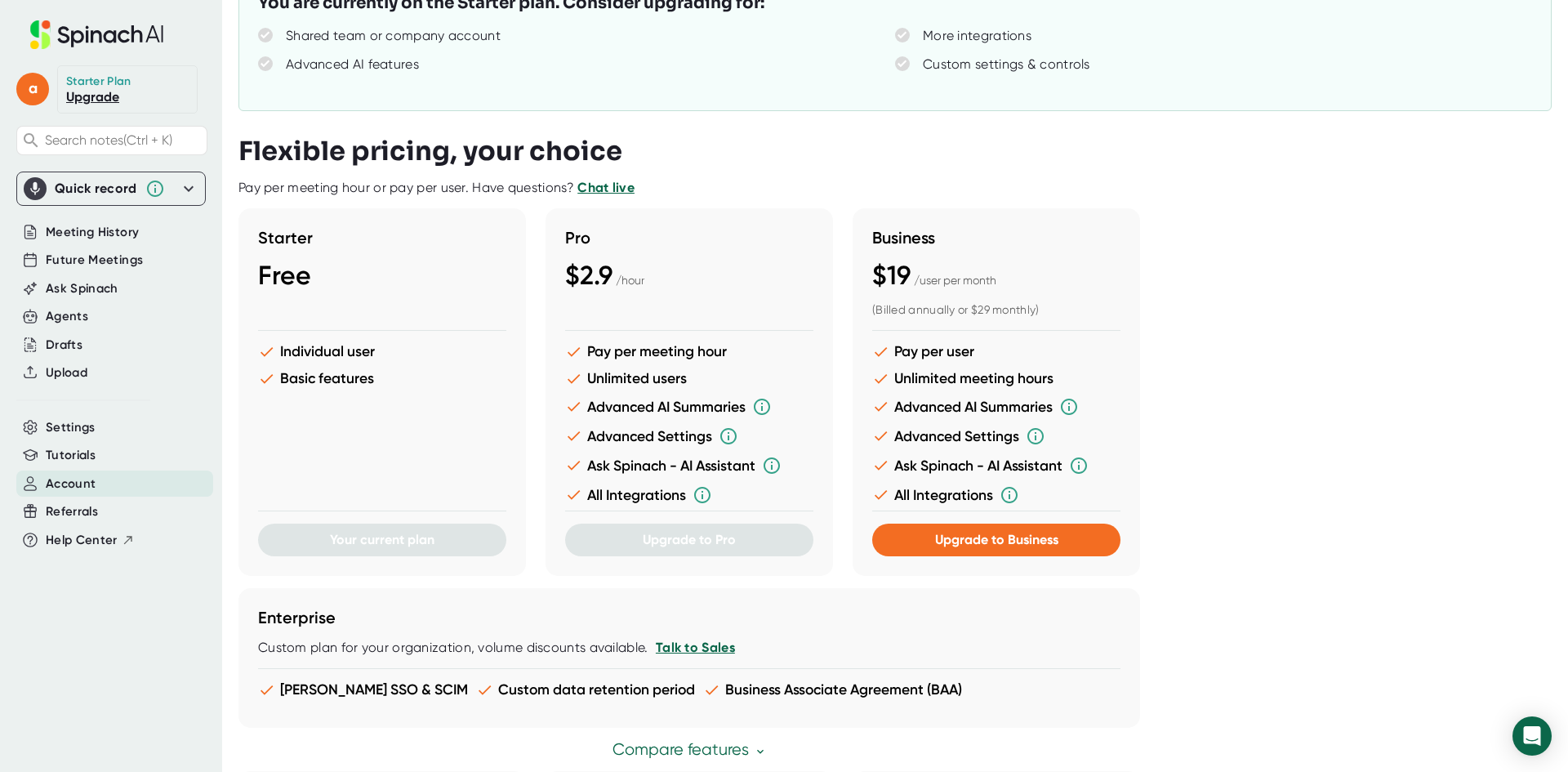
scroll to position [245, 0]
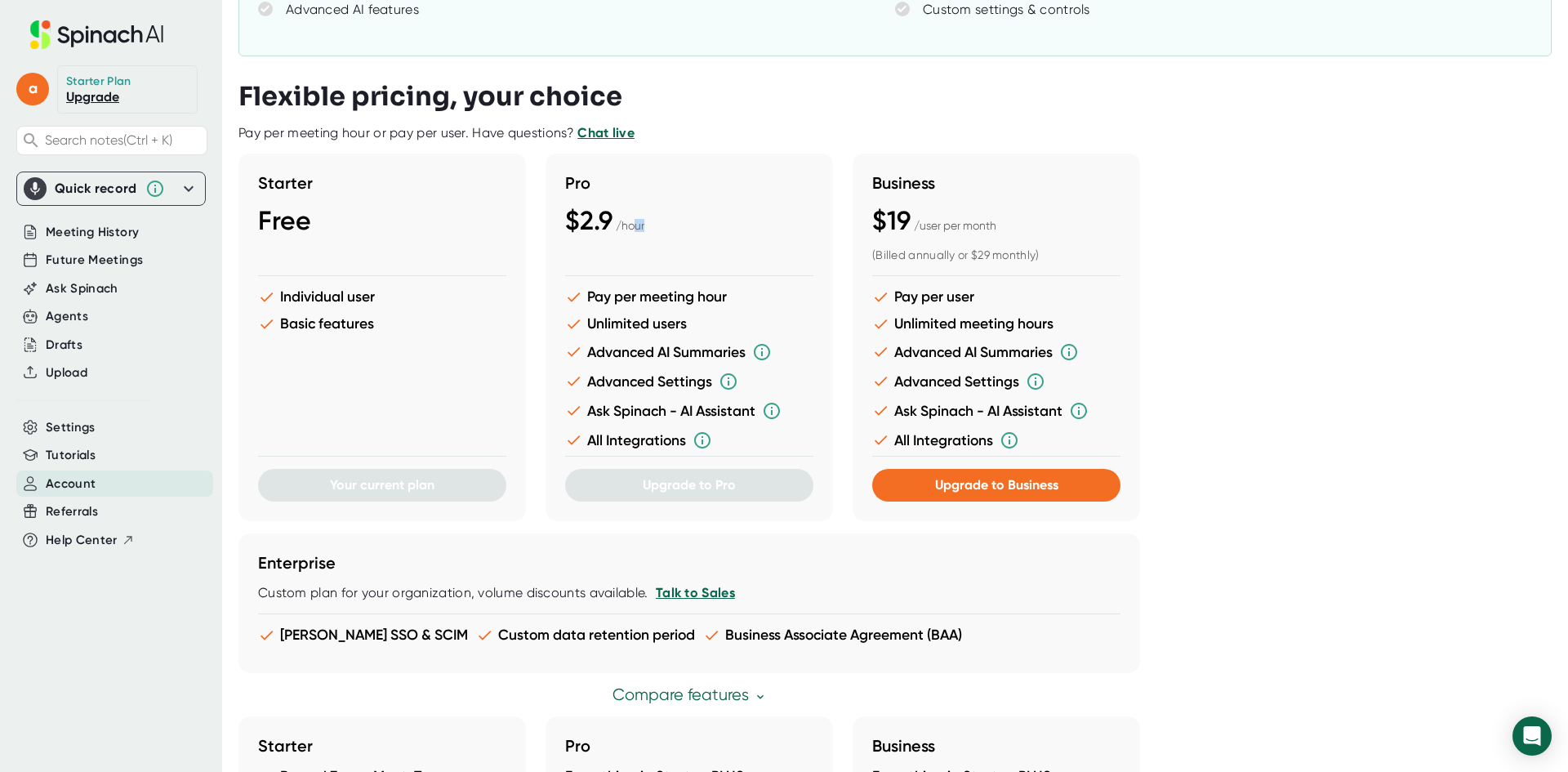
drag, startPoint x: 638, startPoint y: 221, endPoint x: 655, endPoint y: 231, distance: 19.7
click at [655, 231] on div "$2.9 / hour" at bounding box center [689, 220] width 248 height 31
click at [1245, 583] on div "Flexible pricing, your choice Pay per meeting hour or pay per user. Have questi…" at bounding box center [889, 613] width 1303 height 1063
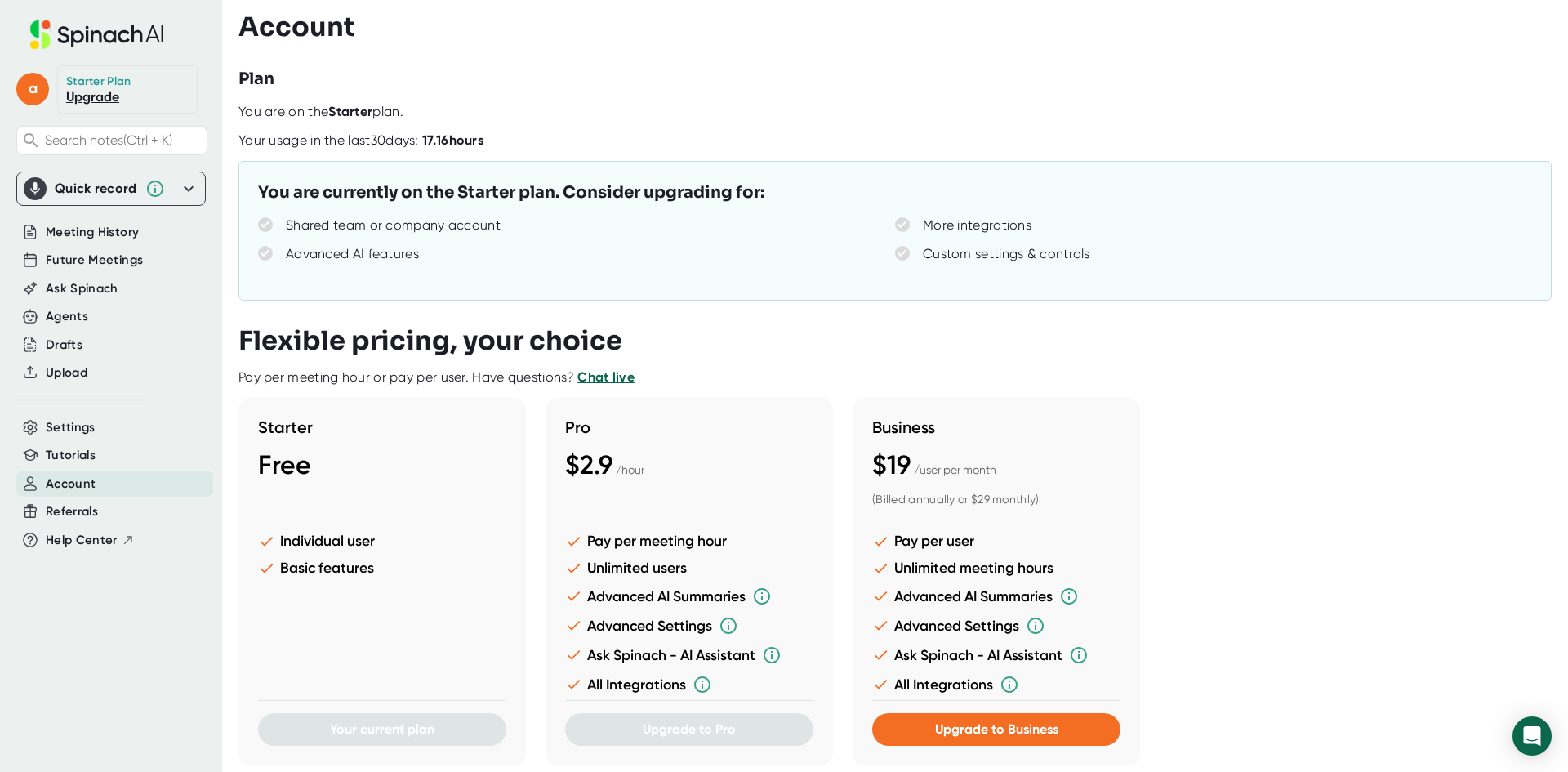
scroll to position [0, 0]
drag, startPoint x: 647, startPoint y: 542, endPoint x: 712, endPoint y: 543, distance: 65.0
click at [712, 543] on li "Pay per meeting hour" at bounding box center [689, 542] width 248 height 17
click at [1194, 525] on div "Starter Free Individual user Basic features Your current plan Pro $2.9 / hour P…" at bounding box center [889, 582] width 1303 height 367
drag, startPoint x: 504, startPoint y: 143, endPoint x: 392, endPoint y: 139, distance: 112.1
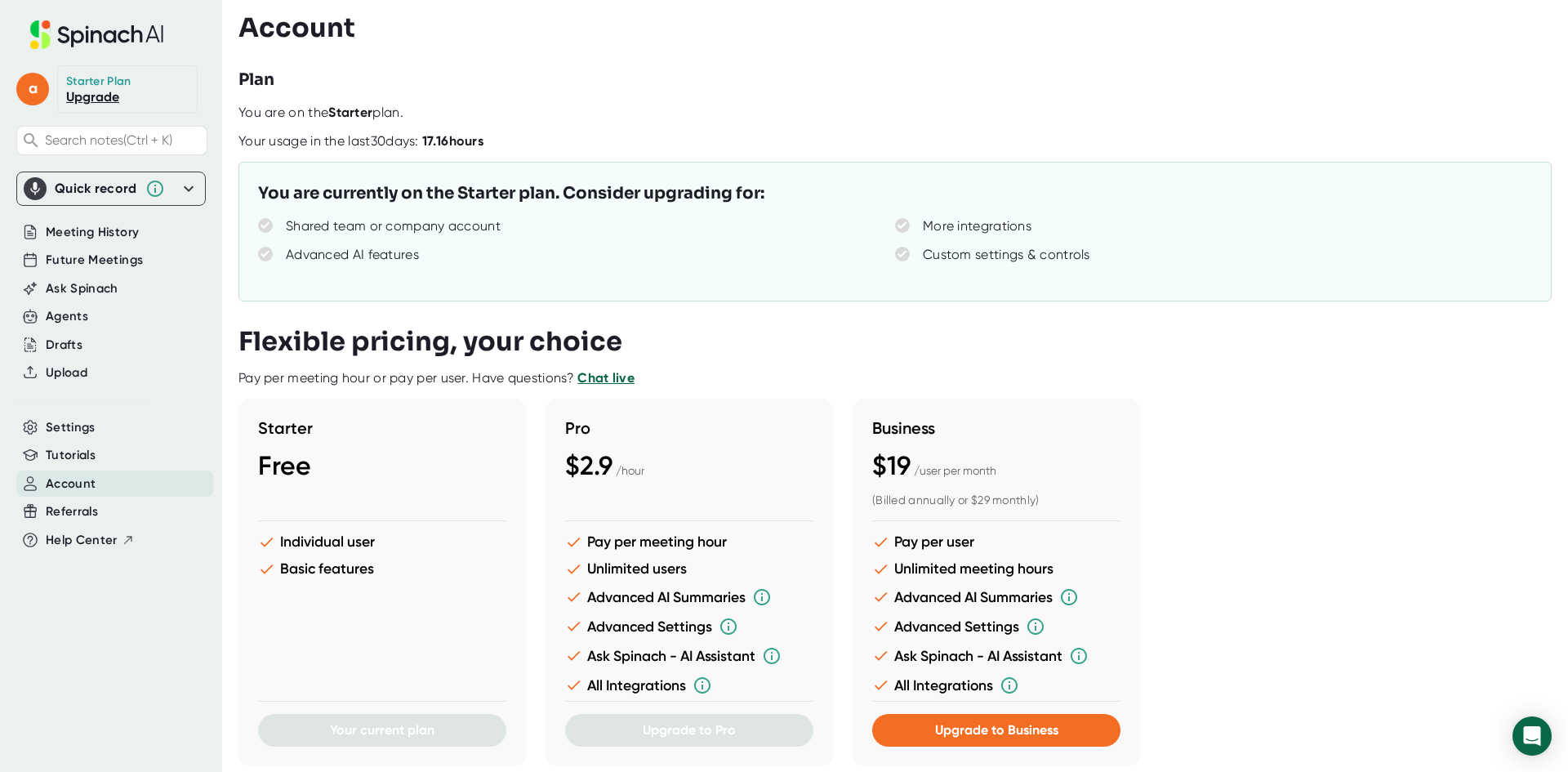
click at [392, 139] on div "Your usage in the last 30 days: 17.16 hours" at bounding box center [904, 141] width 1330 height 16
drag, startPoint x: 413, startPoint y: 196, endPoint x: 704, endPoint y: 190, distance: 291.1
click at [704, 190] on h3 "You are currently on the Starter plan. Consider upgrading for:" at bounding box center [511, 194] width 507 height 25
drag, startPoint x: 350, startPoint y: 544, endPoint x: 388, endPoint y: 570, distance: 46.0
click at [376, 549] on li "Individual user" at bounding box center [382, 542] width 248 height 17
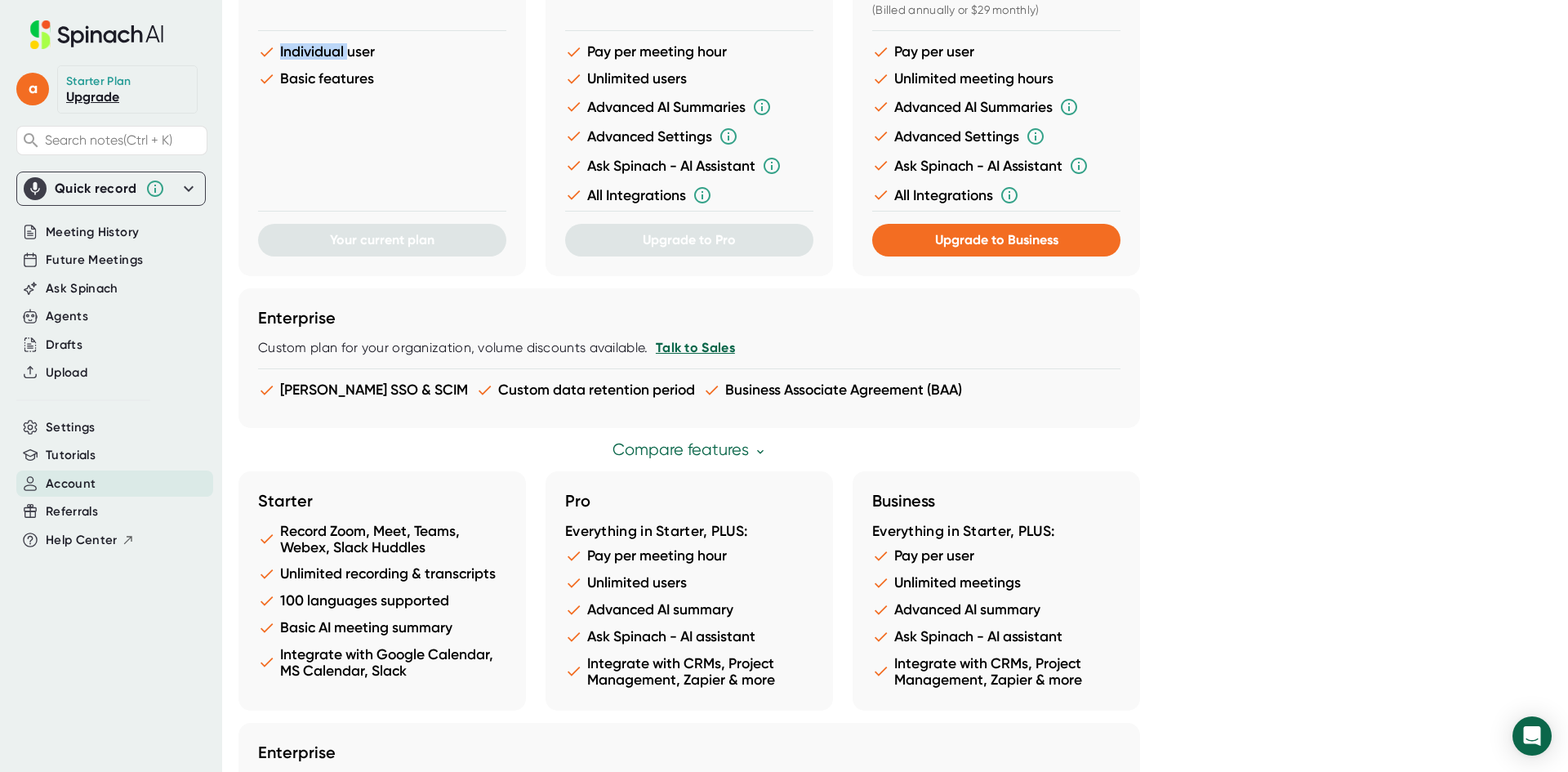
scroll to position [654, 0]
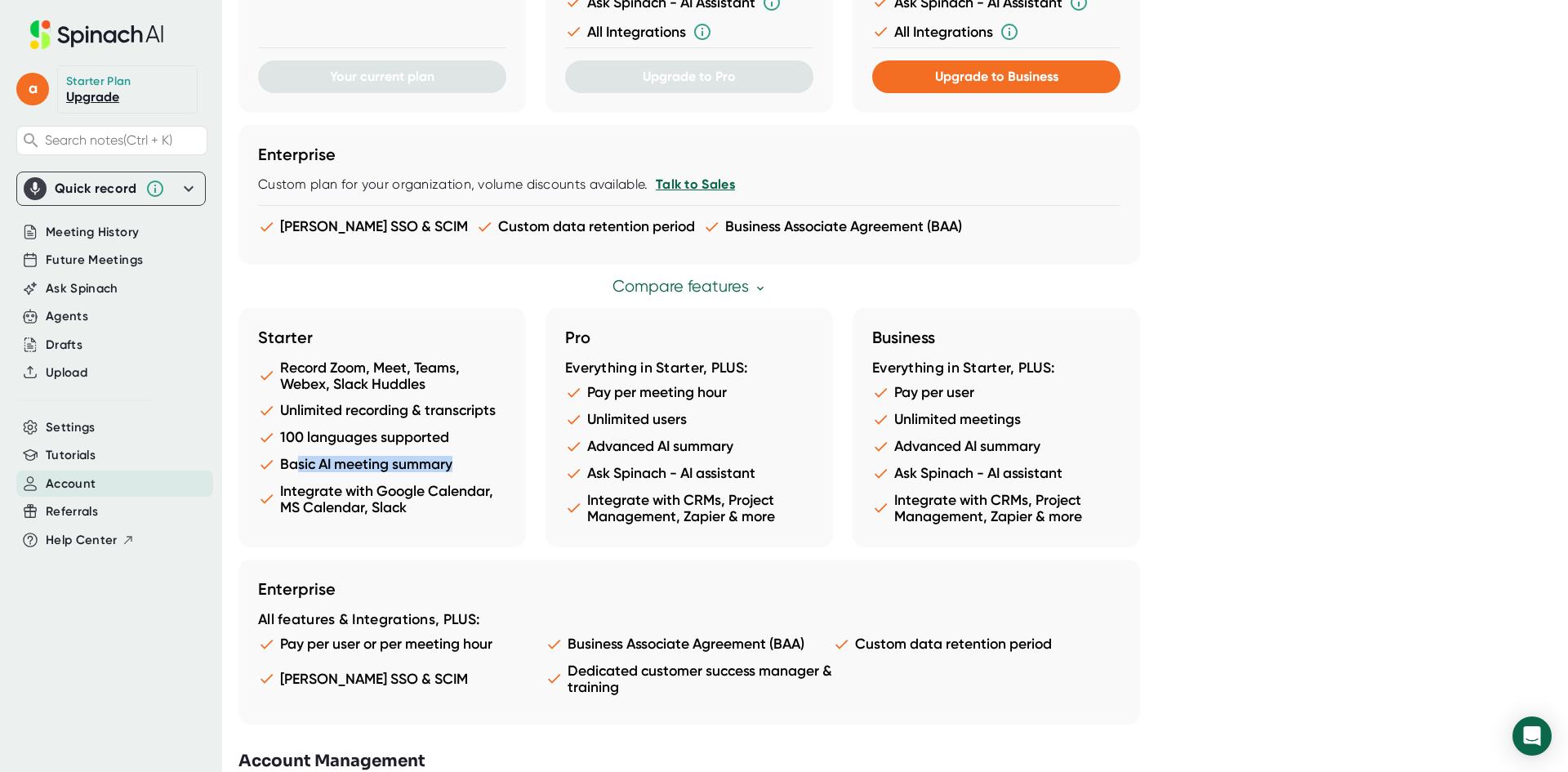
drag, startPoint x: 301, startPoint y: 469, endPoint x: 443, endPoint y: 473, distance: 142.1
click at [443, 473] on ul "Record Zoom, Meet, Teams, Webex, Slack Huddles Unlimited recording & transcript…" at bounding box center [382, 443] width 248 height 166
click at [348, 511] on li "Integrate with Google Calendar, MS Calendar, Slack" at bounding box center [382, 499] width 248 height 32
drag, startPoint x: 333, startPoint y: 493, endPoint x: 355, endPoint y: 508, distance: 26.6
click at [355, 508] on li "Integrate with Google Calendar, MS Calendar, Slack" at bounding box center [382, 499] width 248 height 32
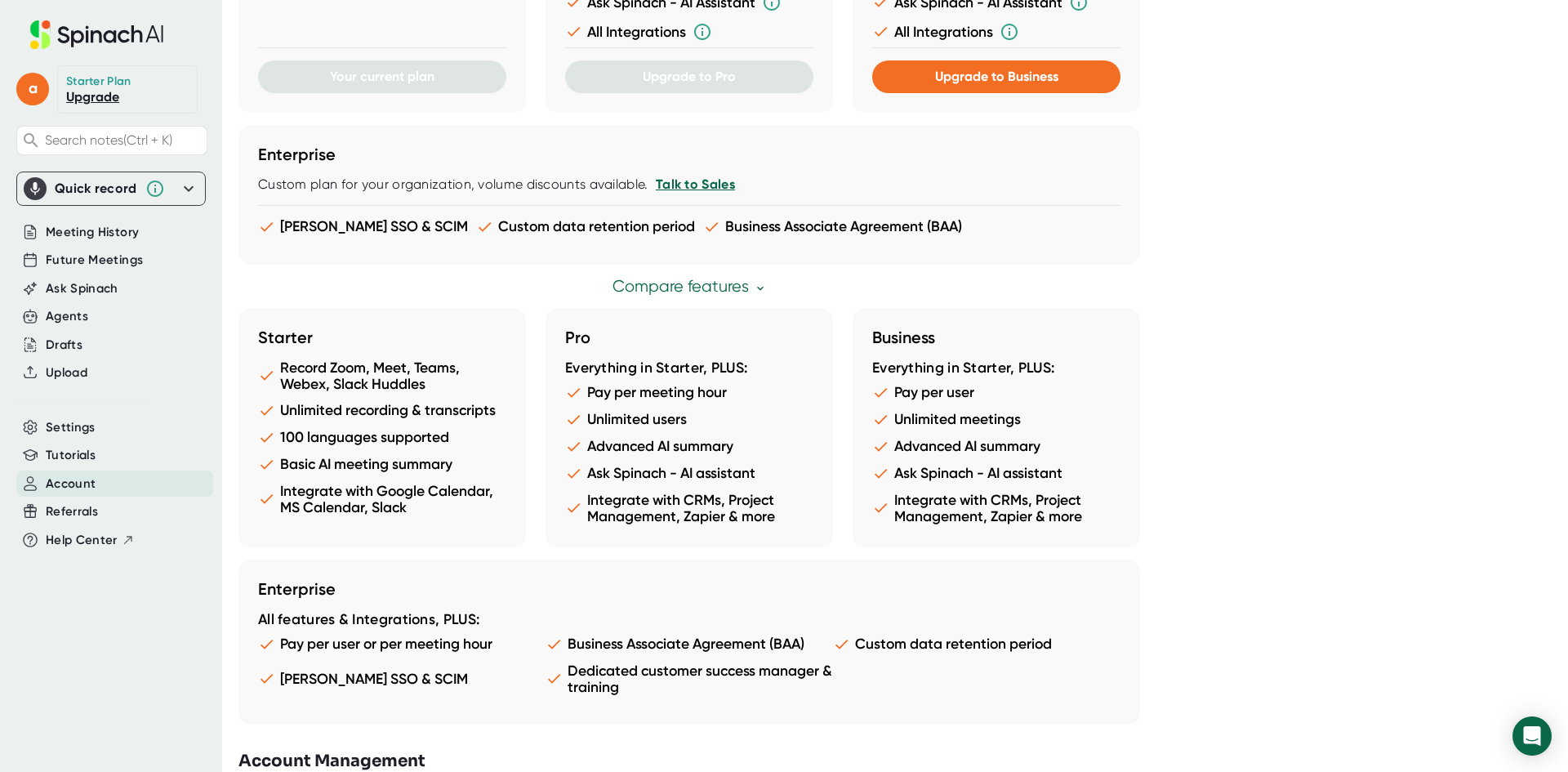
click at [311, 564] on div "Enterprise All features & Integrations, PLUS: Pay per user or per meeting hour …" at bounding box center [689, 641] width 902 height 165
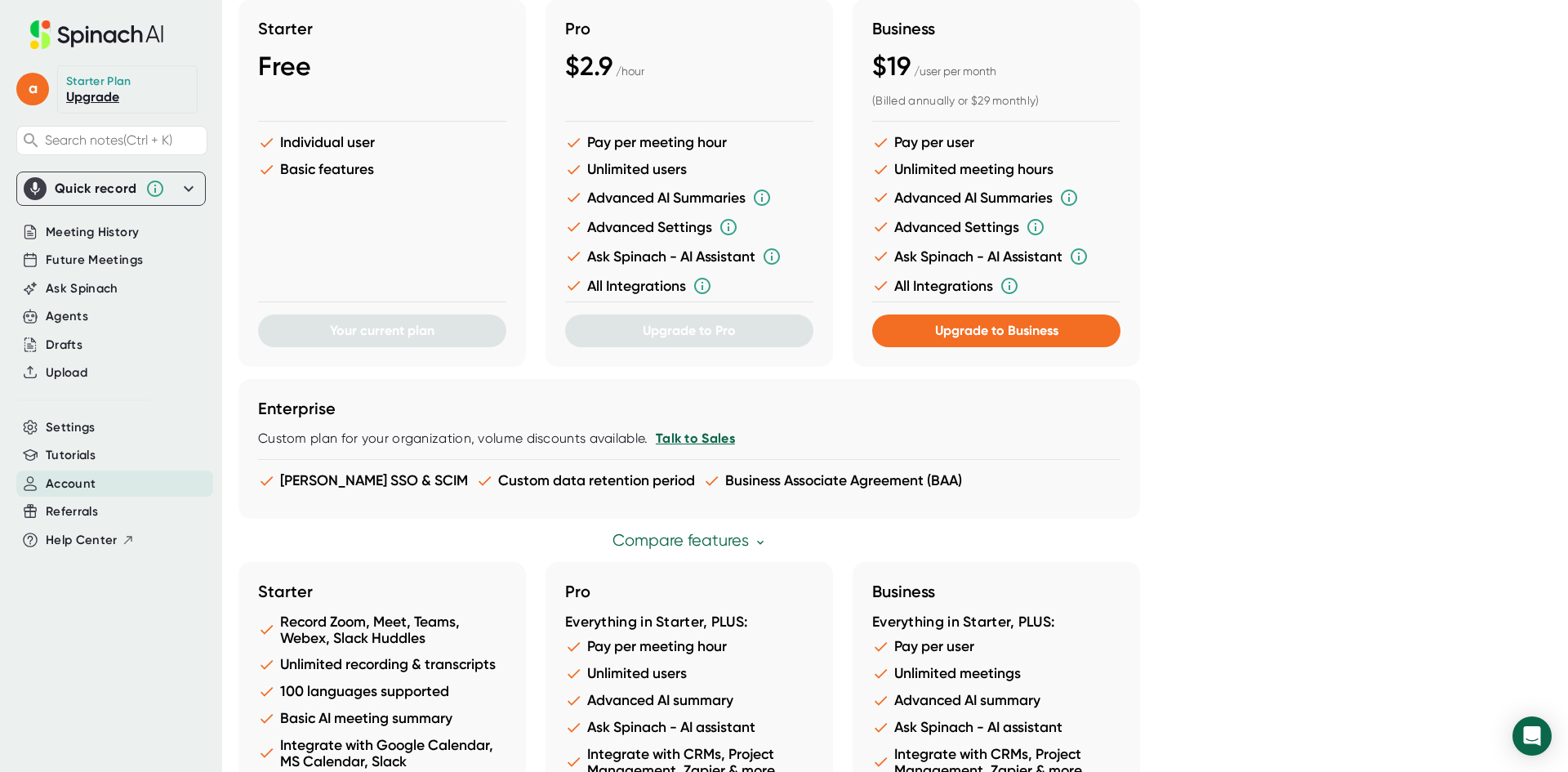
scroll to position [209, 0]
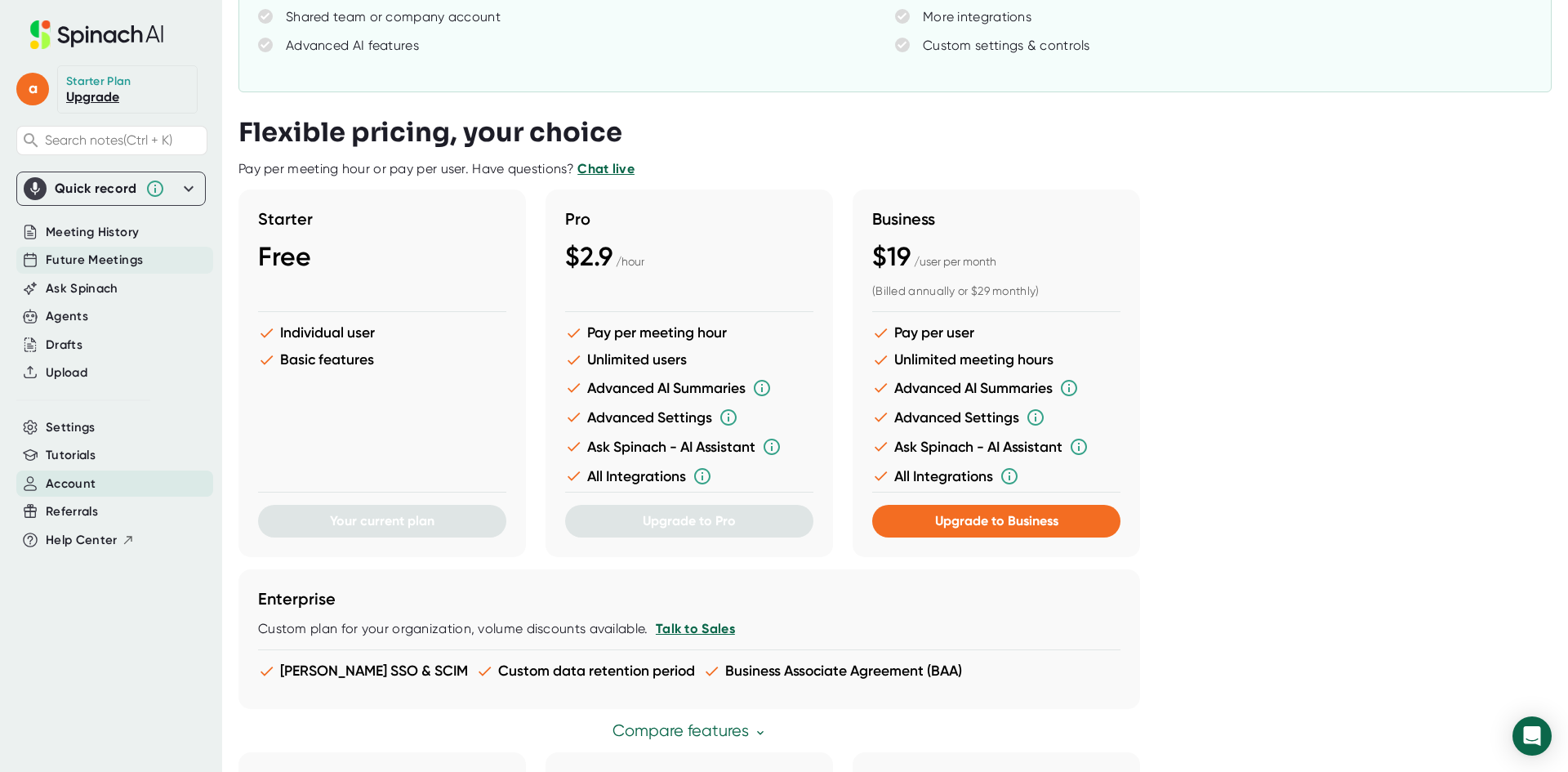
click at [105, 262] on span "Future Meetings" at bounding box center [94, 261] width 97 height 19
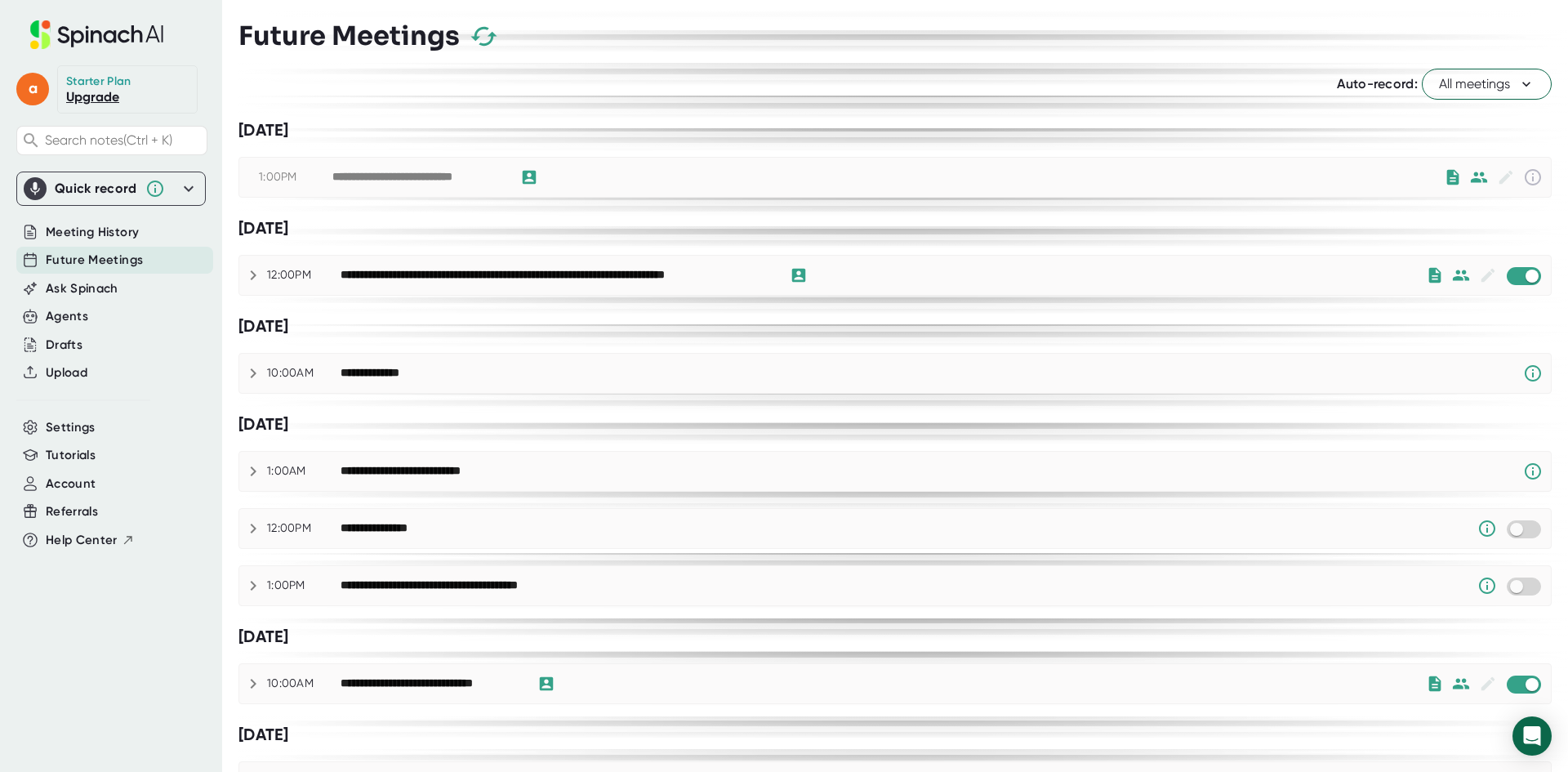
click at [470, 475] on div "**********" at bounding box center [422, 470] width 163 height 14
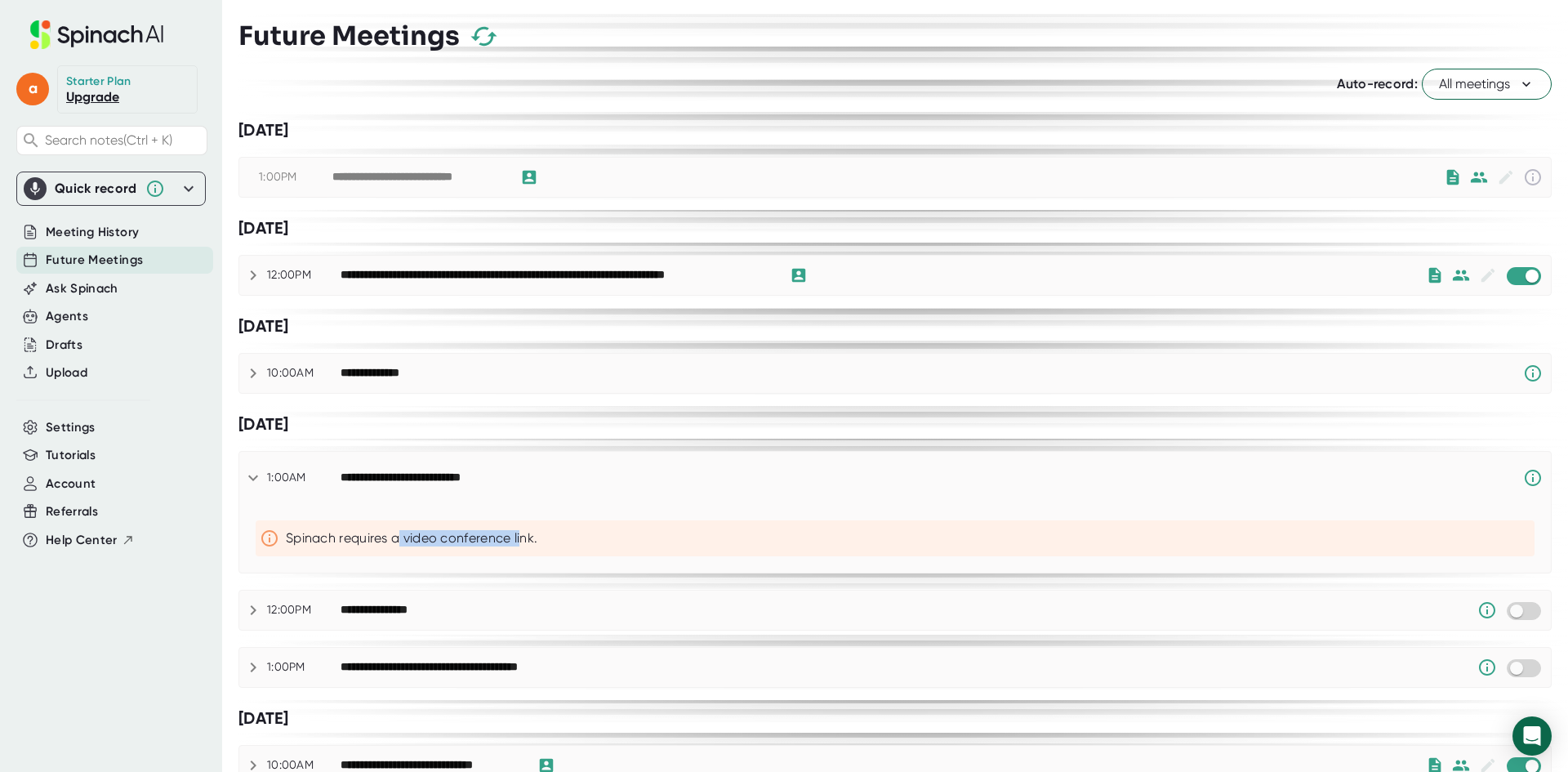
drag, startPoint x: 402, startPoint y: 536, endPoint x: 523, endPoint y: 548, distance: 121.6
click at [523, 548] on div "Spinach requires a video conference link." at bounding box center [895, 538] width 1279 height 36
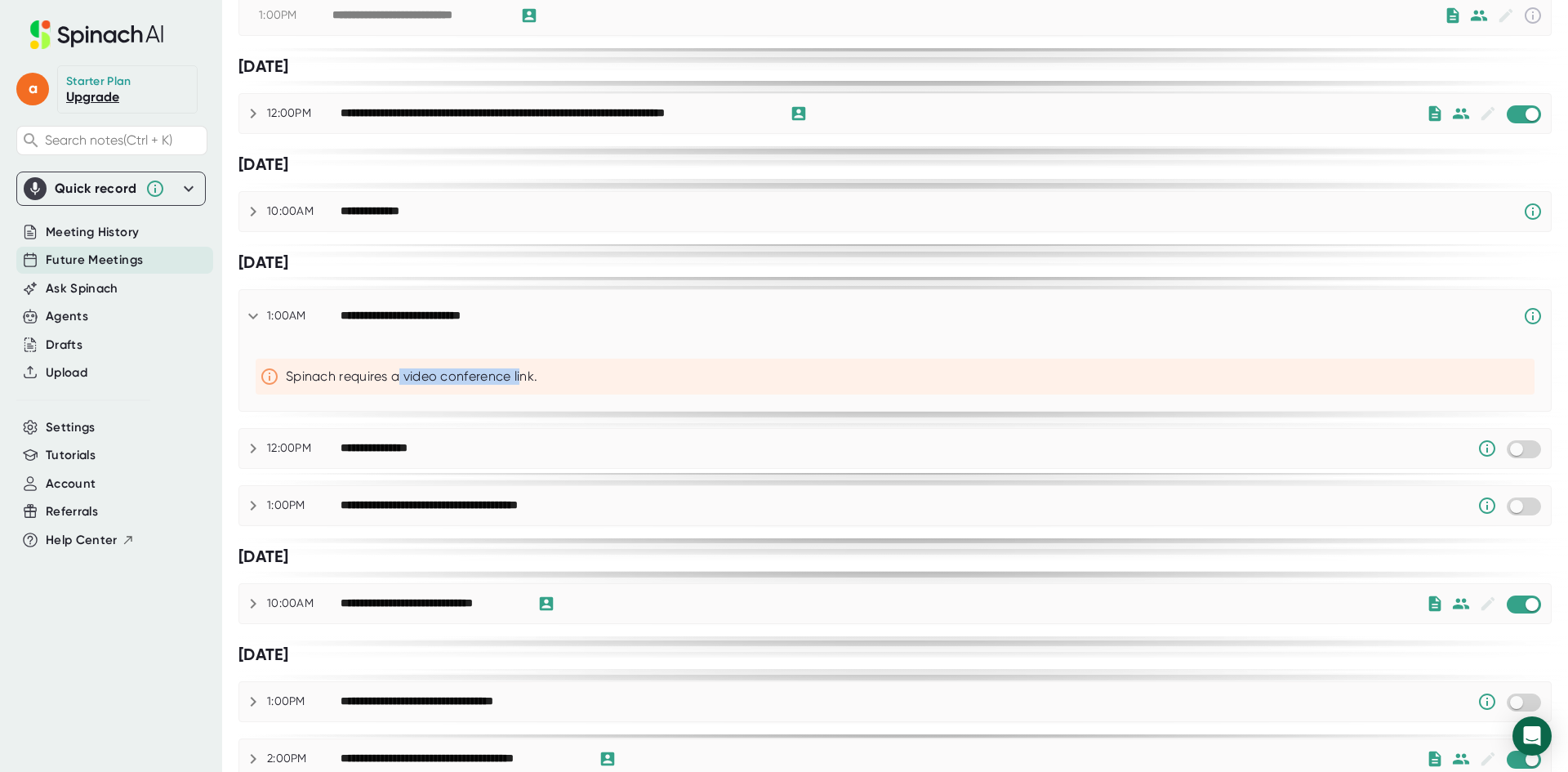
scroll to position [163, 0]
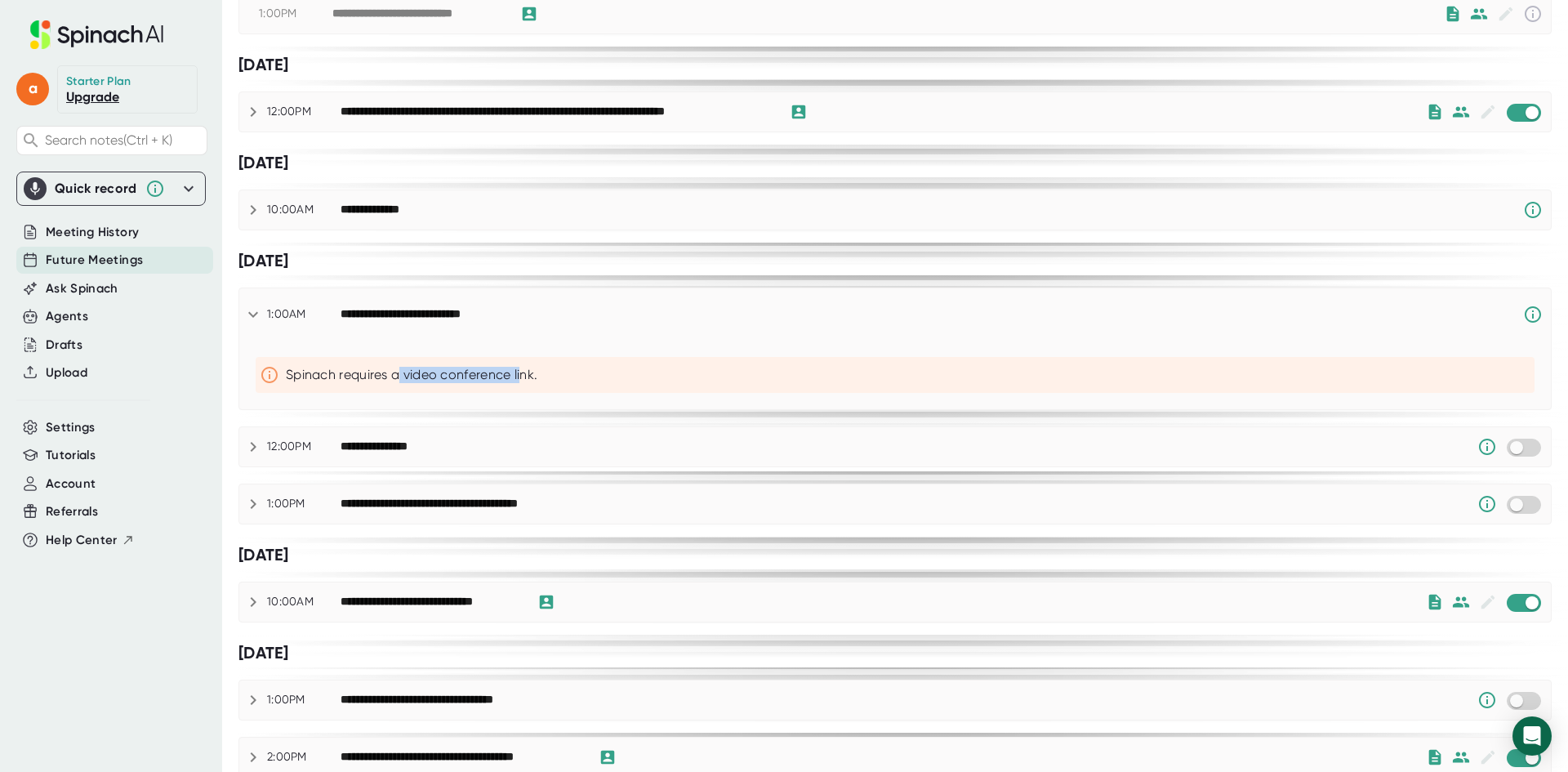
click at [587, 293] on div "**********" at bounding box center [895, 314] width 1312 height 52
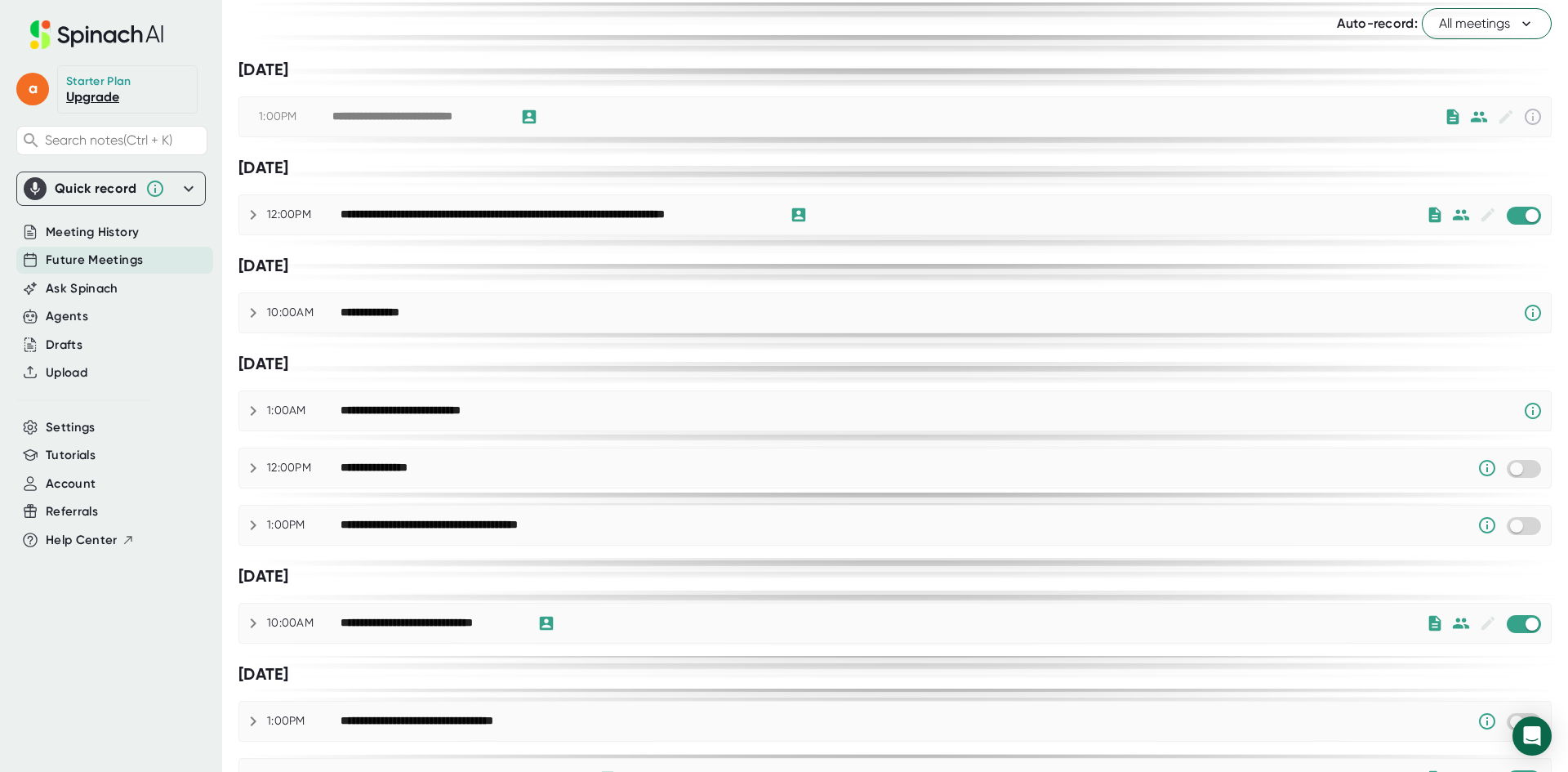
scroll to position [0, 0]
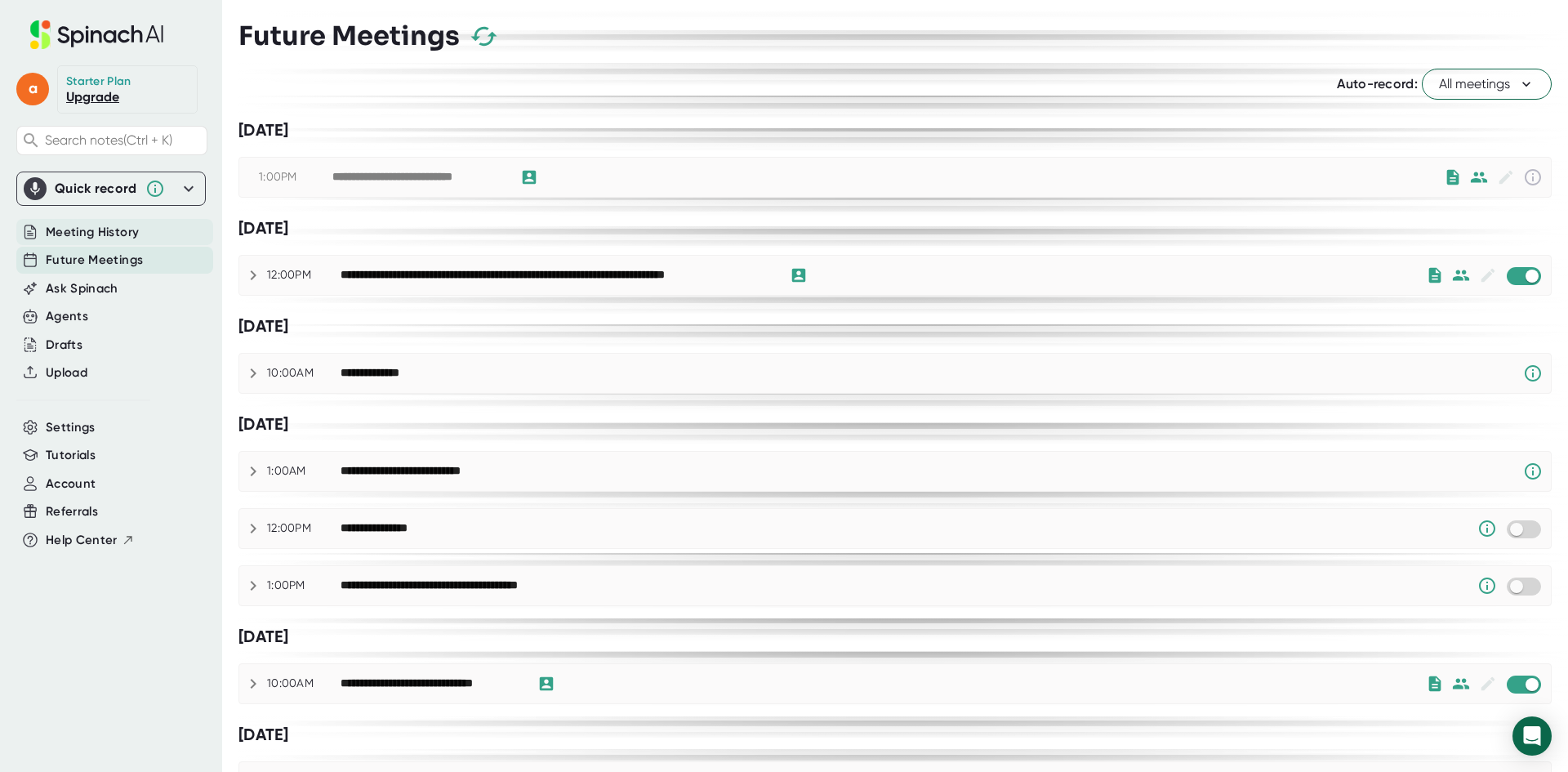
click at [132, 238] on span "Meeting History" at bounding box center [93, 233] width 94 height 19
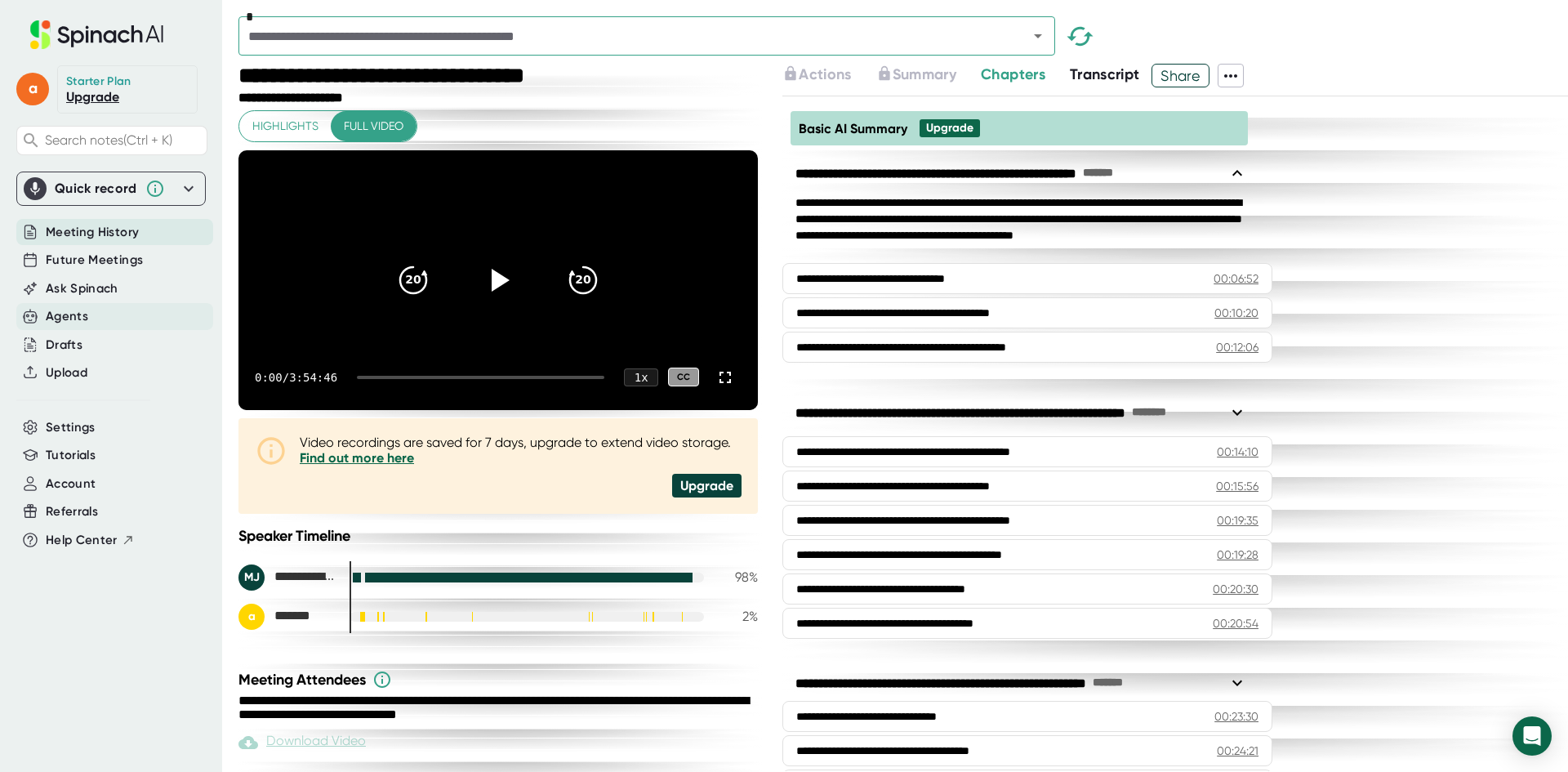
click at [101, 317] on div "Agents" at bounding box center [115, 317] width 197 height 27
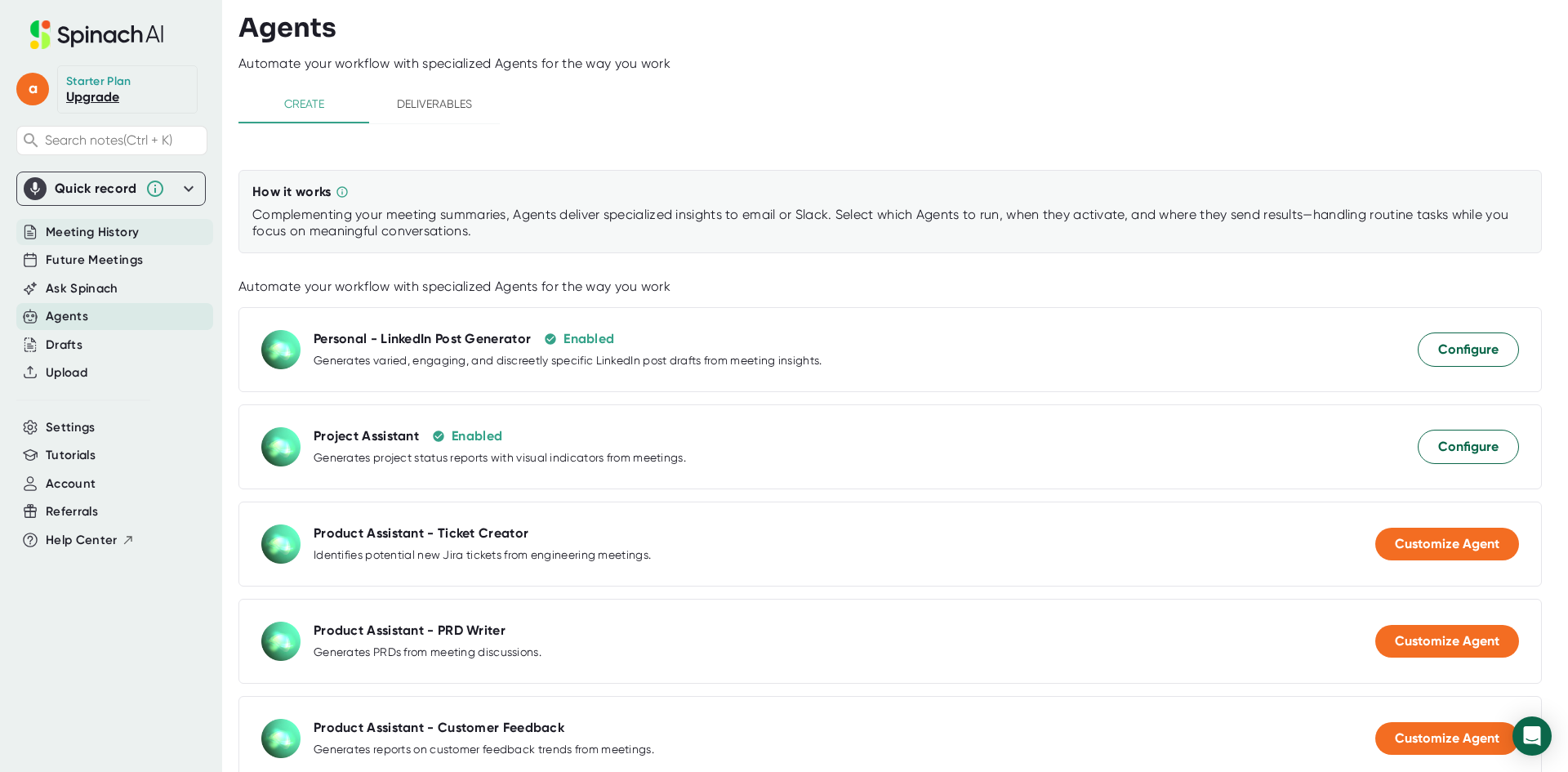
click at [123, 226] on span "Meeting History" at bounding box center [93, 233] width 94 height 19
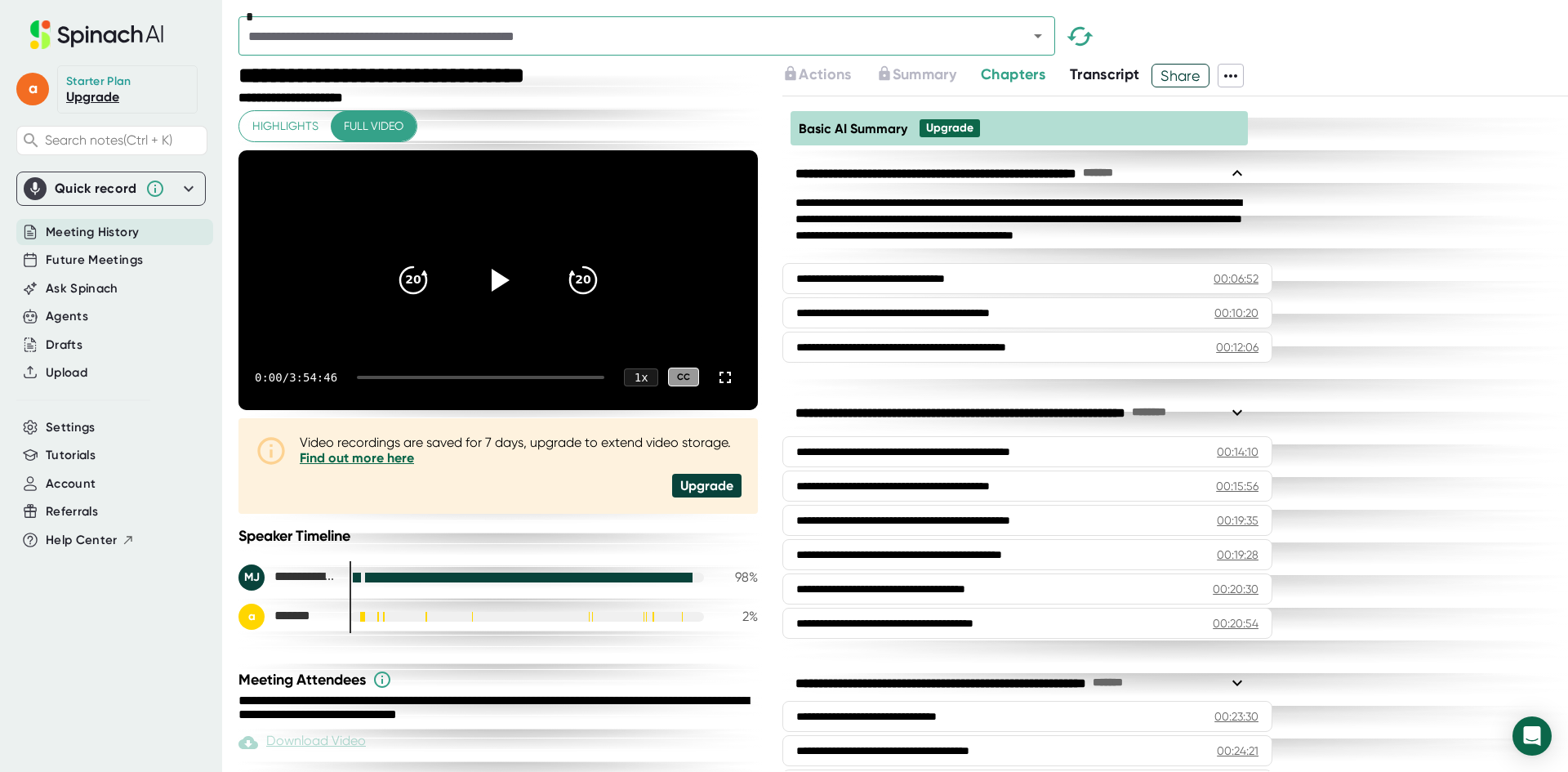
click at [1104, 62] on div "*" at bounding box center [904, 40] width 1330 height 48
click at [1108, 73] on span "Transcript" at bounding box center [1105, 73] width 71 height 18
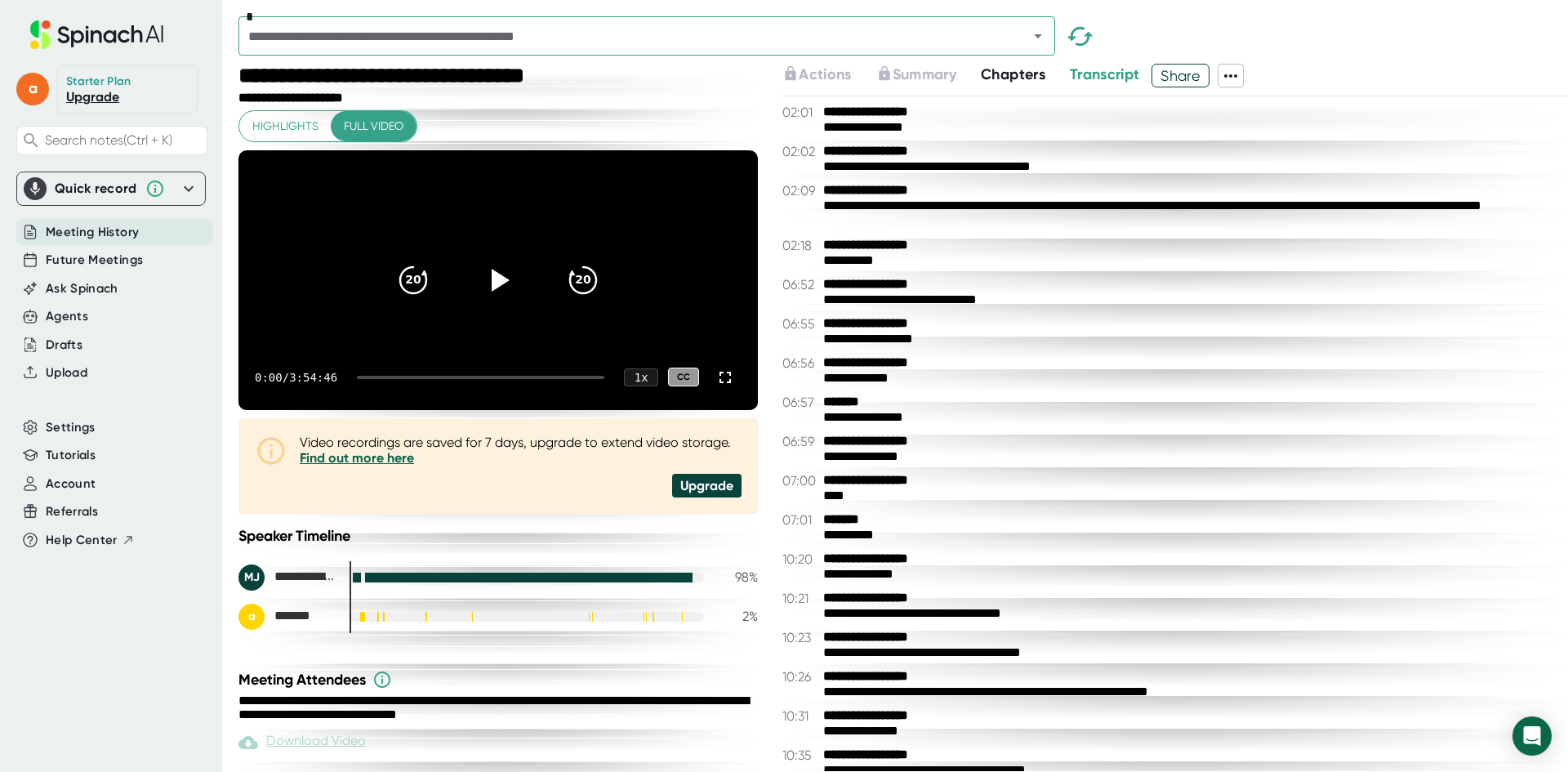
click at [1034, 76] on span "Chapters" at bounding box center [1014, 73] width 65 height 18
click at [1009, 71] on span "Chapters" at bounding box center [1014, 73] width 65 height 18
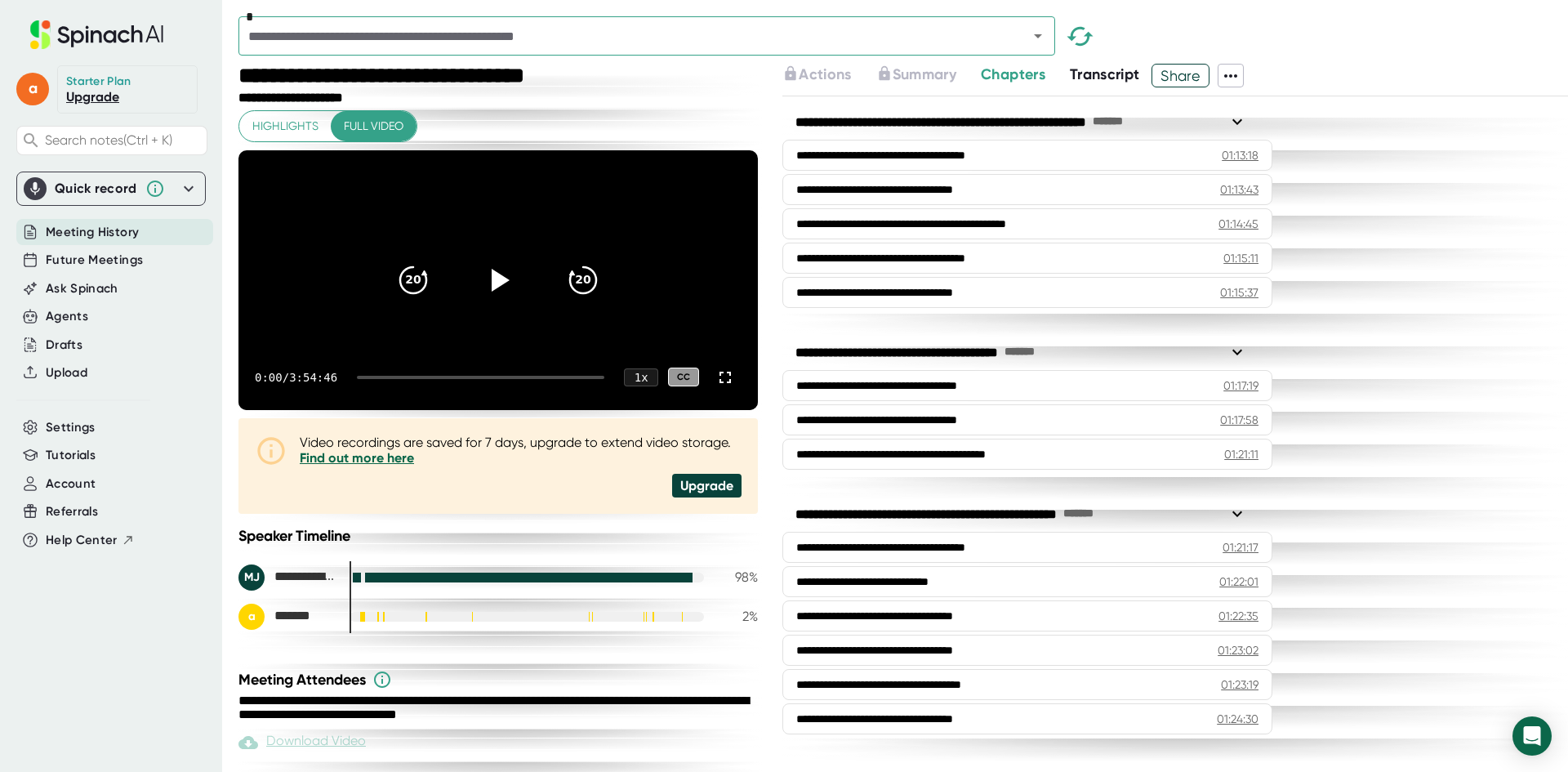
scroll to position [2777, 0]
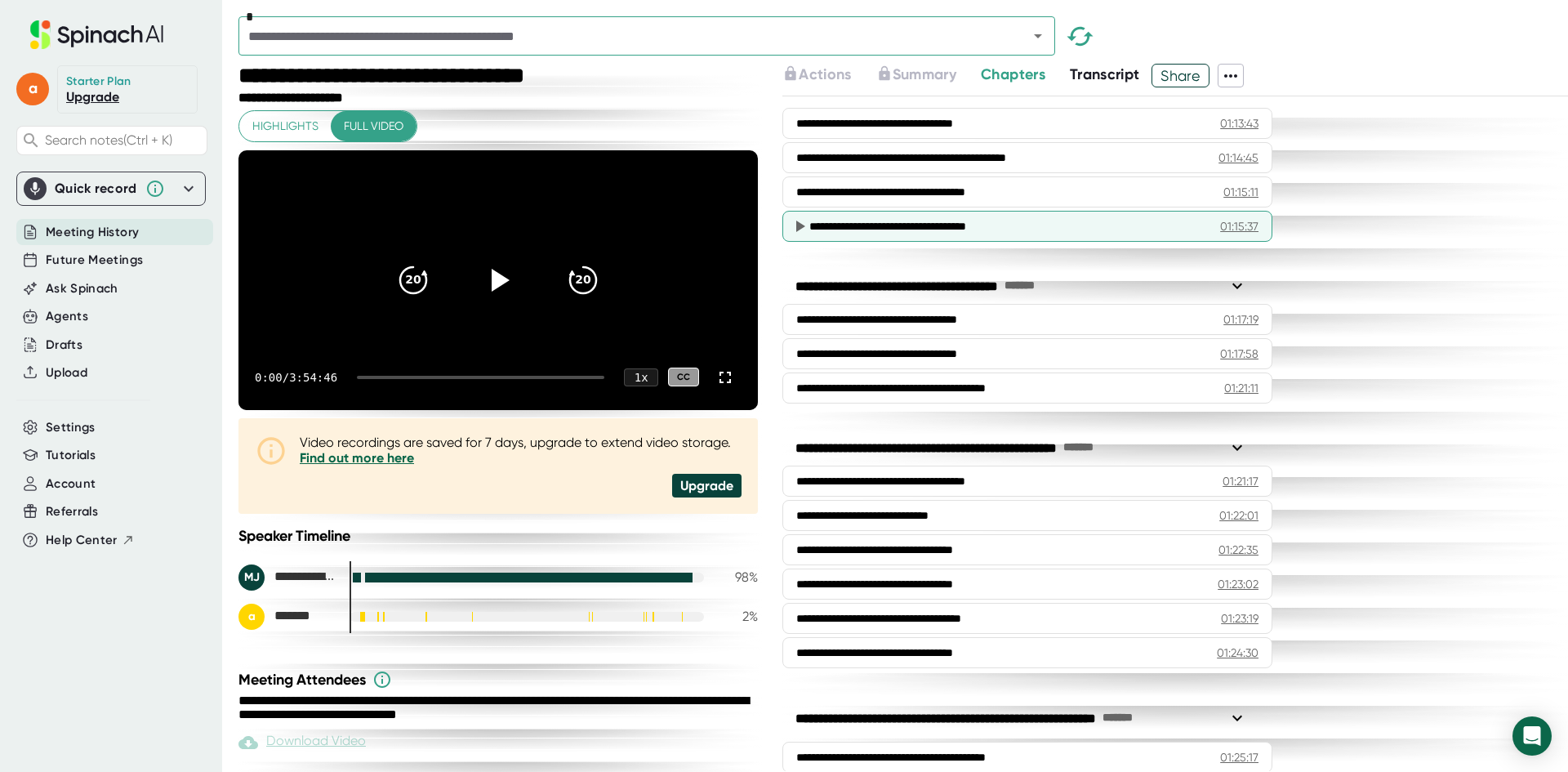
click at [939, 218] on div "**********" at bounding box center [1028, 226] width 491 height 31
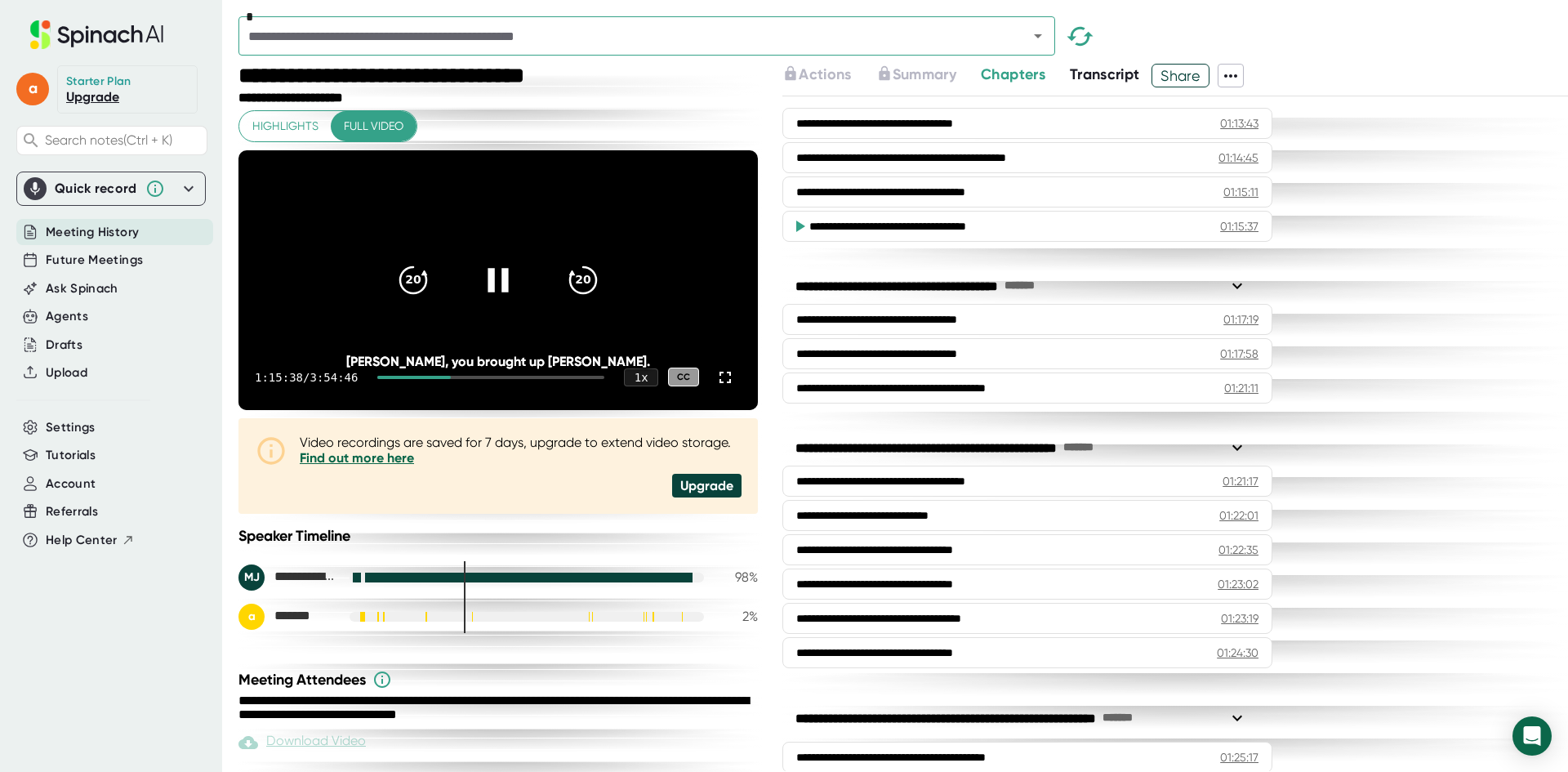
click at [491, 300] on icon at bounding box center [498, 279] width 41 height 41
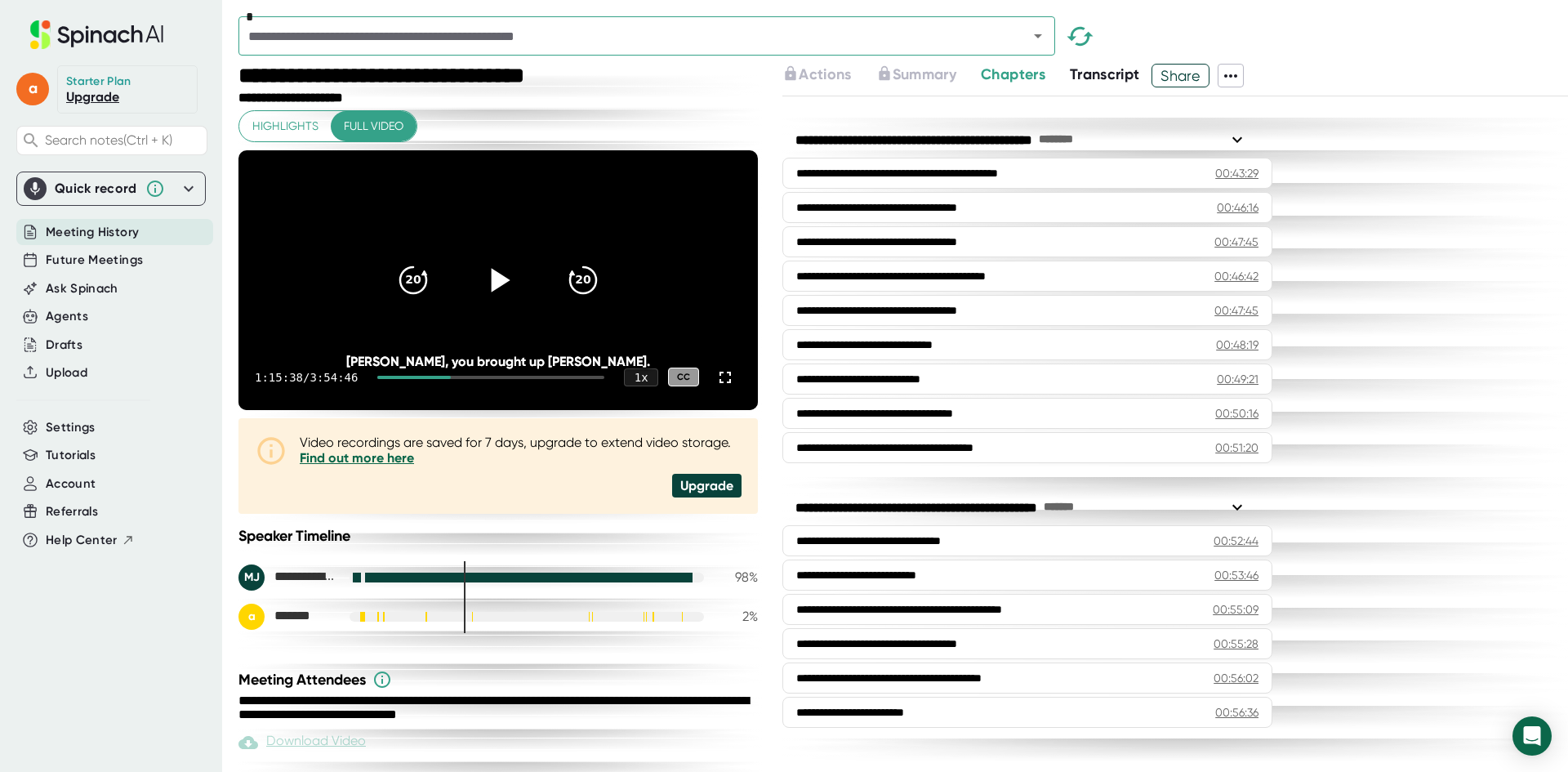
scroll to position [1388, 0]
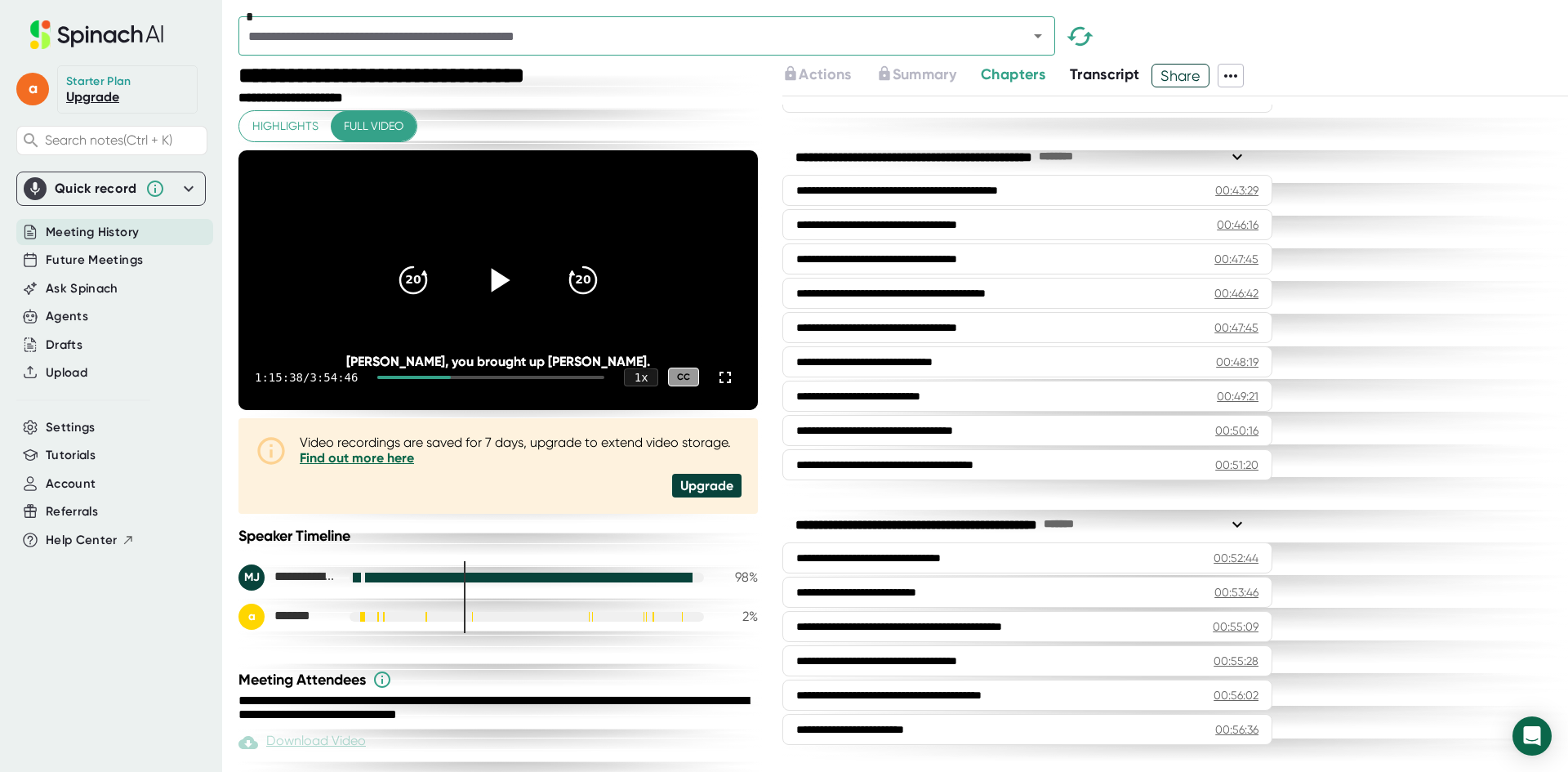
click at [1085, 82] on span "Transcript" at bounding box center [1105, 73] width 71 height 18
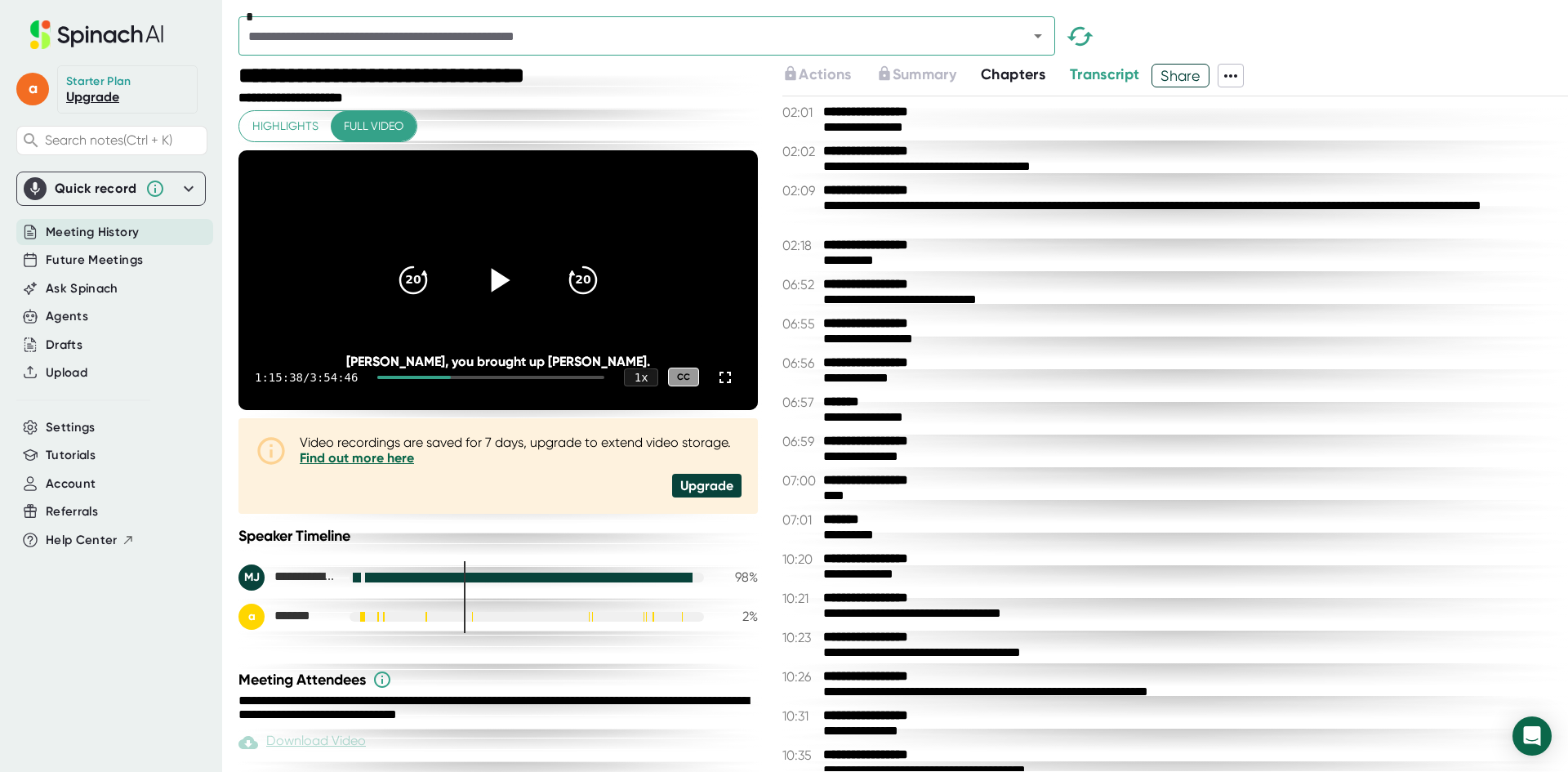
click at [899, 444] on b "**********" at bounding box center [885, 442] width 122 height 15
click at [511, 300] on icon at bounding box center [498, 279] width 41 height 41
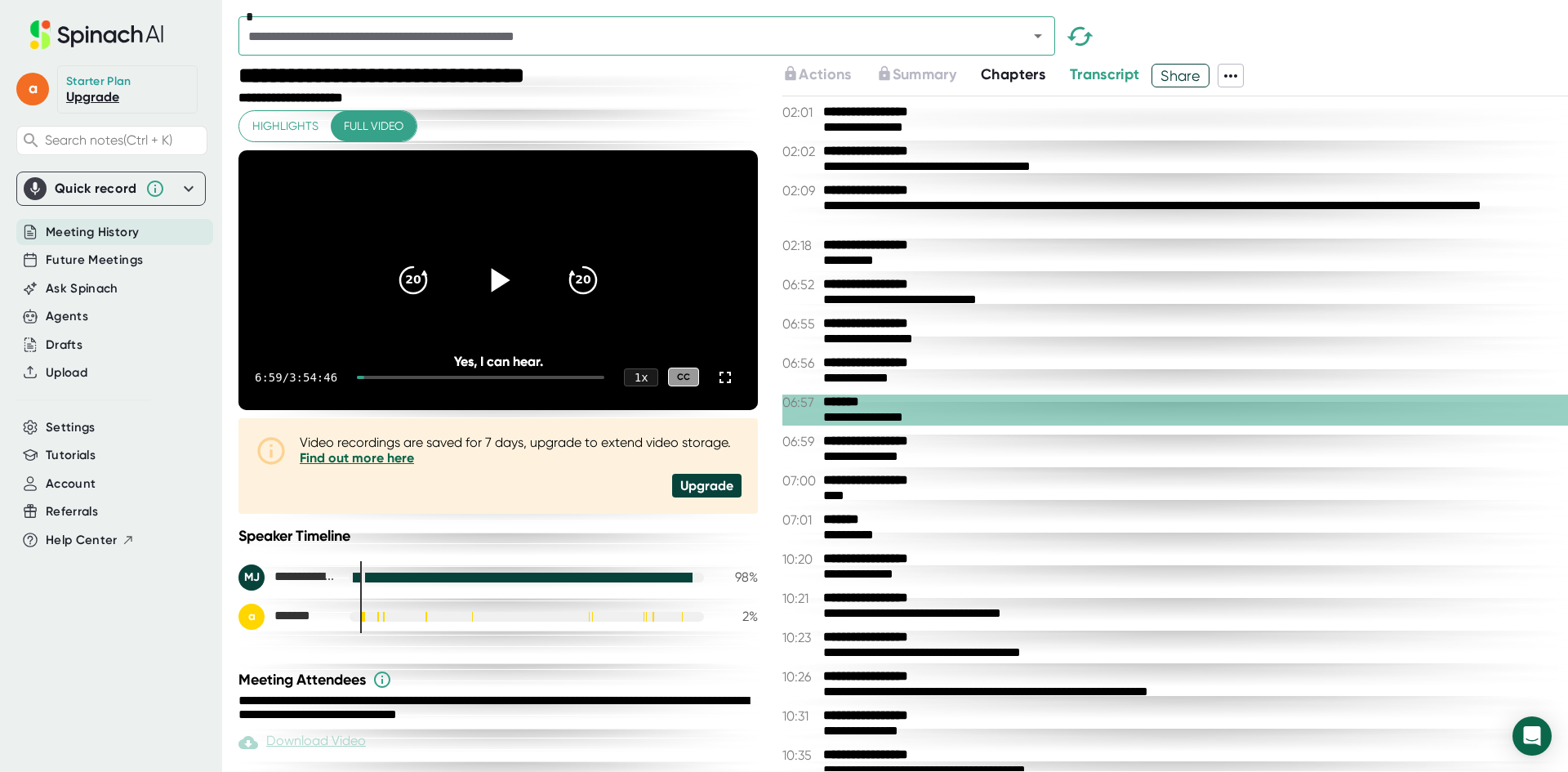
click at [480, 294] on icon at bounding box center [498, 279] width 41 height 41
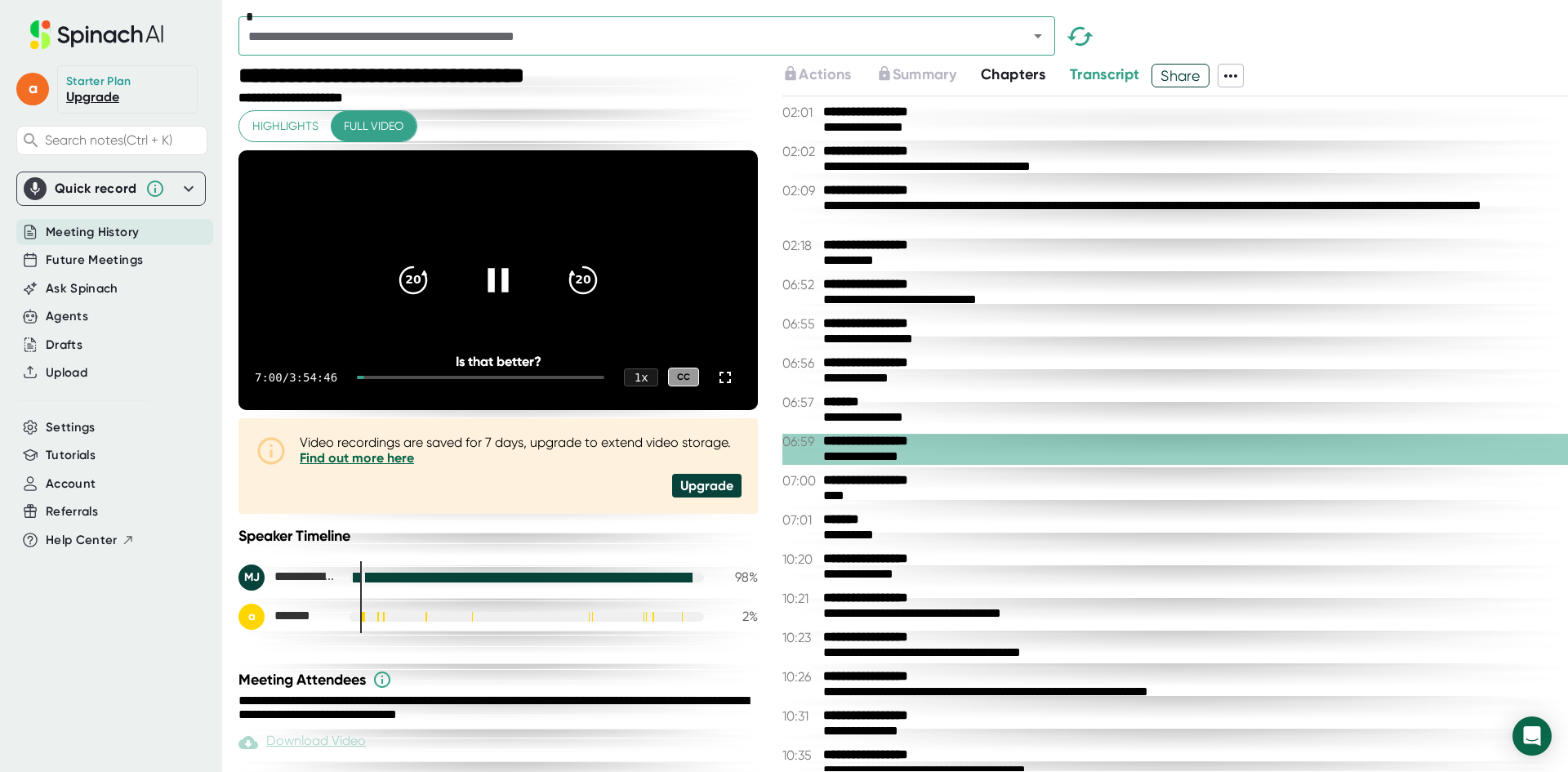
click at [411, 379] on div at bounding box center [480, 377] width 247 height 3
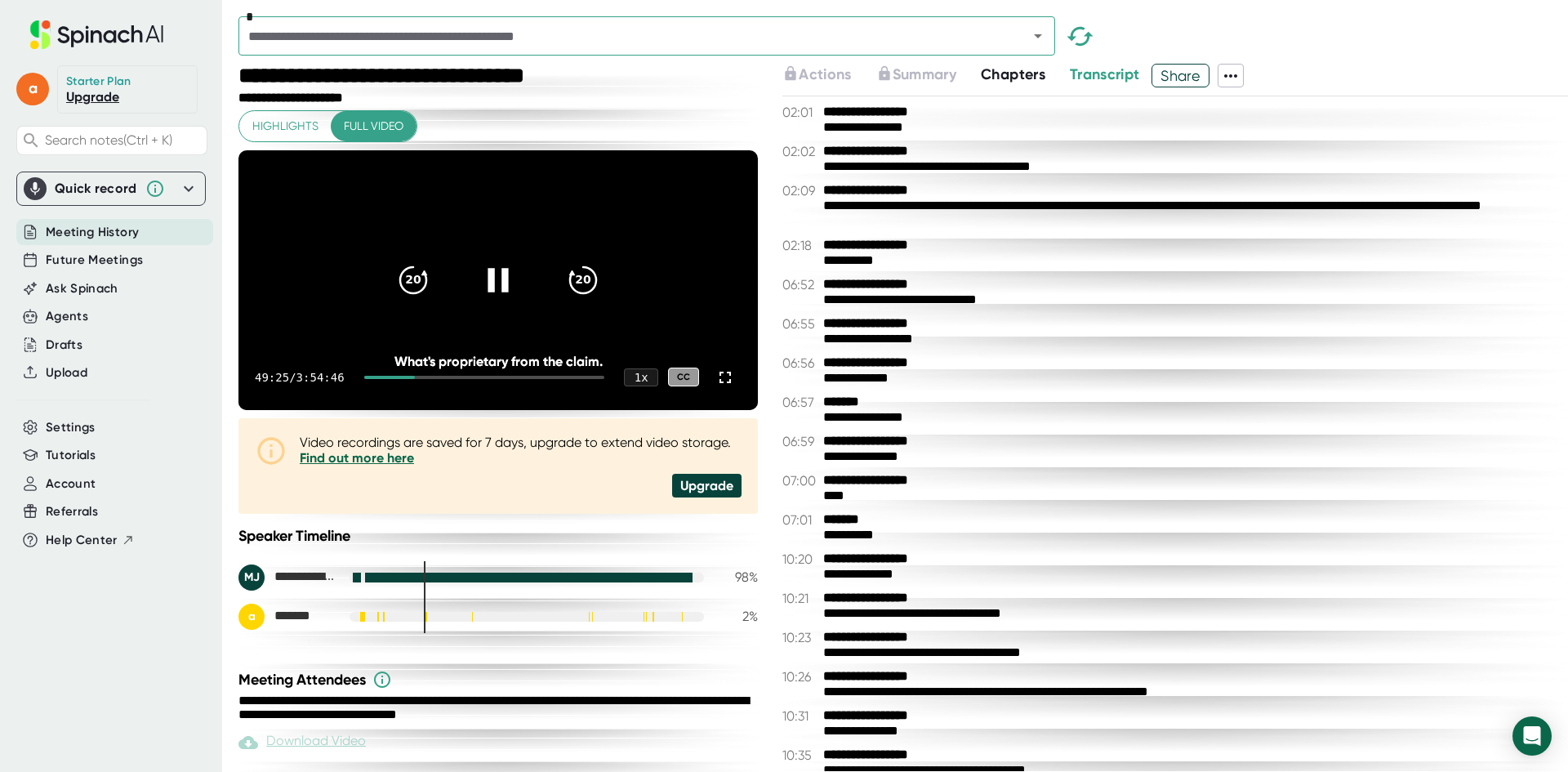
click at [494, 300] on icon at bounding box center [498, 279] width 41 height 41
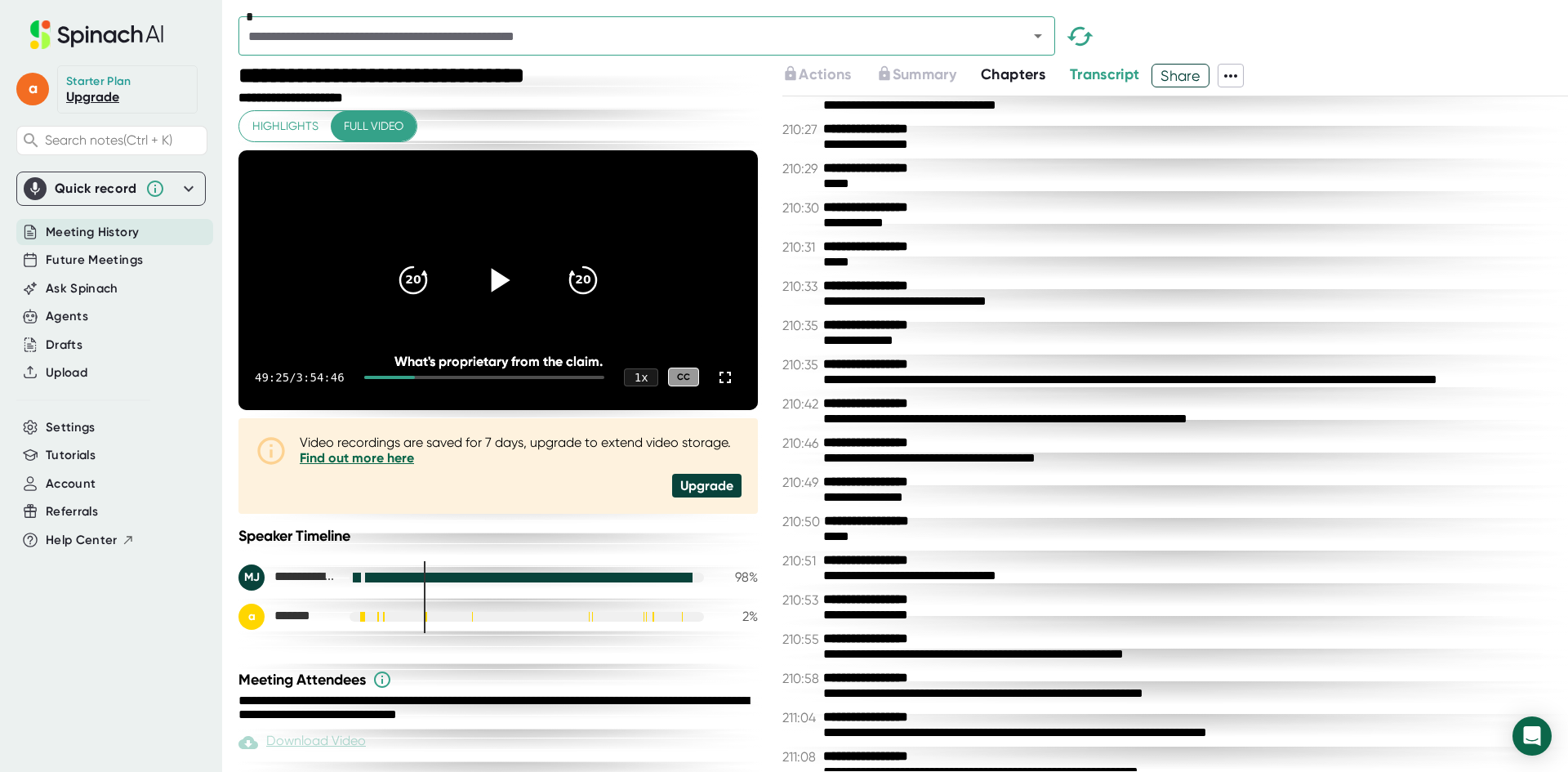
scroll to position [150024, 0]
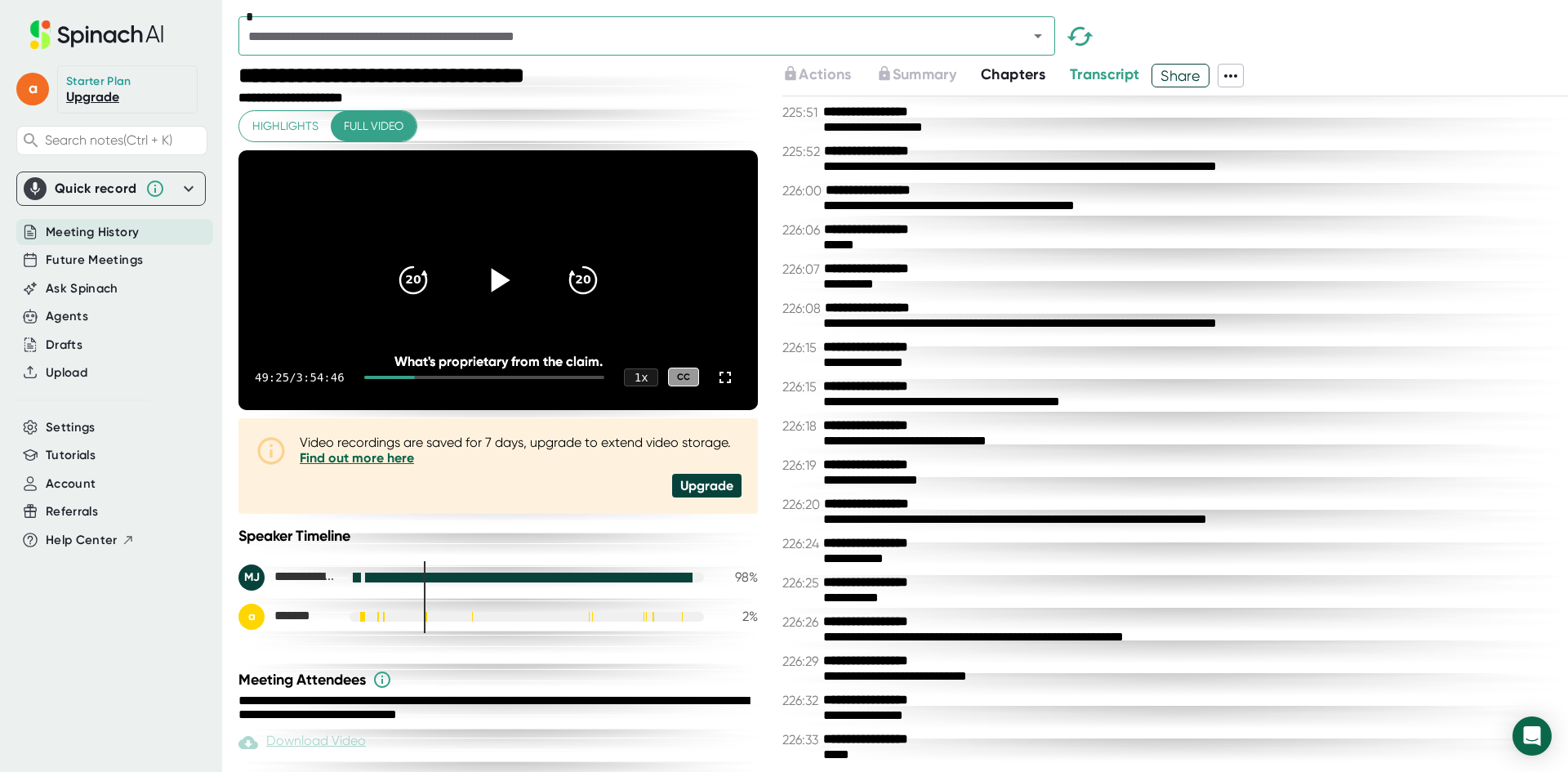
drag, startPoint x: 847, startPoint y: 762, endPoint x: 868, endPoint y: 236, distance: 526.4
click at [868, 236] on div "**********" at bounding box center [1175, 433] width 785 height 675
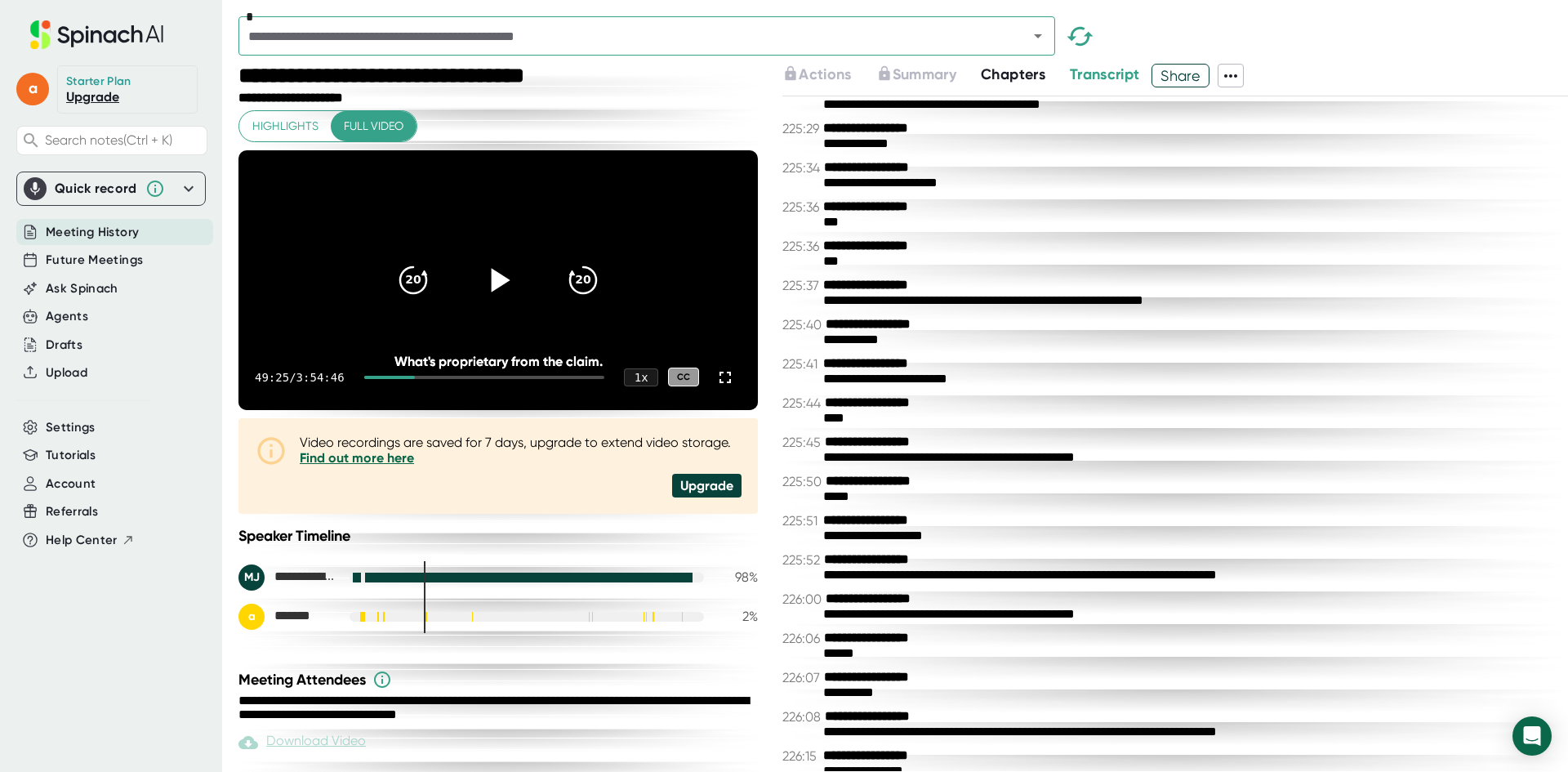
scroll to position [149288, 0]
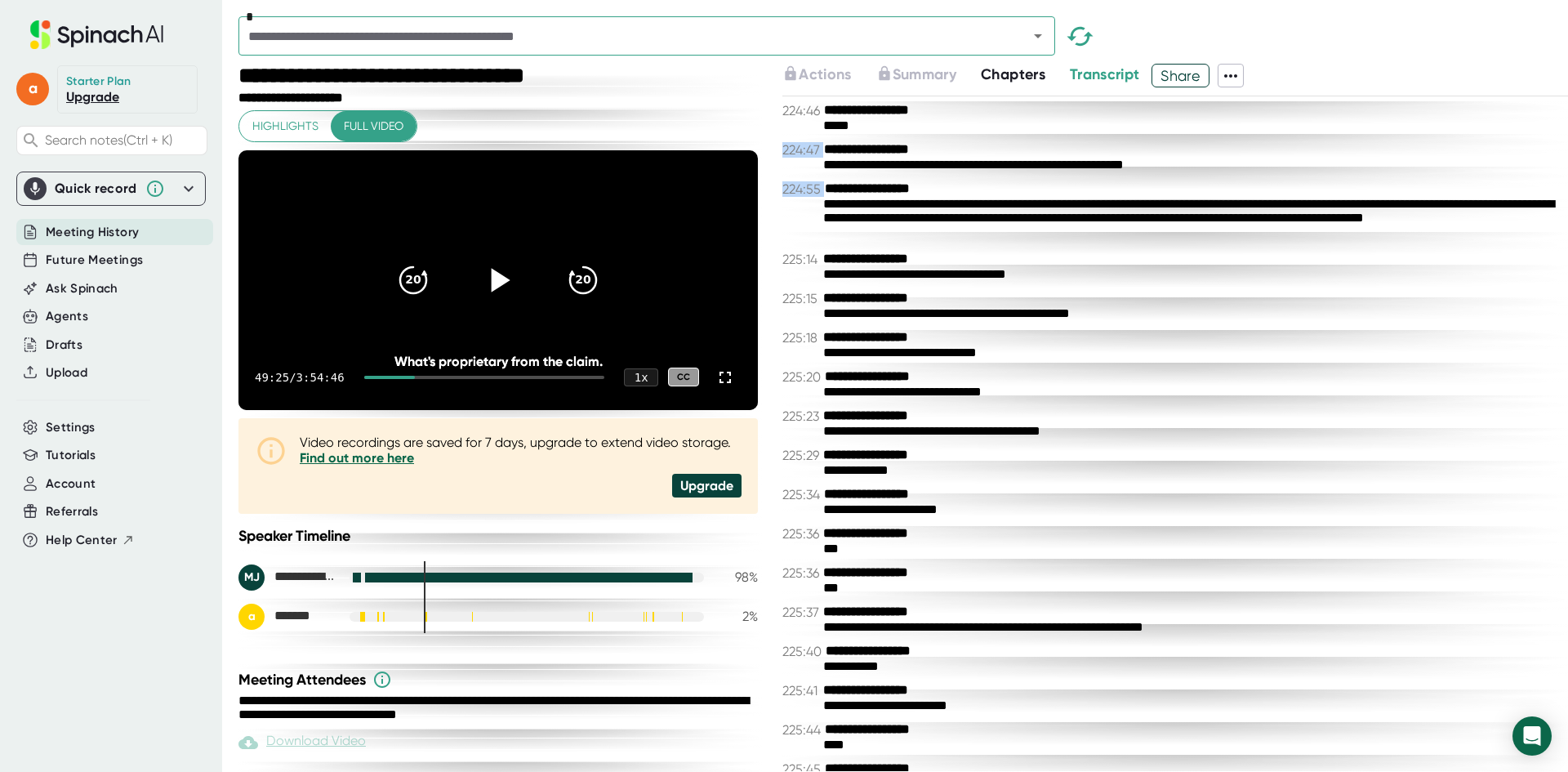
drag, startPoint x: 853, startPoint y: 136, endPoint x: 885, endPoint y: 194, distance: 66.2
click at [885, 194] on div "**********" at bounding box center [1175, 433] width 785 height 675
click at [883, 166] on div "**********" at bounding box center [1190, 165] width 733 height 15
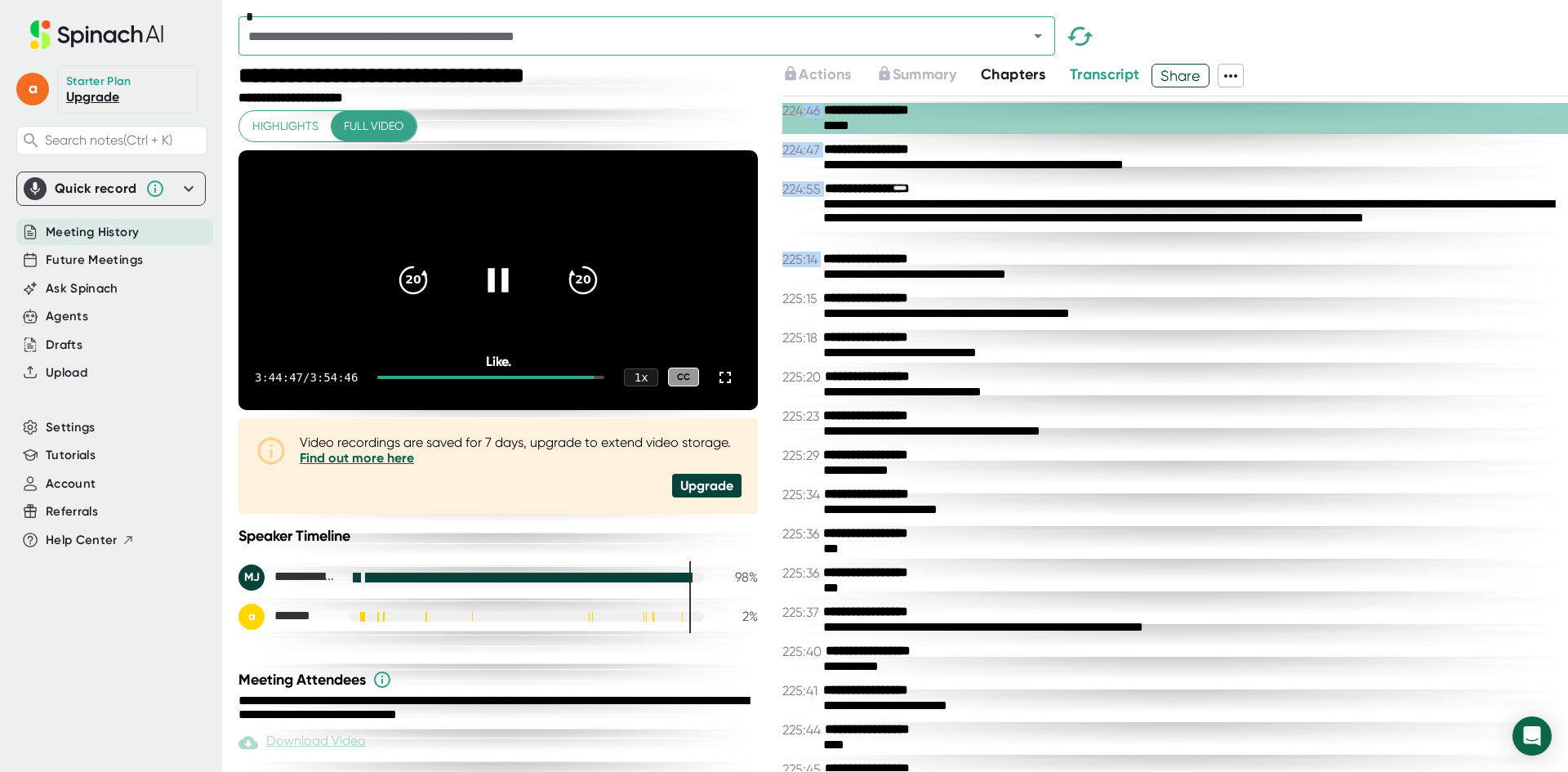
drag, startPoint x: 802, startPoint y: 111, endPoint x: 817, endPoint y: 282, distance: 171.7
click at [817, 282] on div "**********" at bounding box center [1175, 433] width 785 height 675
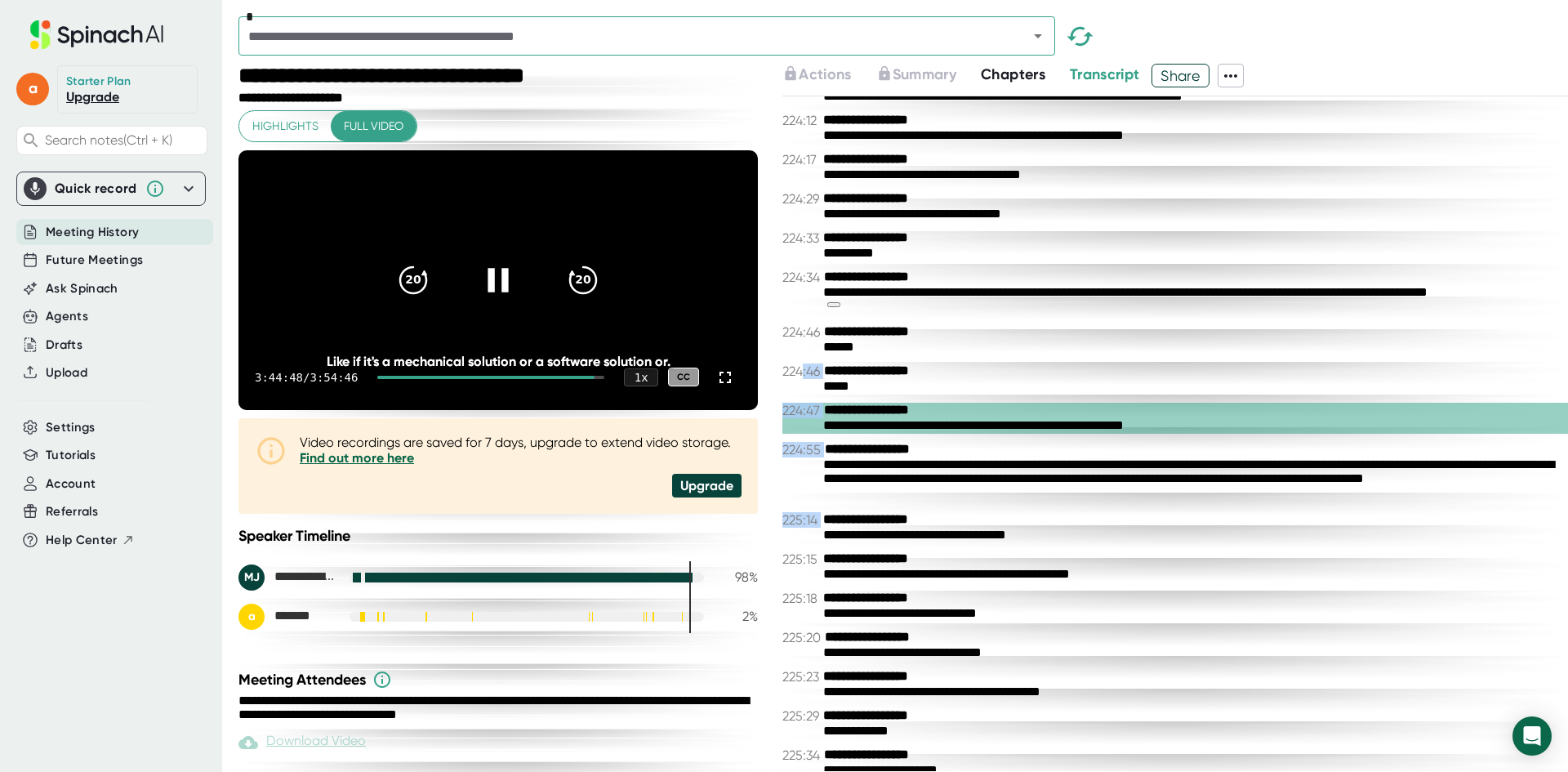
scroll to position [148880, 0]
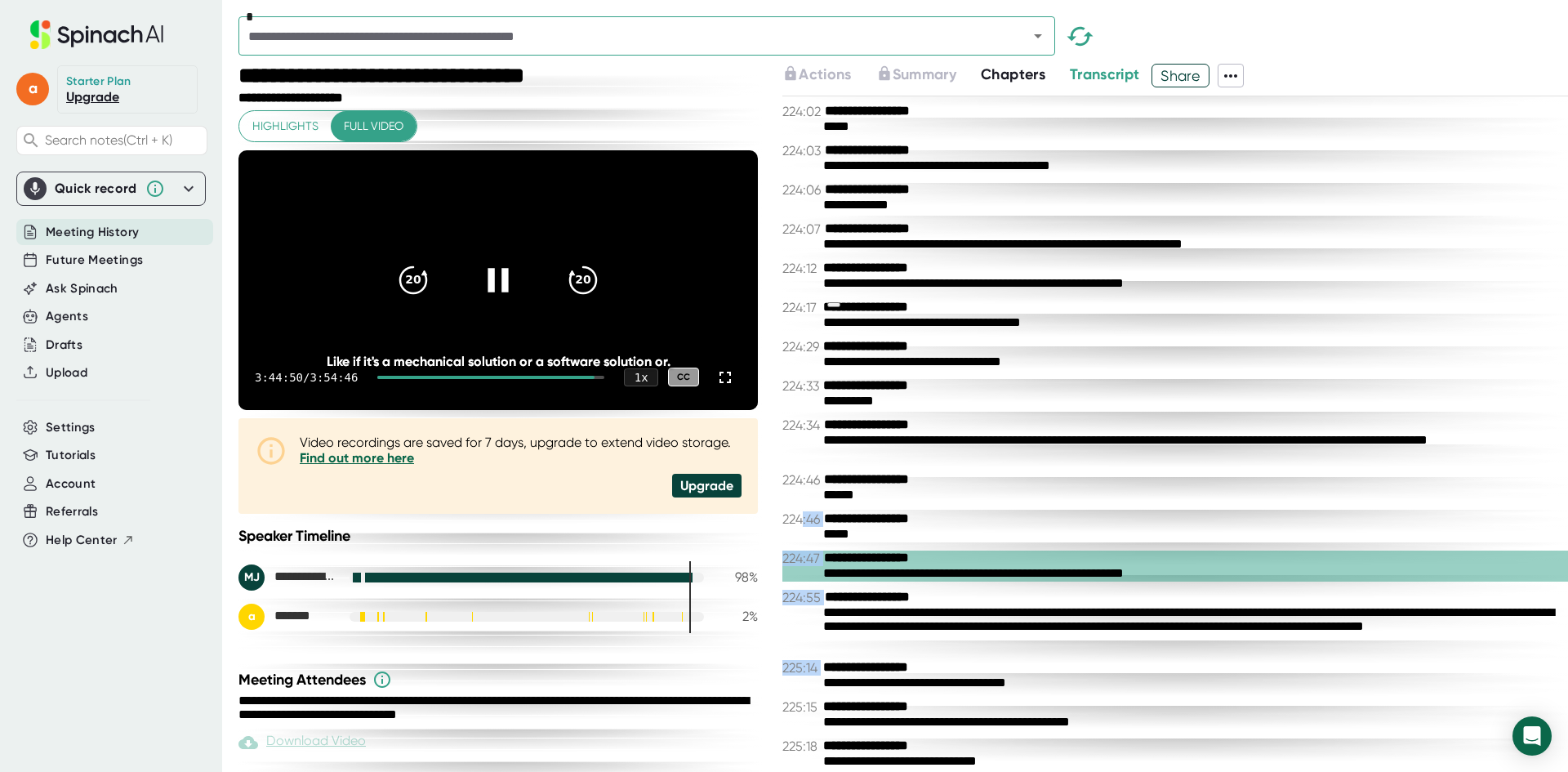
click at [491, 294] on icon at bounding box center [498, 279] width 41 height 41
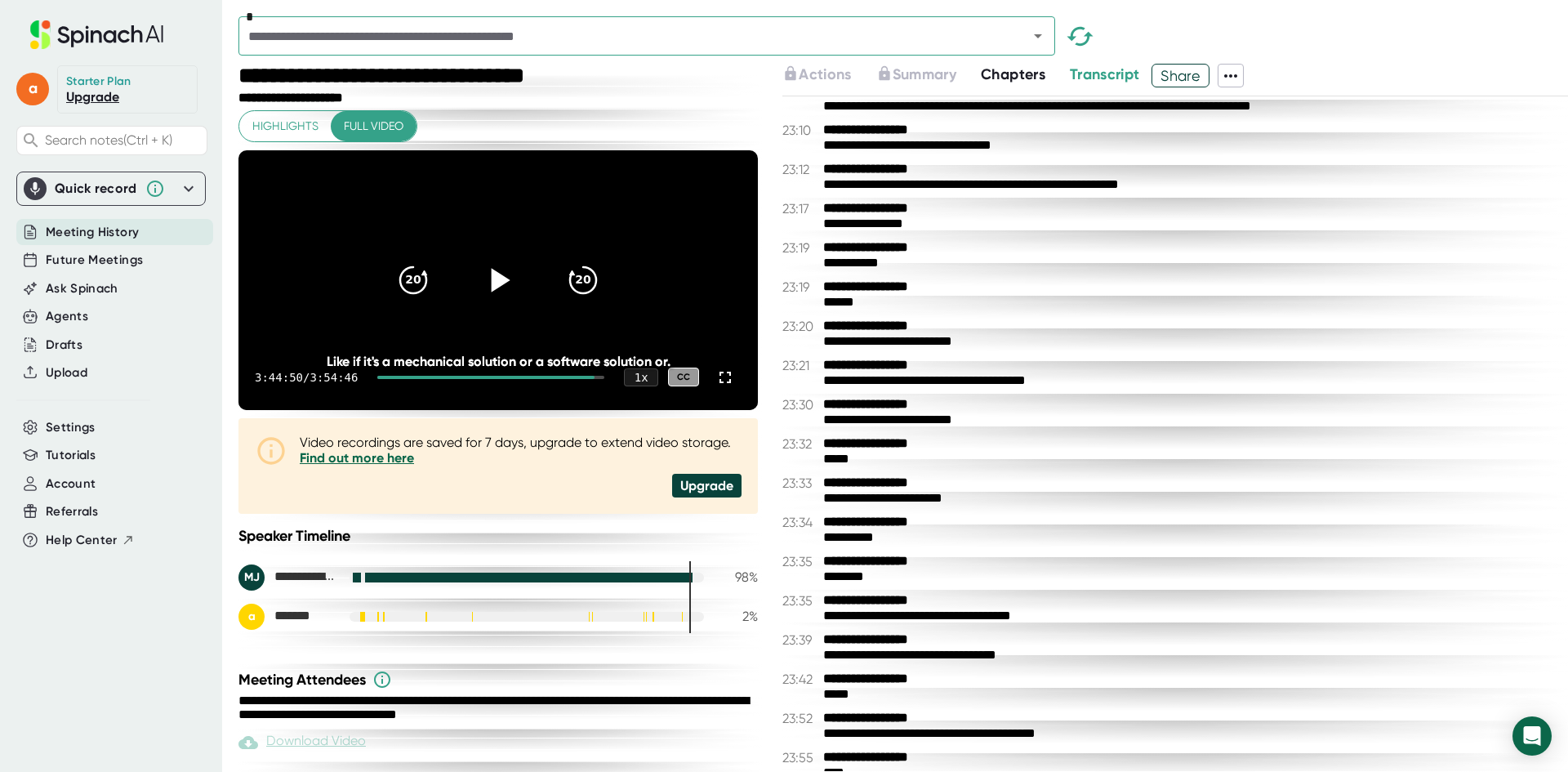
scroll to position [0, 0]
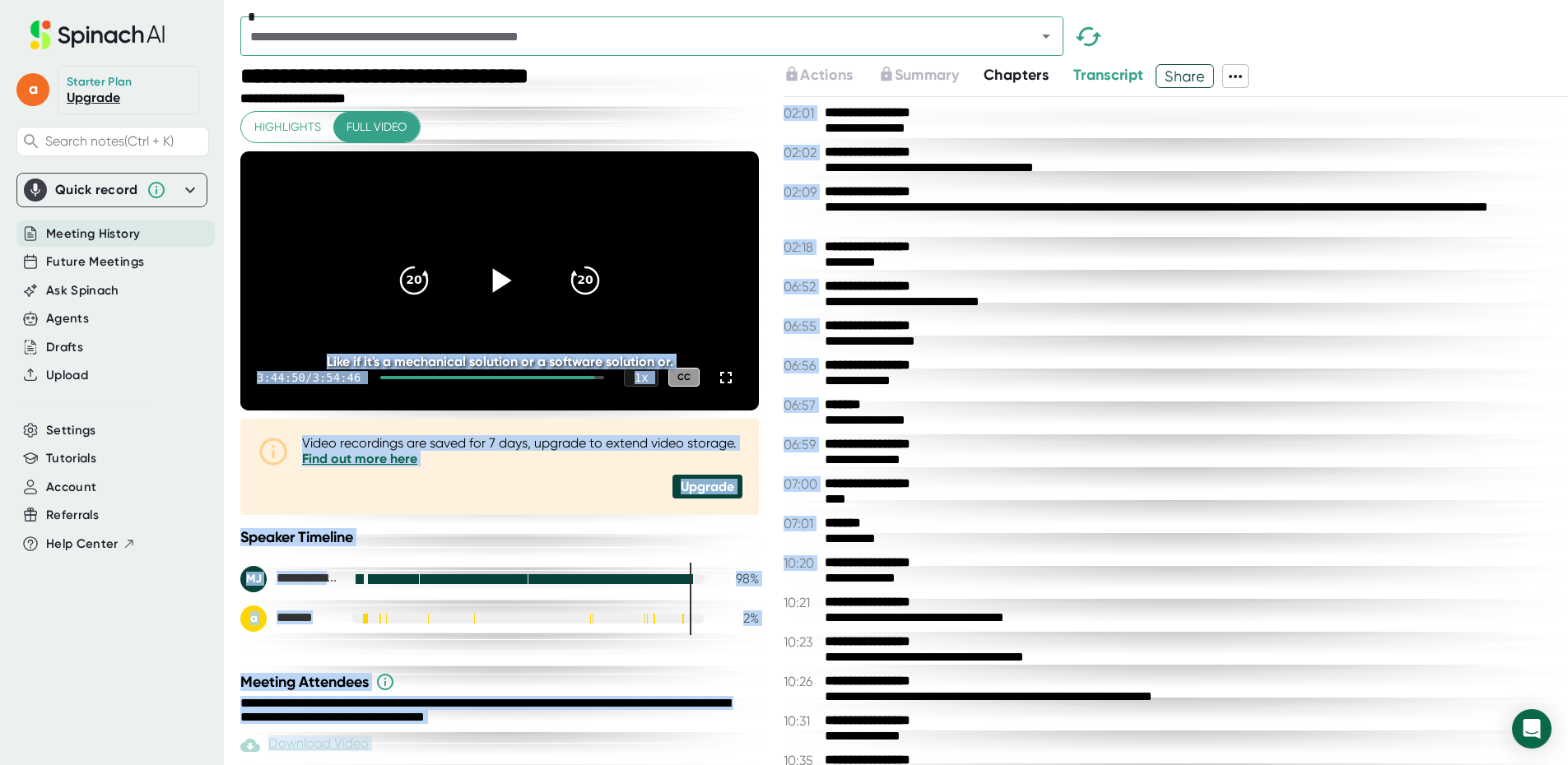
drag, startPoint x: 771, startPoint y: 117, endPoint x: 884, endPoint y: 505, distance: 404.1
click at [860, 558] on div "**********" at bounding box center [904, 421] width 1328 height 713
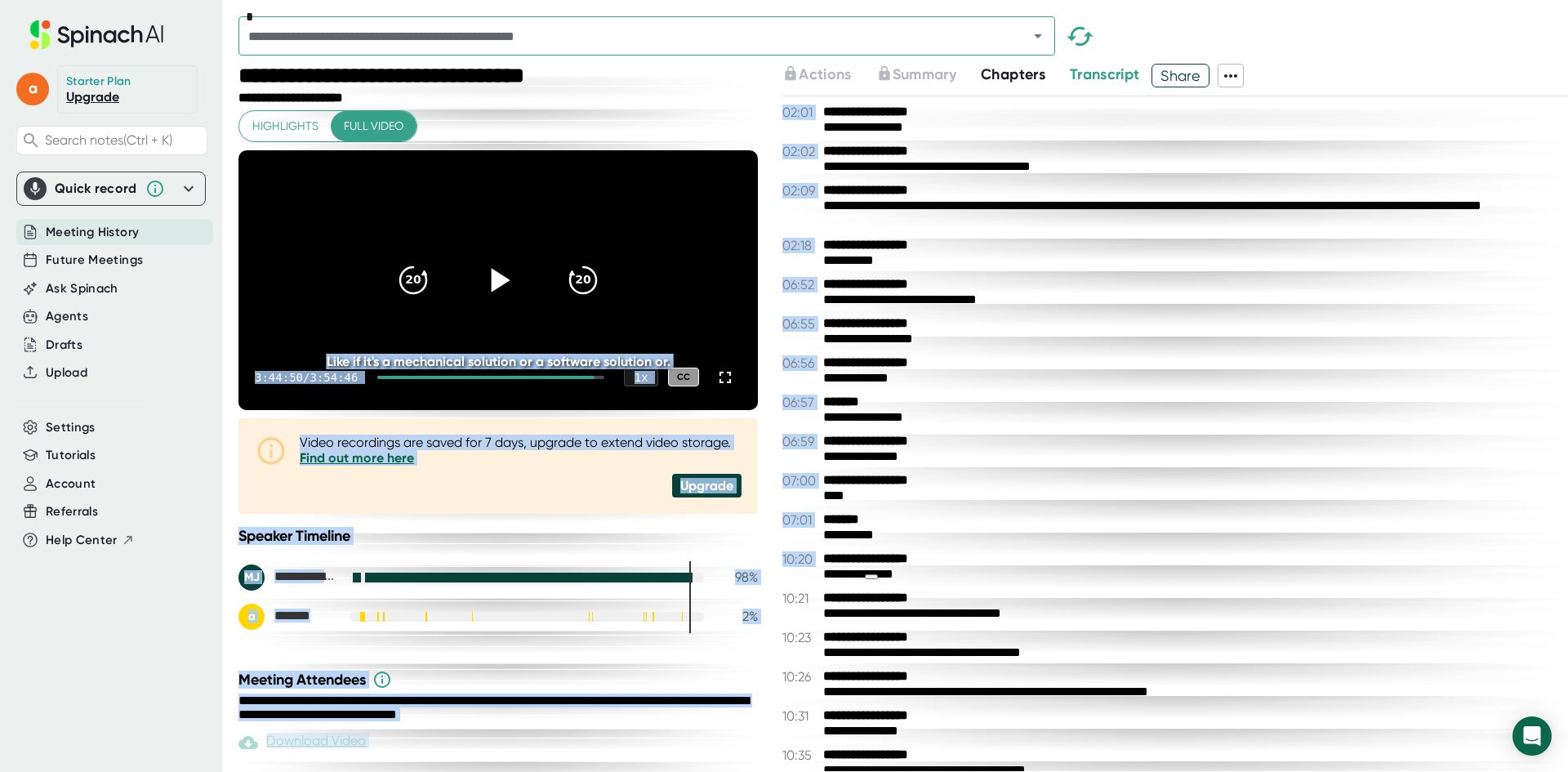
click at [774, 77] on div "**********" at bounding box center [904, 418] width 1330 height 708
drag, startPoint x: 771, startPoint y: 111, endPoint x: 1184, endPoint y: 630, distance: 663.3
click at [1184, 630] on div "**********" at bounding box center [904, 418] width 1330 height 708
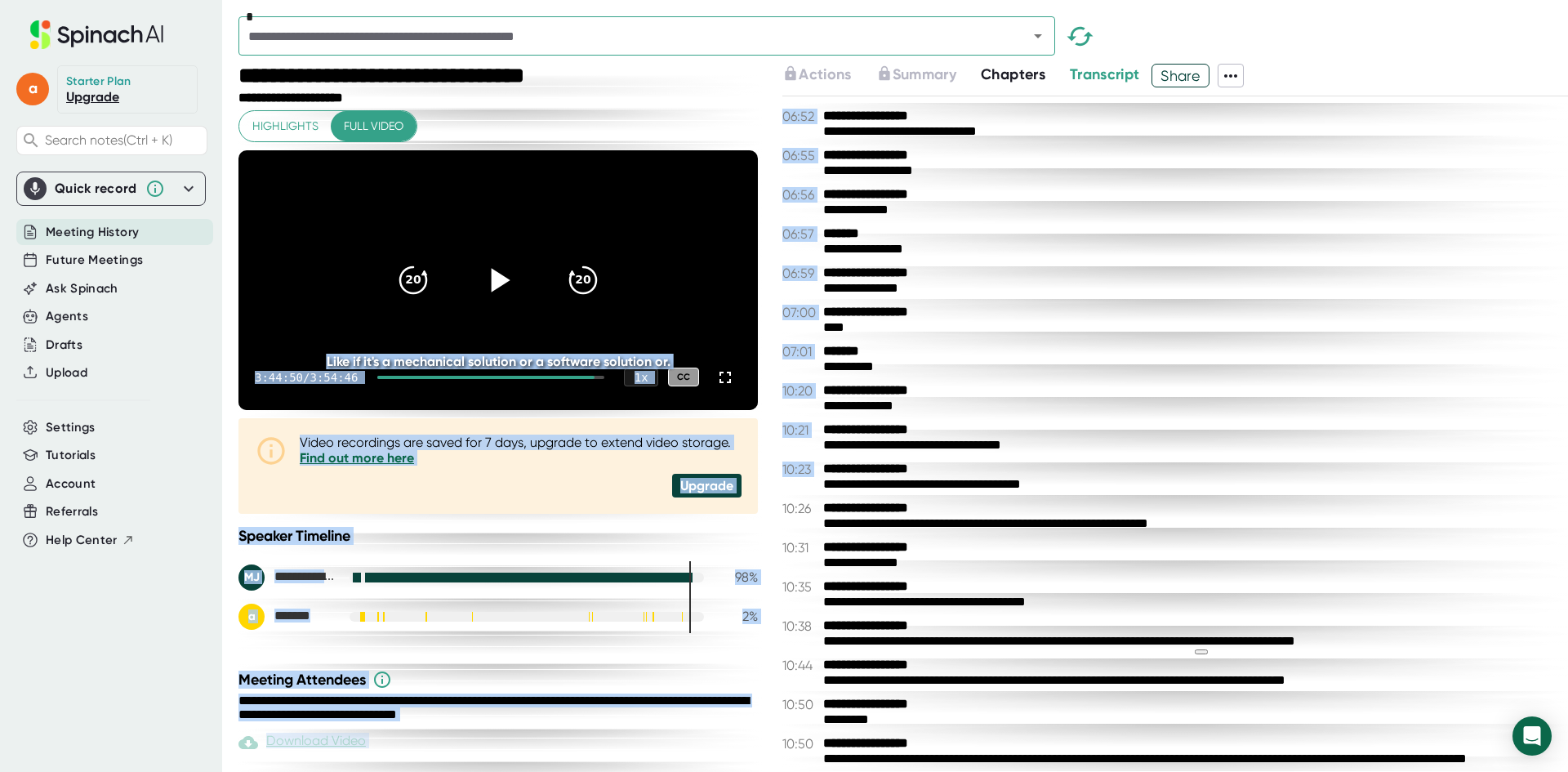
scroll to position [408, 0]
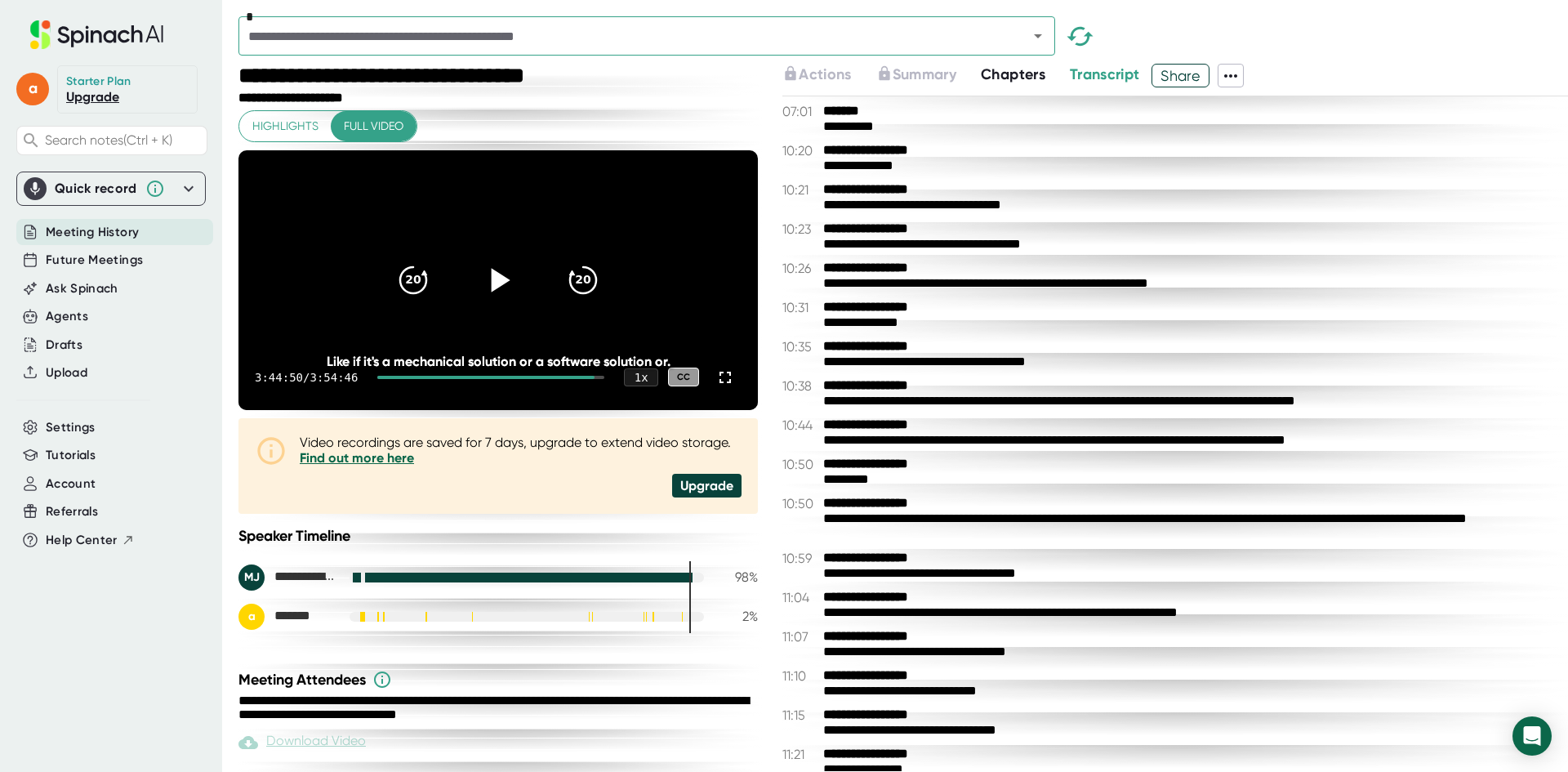
click at [931, 451] on div "**********" at bounding box center [1175, 433] width 785 height 675
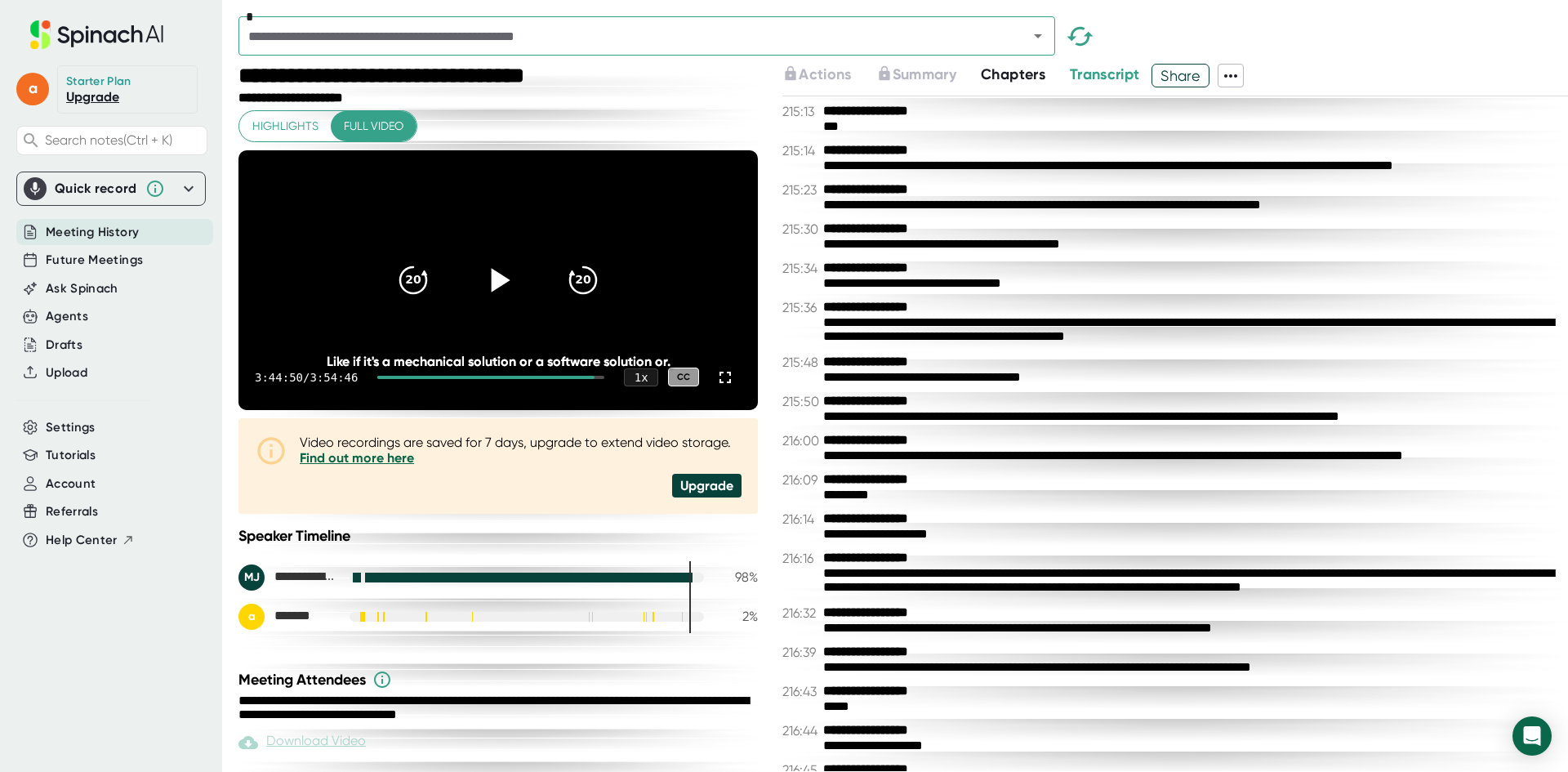
scroll to position [150024, 0]
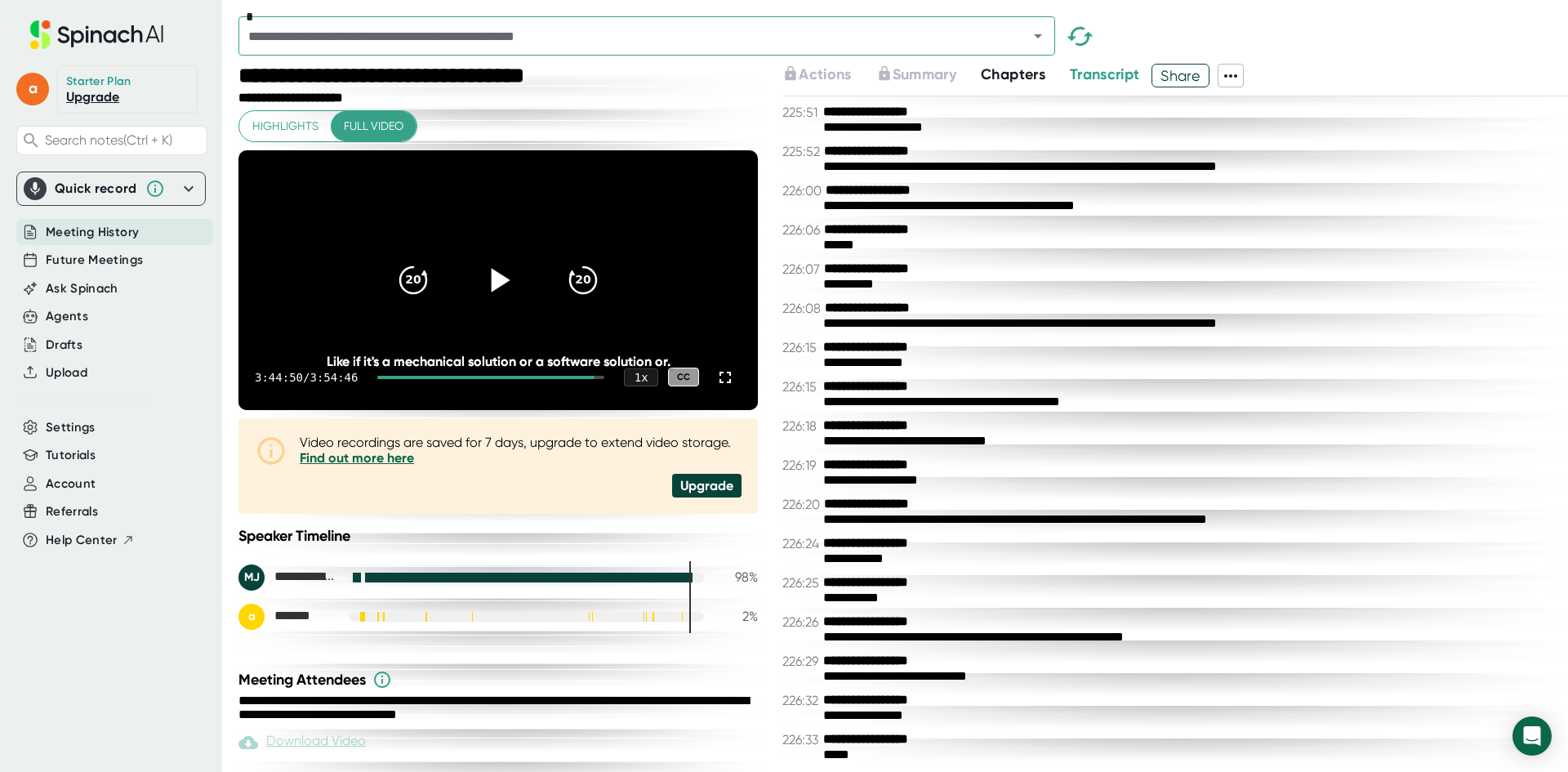
drag, startPoint x: 847, startPoint y: 758, endPoint x: 845, endPoint y: 749, distance: 9.2
click at [843, 747] on div "*****" at bounding box center [1190, 755] width 733 height 15
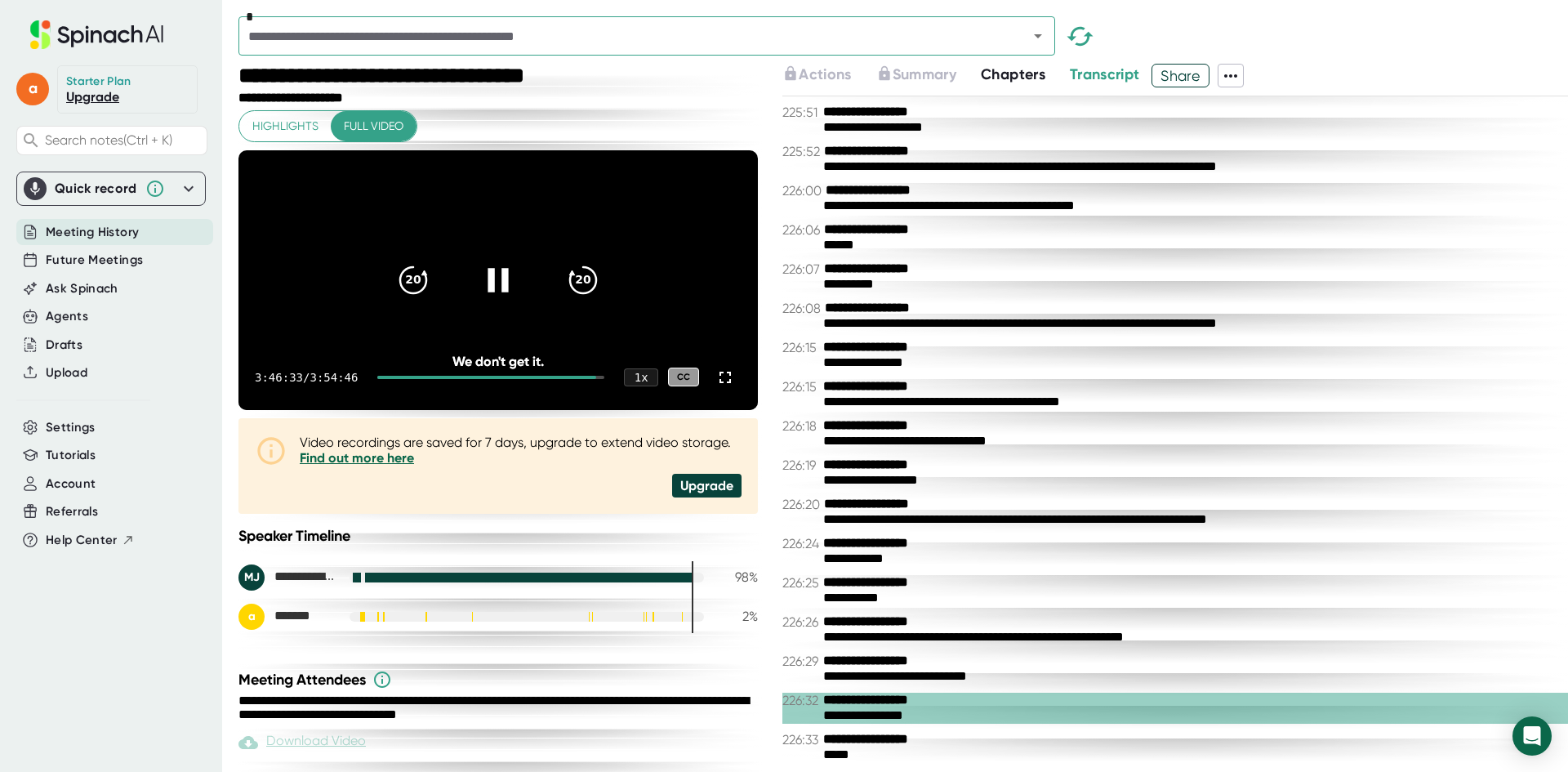
scroll to position [178, 0]
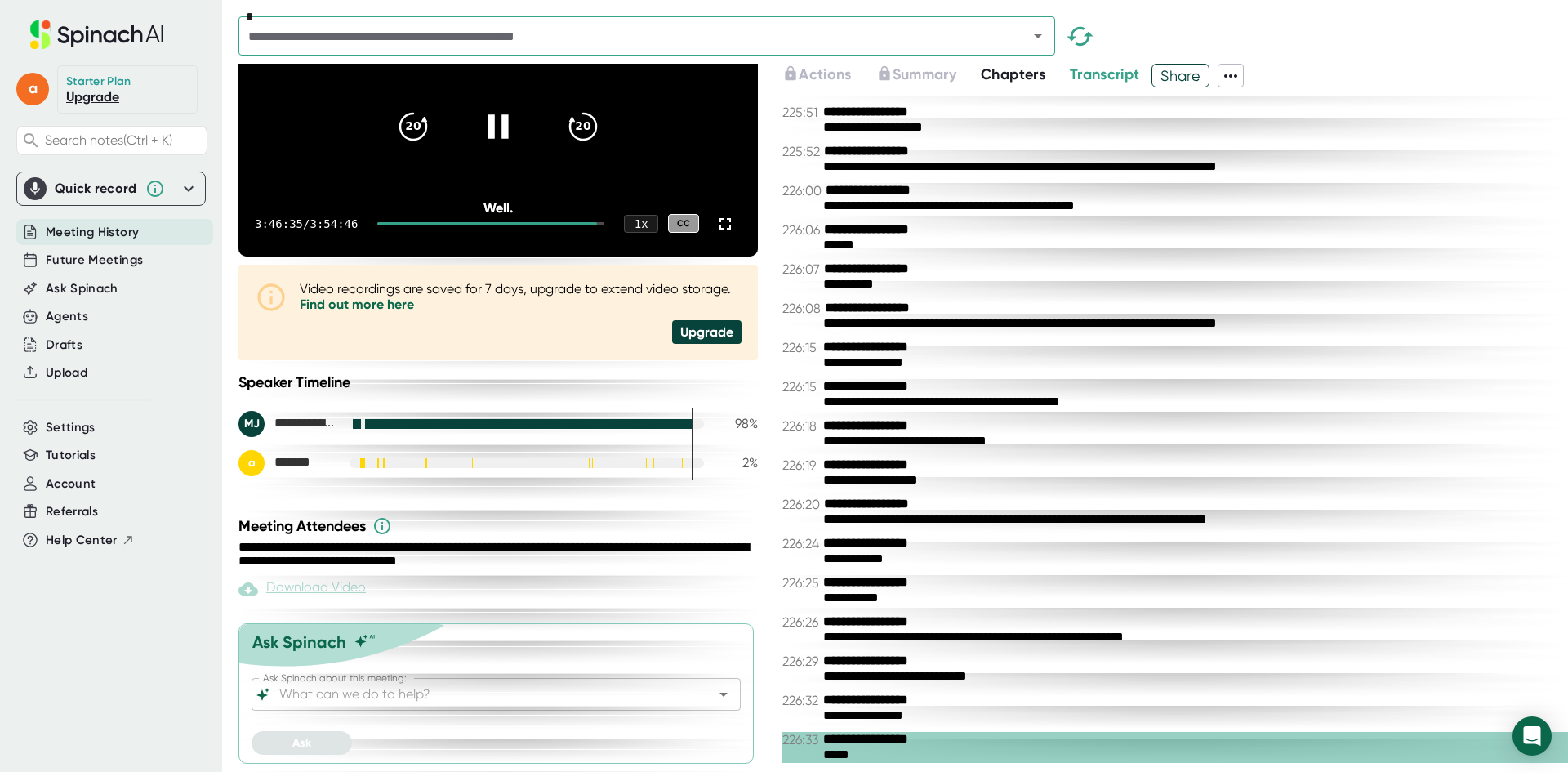
drag, startPoint x: 903, startPoint y: 741, endPoint x: 909, endPoint y: 705, distance: 36.5
click at [909, 705] on div "**********" at bounding box center [1175, 433] width 785 height 675
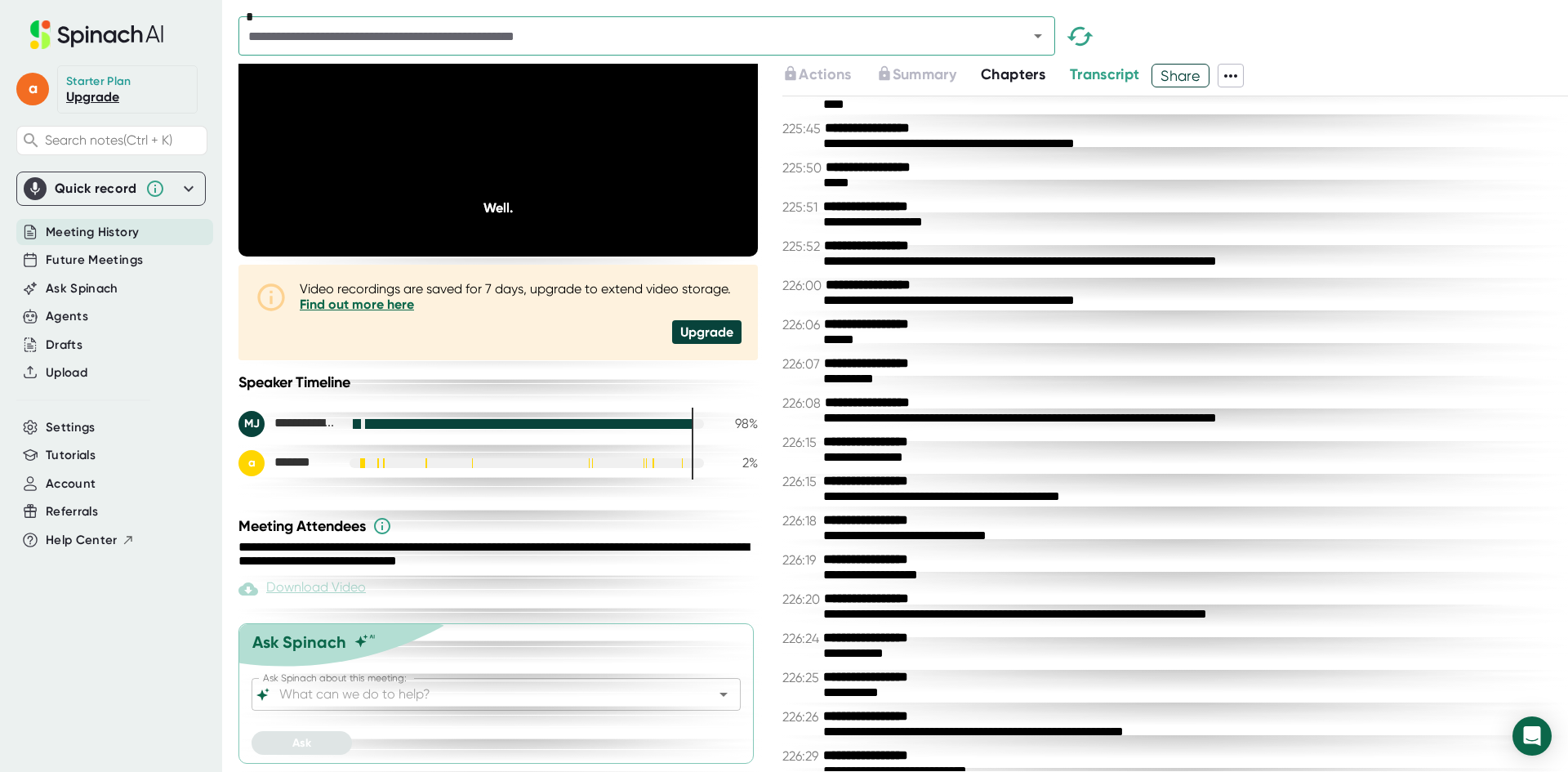
scroll to position [150024, 0]
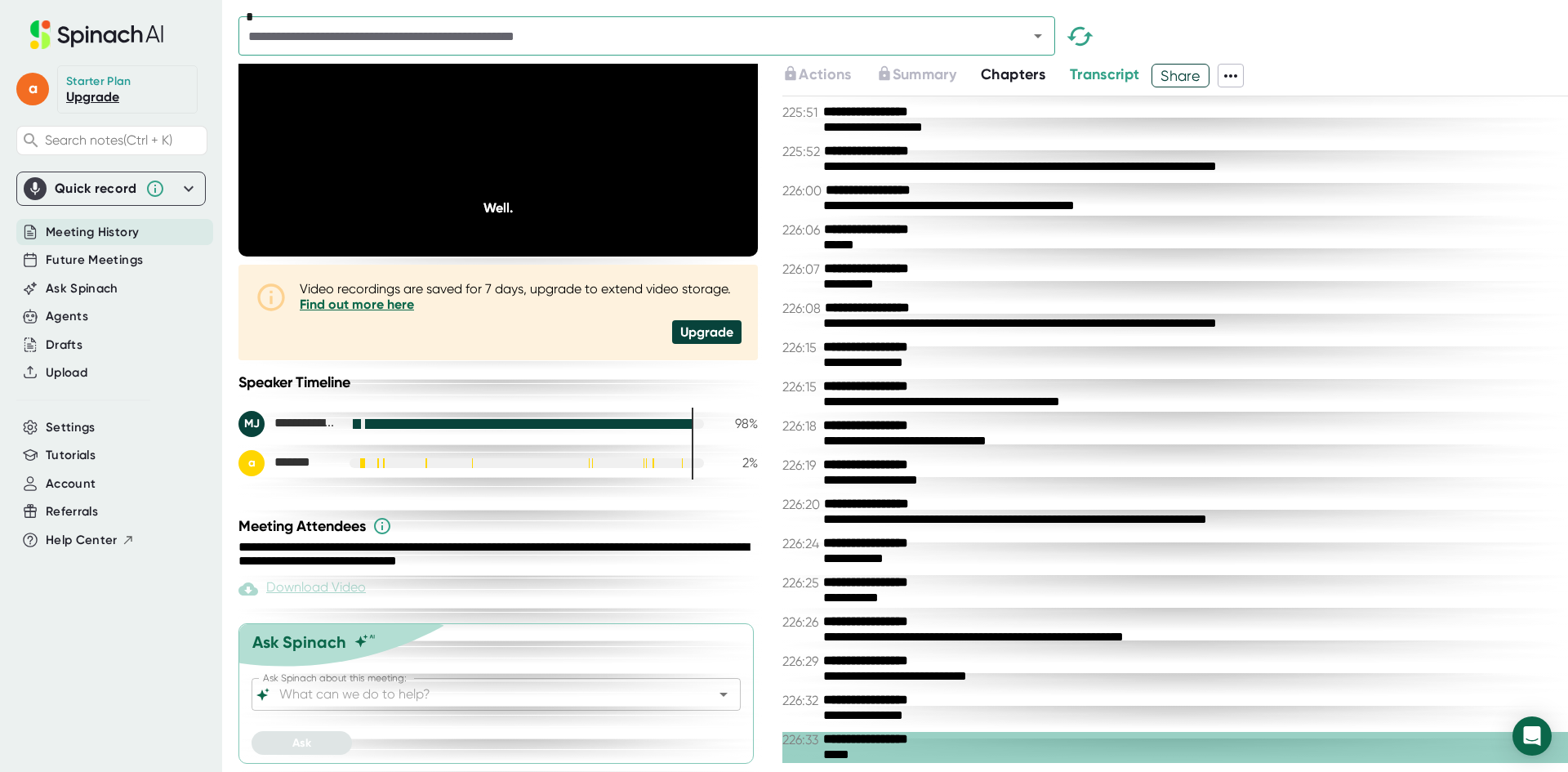
click at [1034, 40] on icon "Open" at bounding box center [1038, 35] width 20 height 20
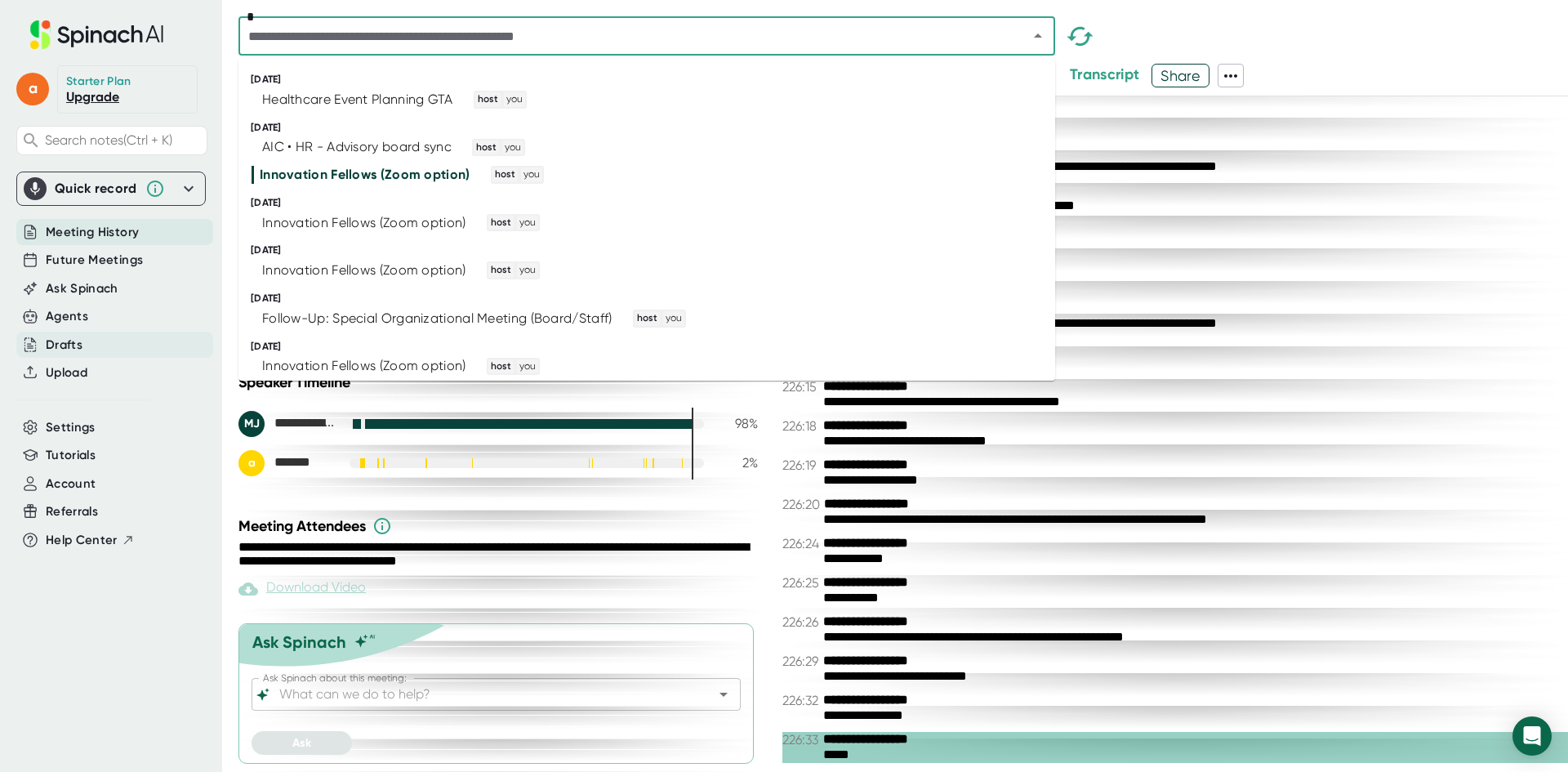
click at [70, 348] on div "Drafts" at bounding box center [64, 345] width 37 height 19
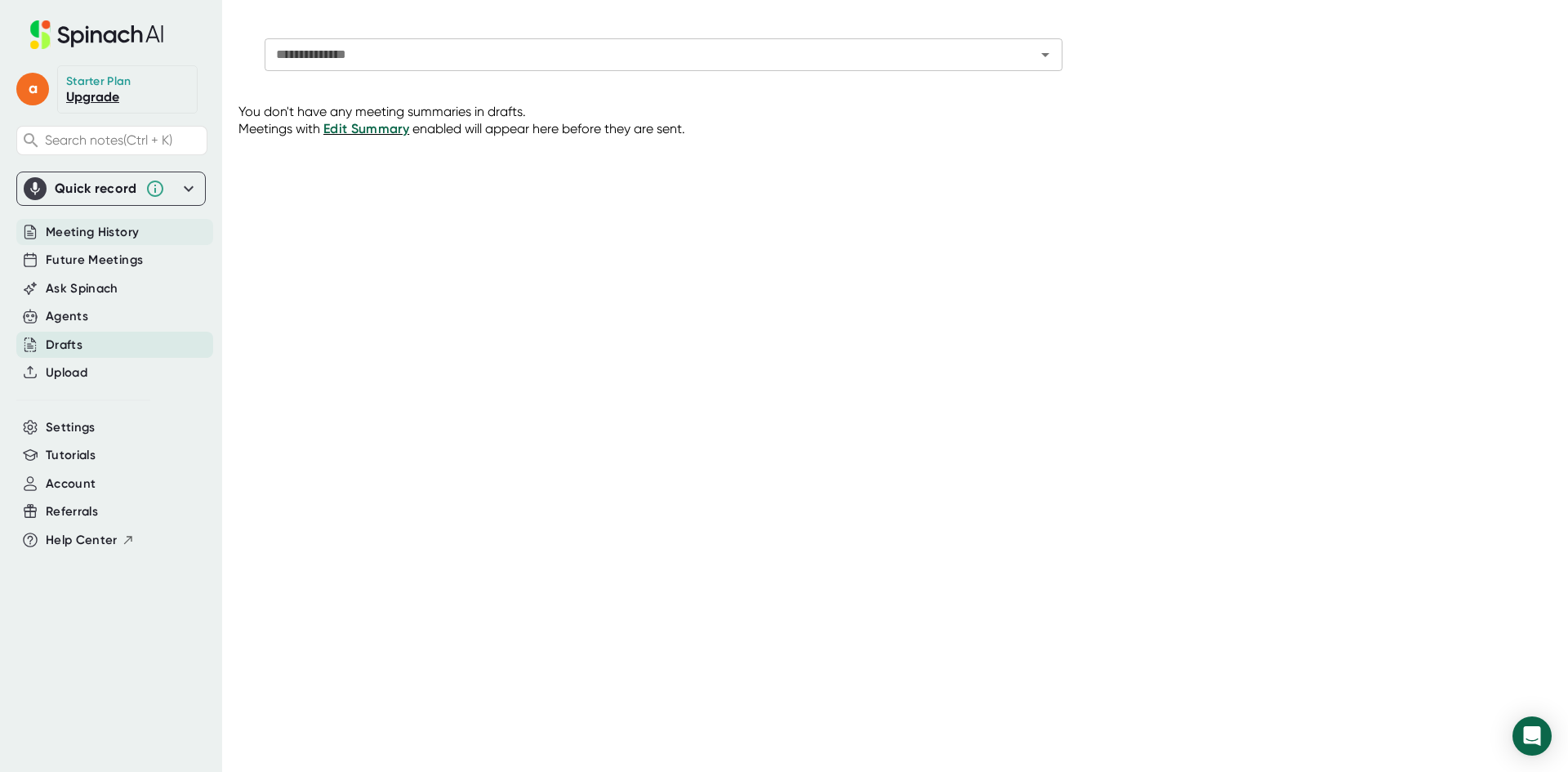
click at [74, 227] on span "Meeting History" at bounding box center [93, 233] width 94 height 19
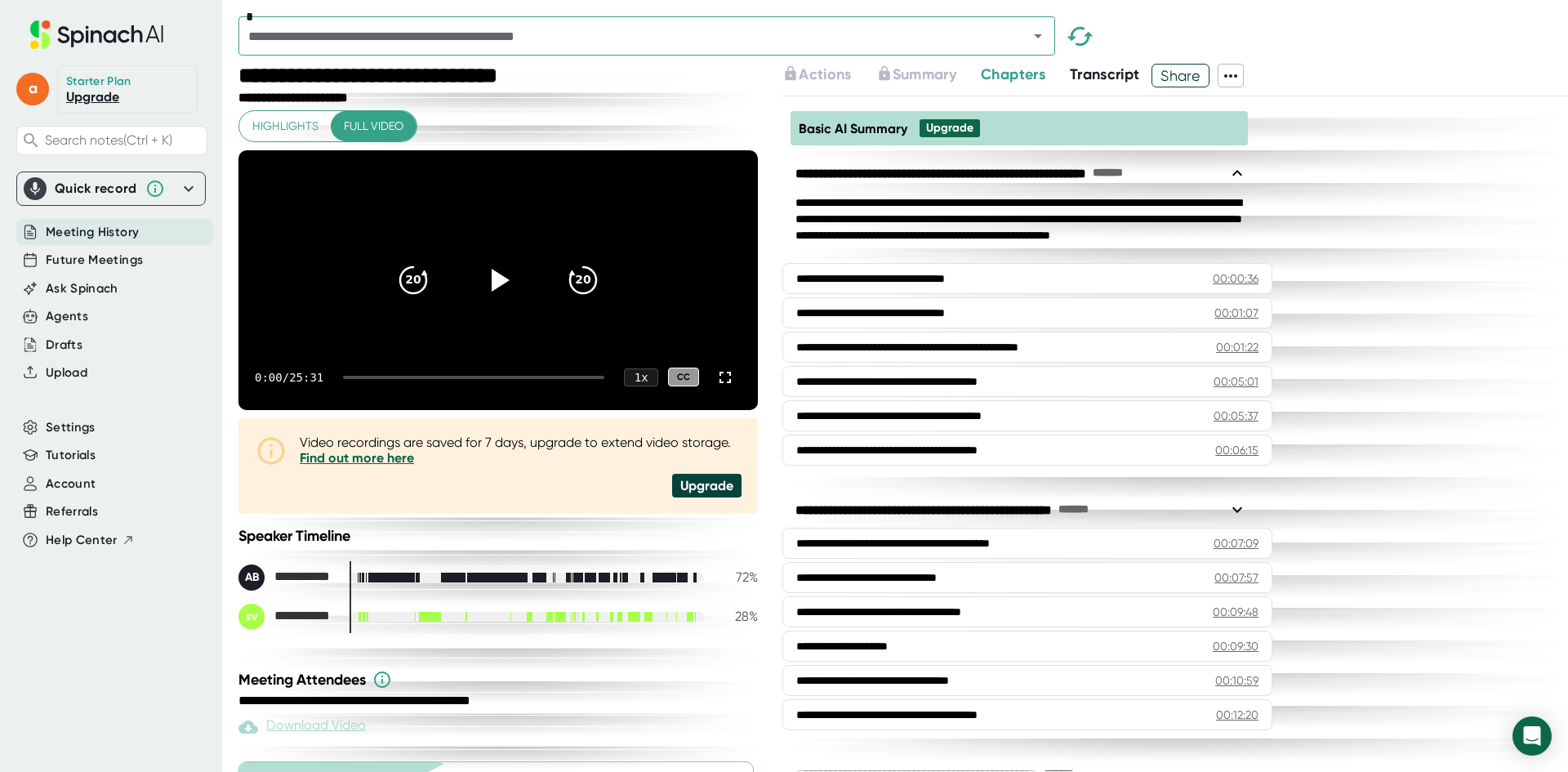
click at [882, 125] on span "Basic AI Summary" at bounding box center [853, 129] width 109 height 15
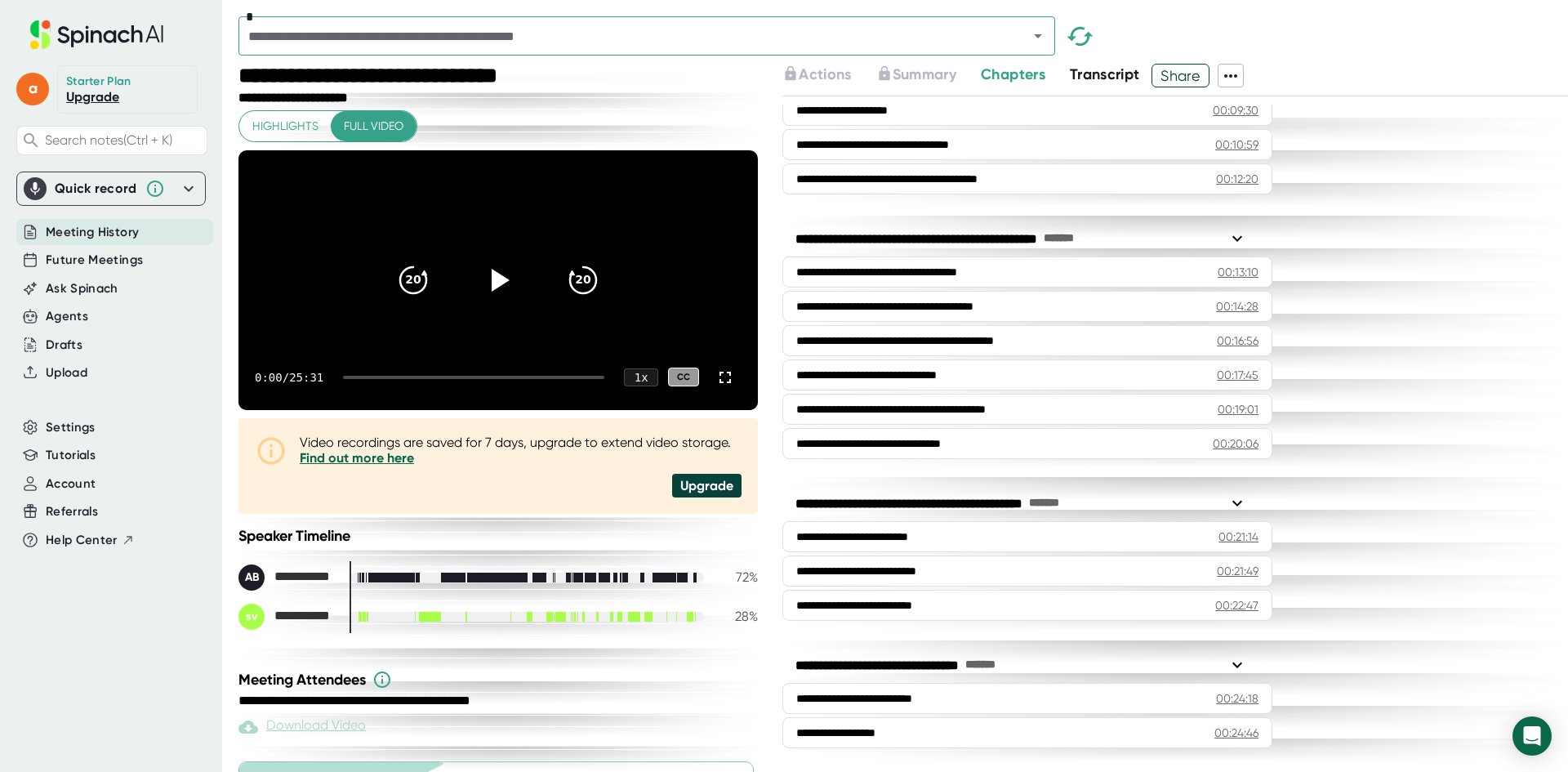
scroll to position [163, 0]
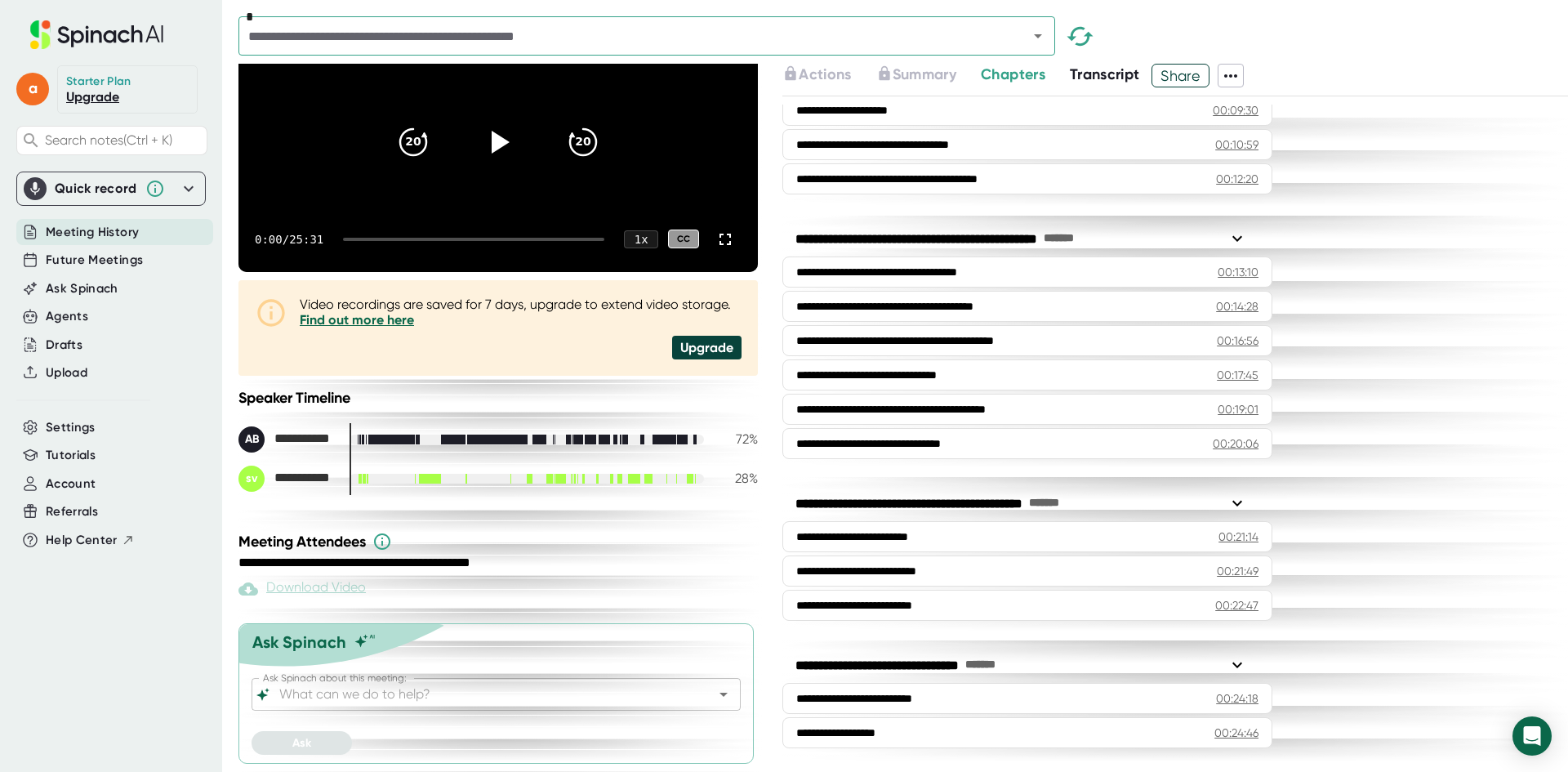
click at [333, 695] on input "Ask Spinach about this meeting:" at bounding box center [481, 695] width 411 height 23
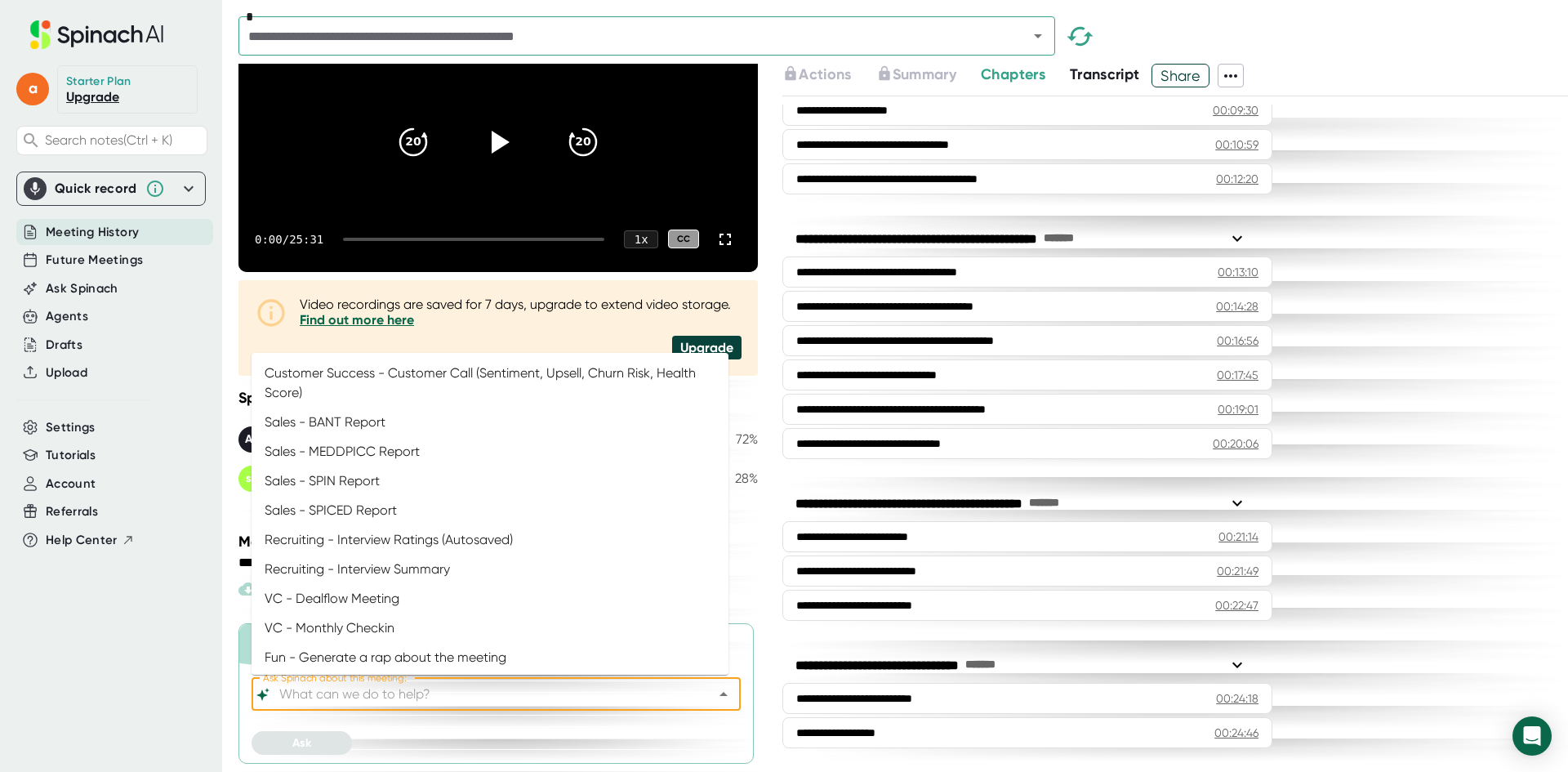
scroll to position [711, 0]
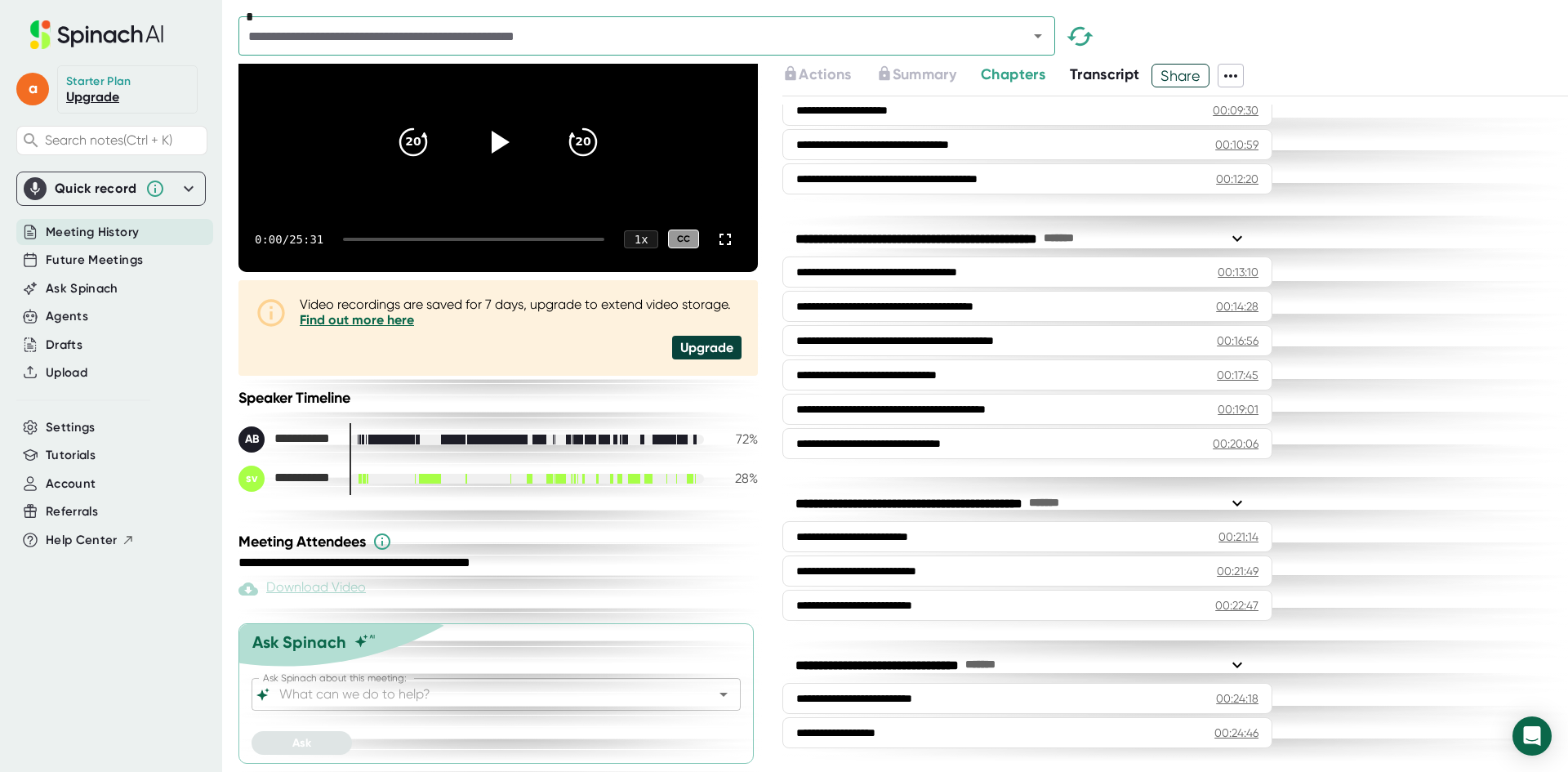
click at [493, 720] on div at bounding box center [496, 724] width 490 height 12
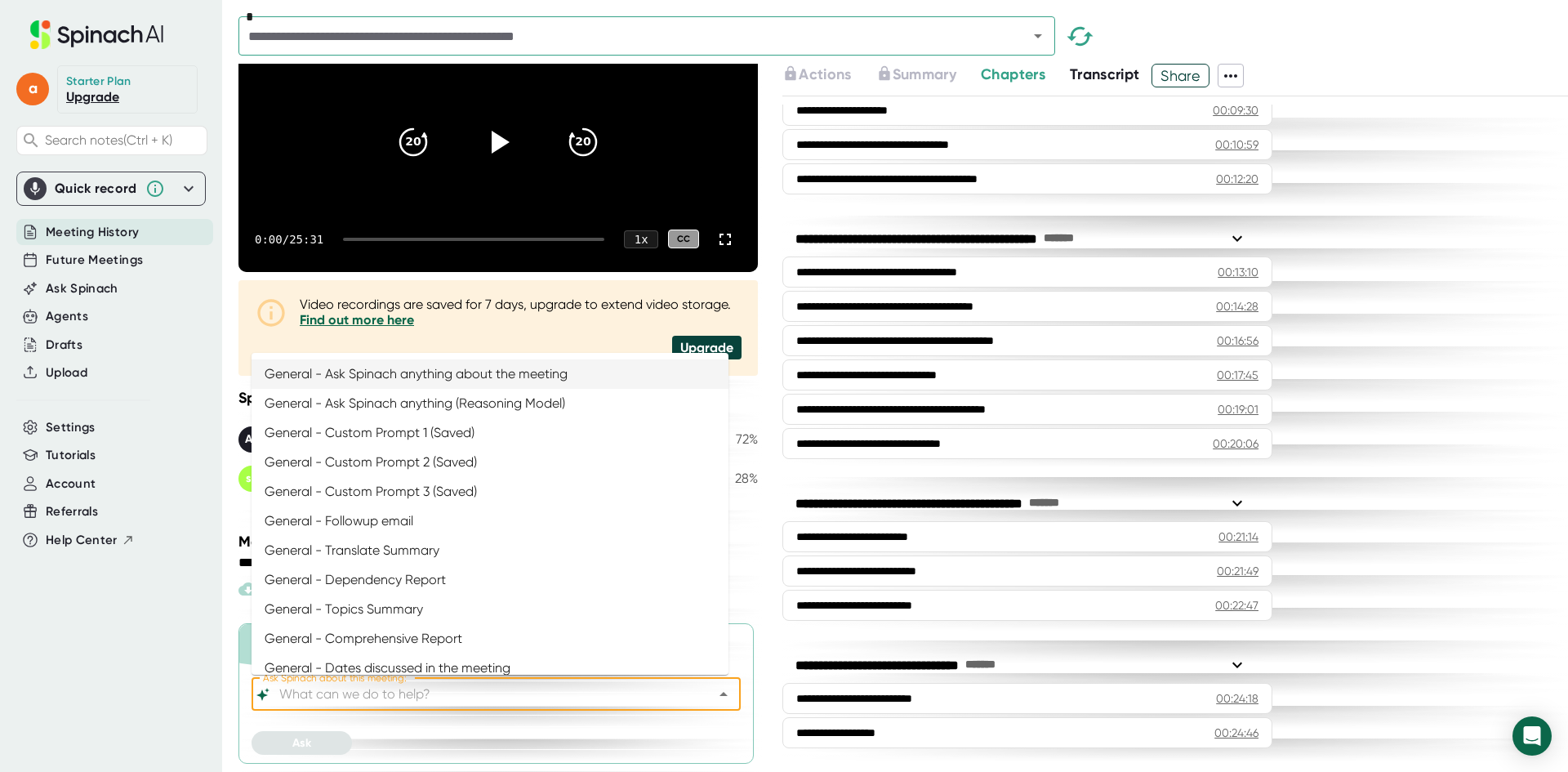
click at [386, 685] on input "Ask Spinach about this meeting:" at bounding box center [481, 695] width 411 height 23
click at [392, 697] on input "Ask Spinach about this meeting:" at bounding box center [481, 695] width 411 height 23
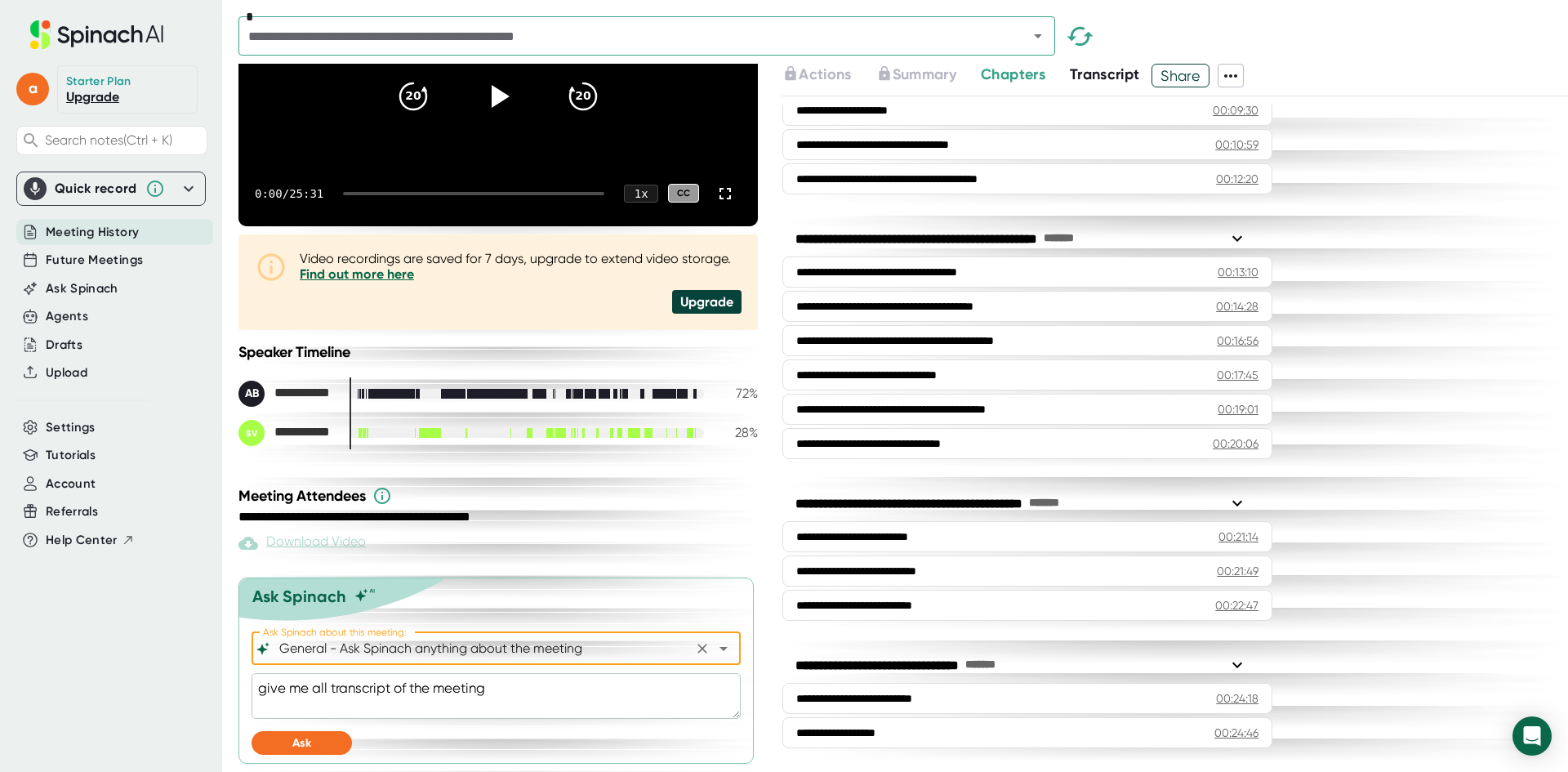
scroll to position [209, 0]
type input "General - Ask Spinach anything about the meeting"
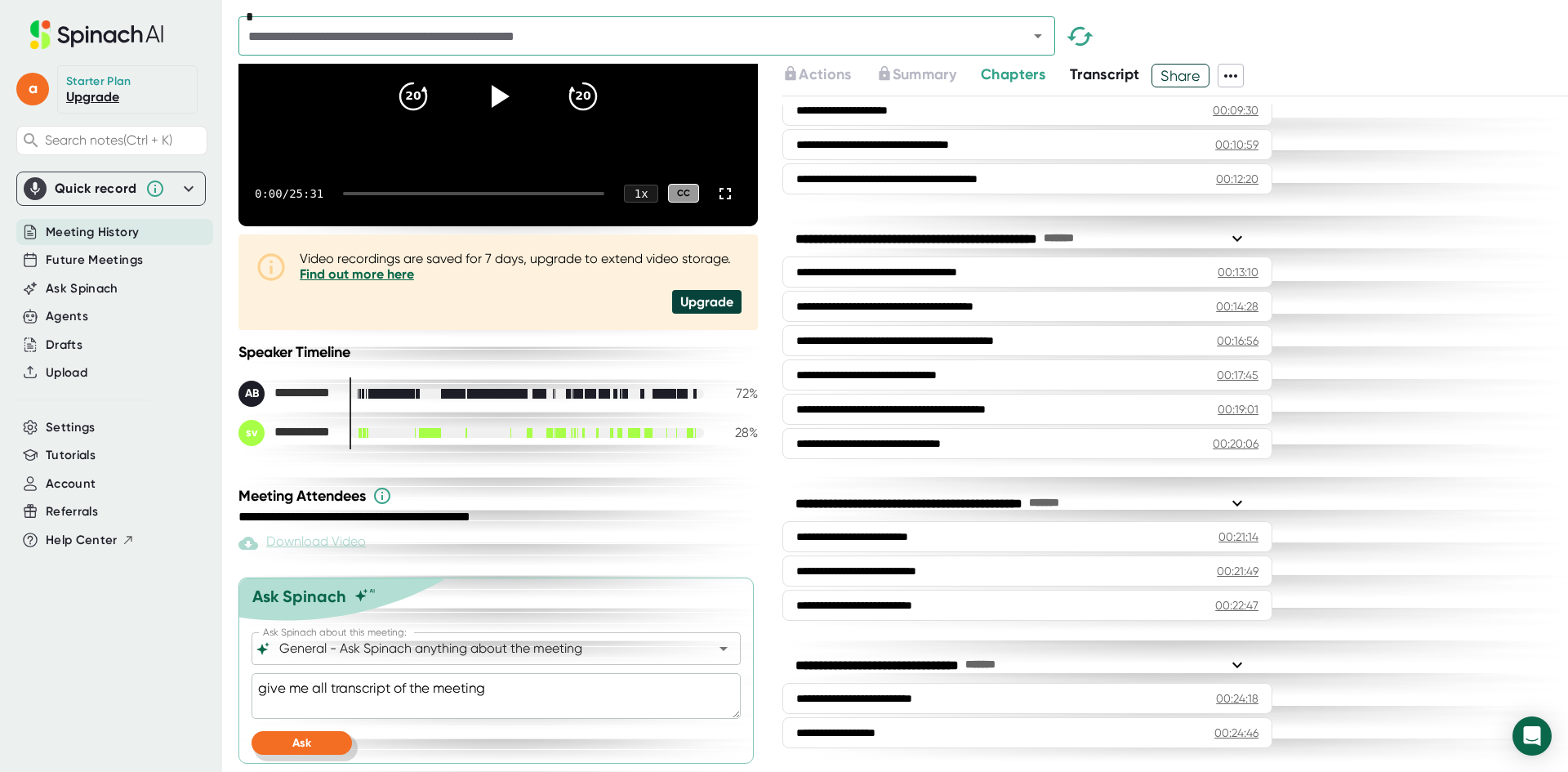
click at [350, 741] on button "Ask" at bounding box center [302, 742] width 100 height 24
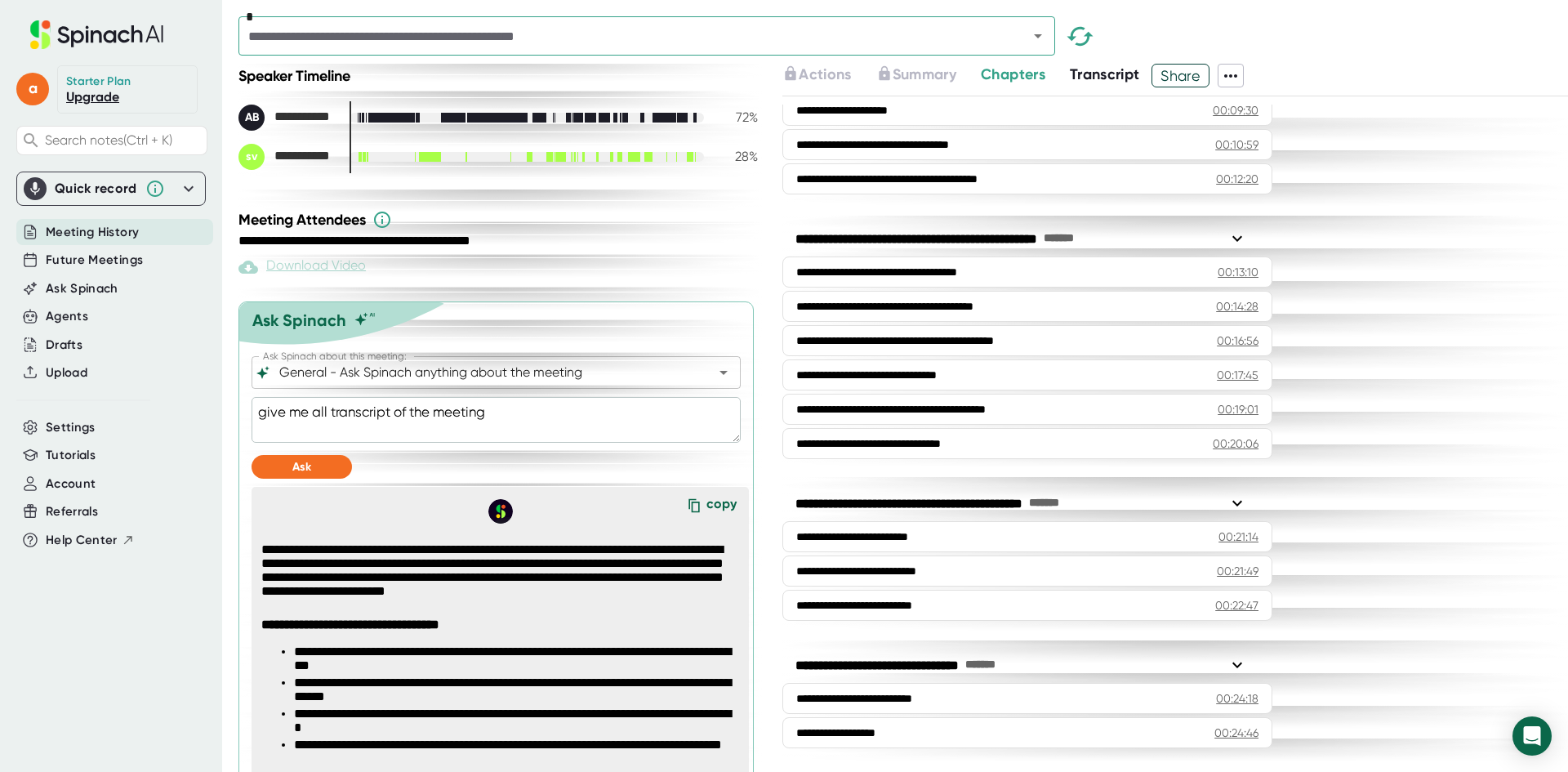
scroll to position [623, 0]
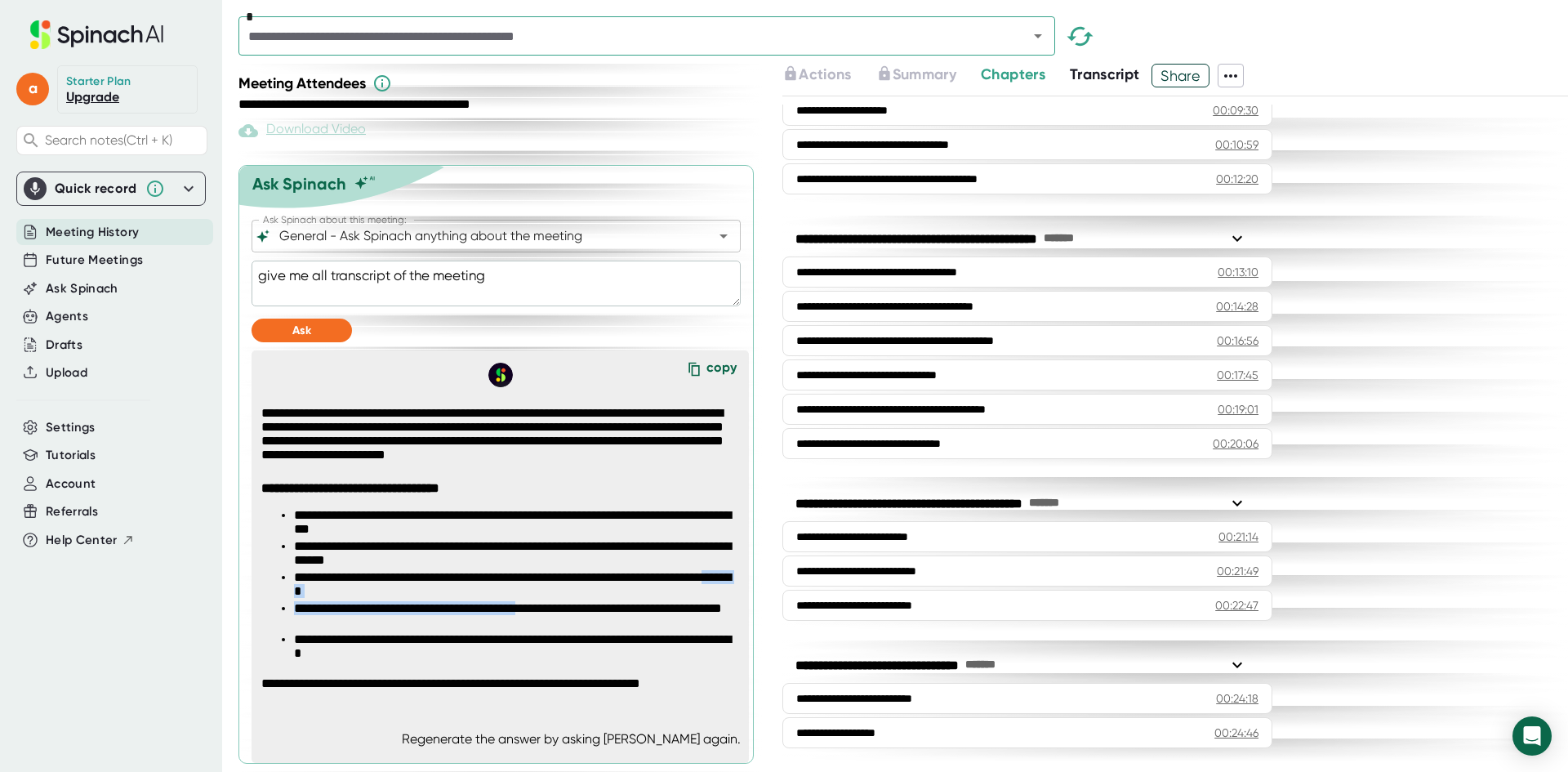
drag, startPoint x: 371, startPoint y: 595, endPoint x: 570, endPoint y: 605, distance: 199.3
click at [570, 605] on ul "**********" at bounding box center [500, 585] width 477 height 156
click at [651, 603] on li "**********" at bounding box center [516, 616] width 445 height 31
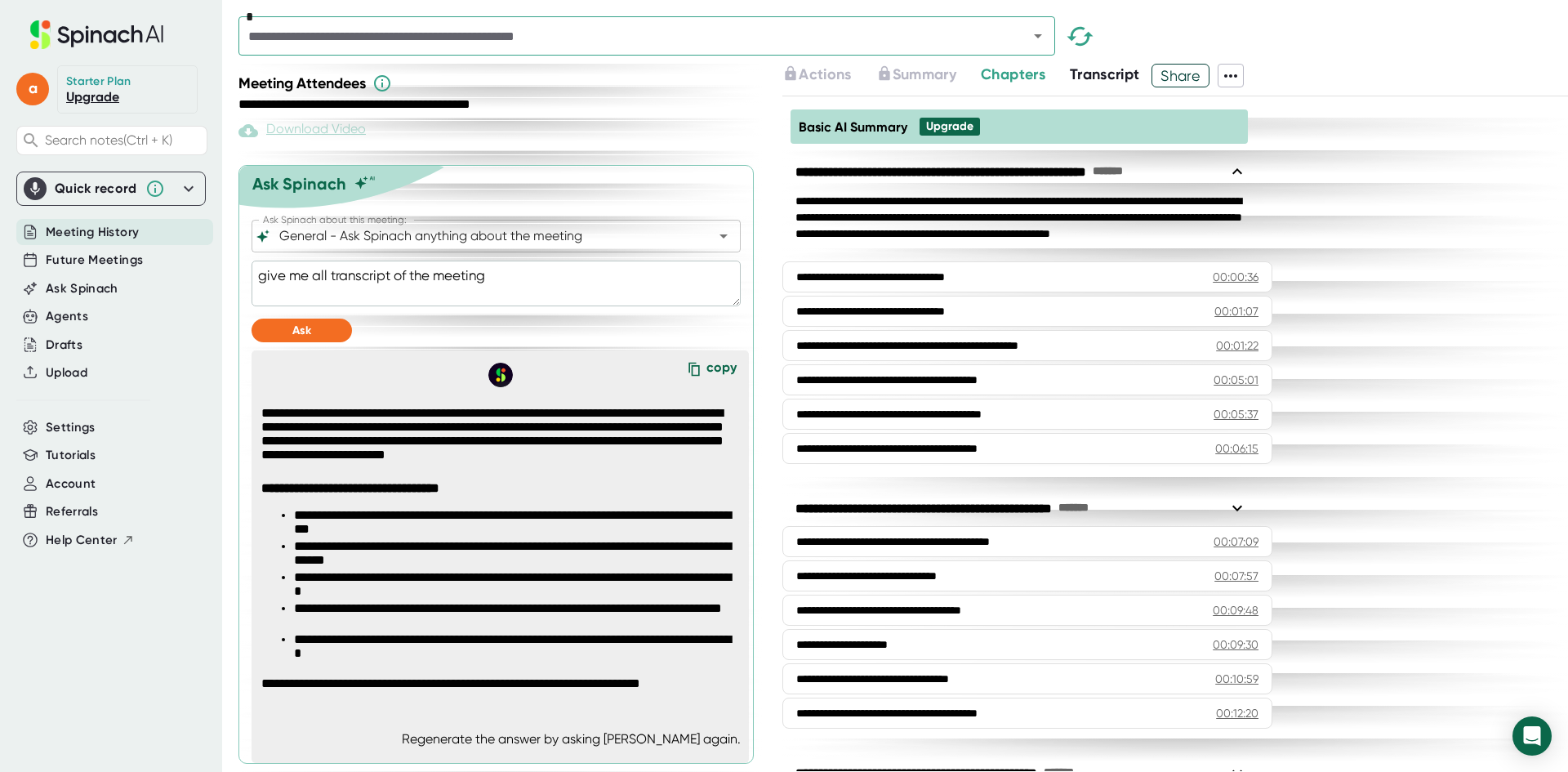
scroll to position [0, 0]
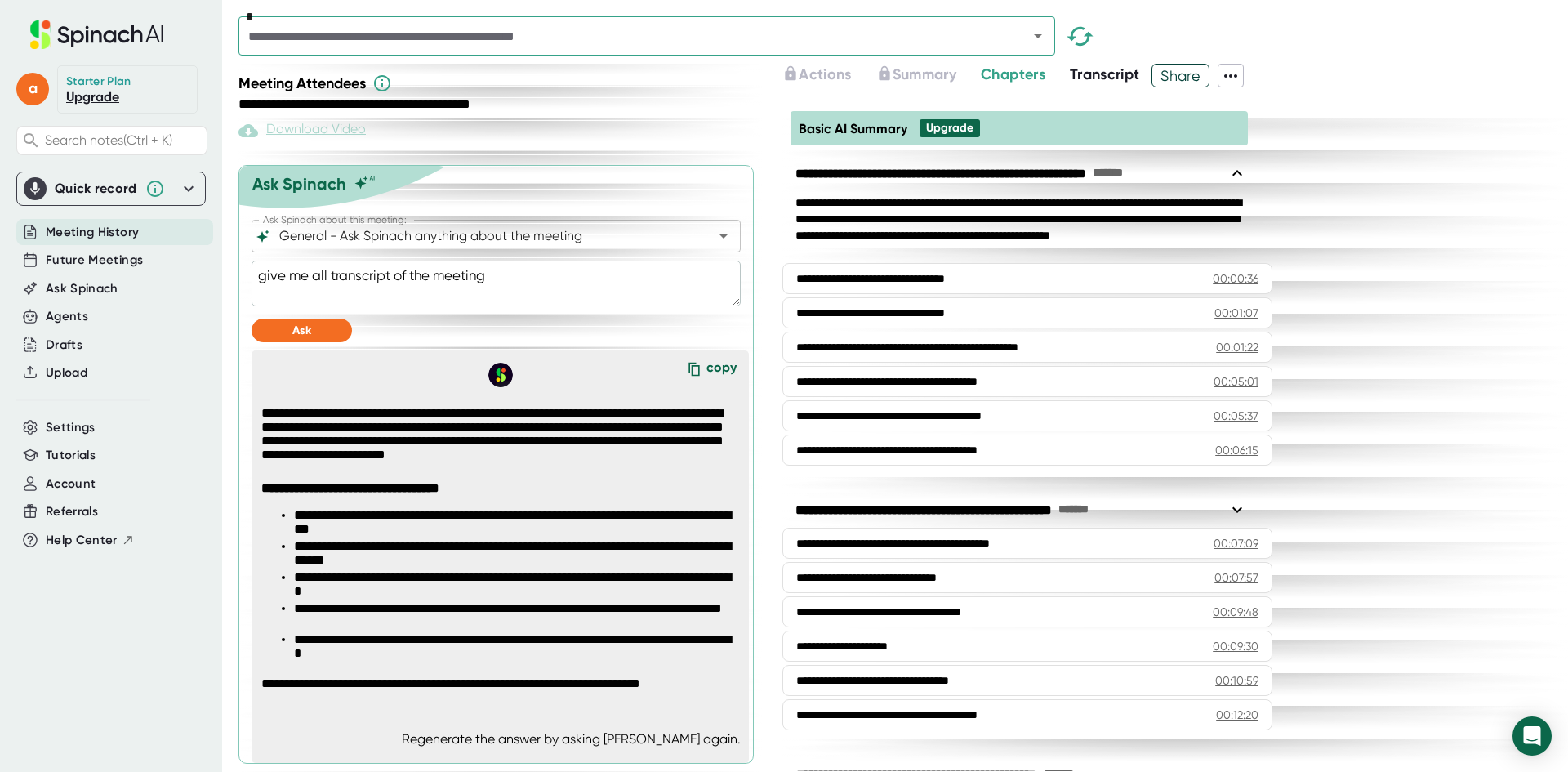
click at [1111, 73] on span "Transcript" at bounding box center [1105, 73] width 71 height 18
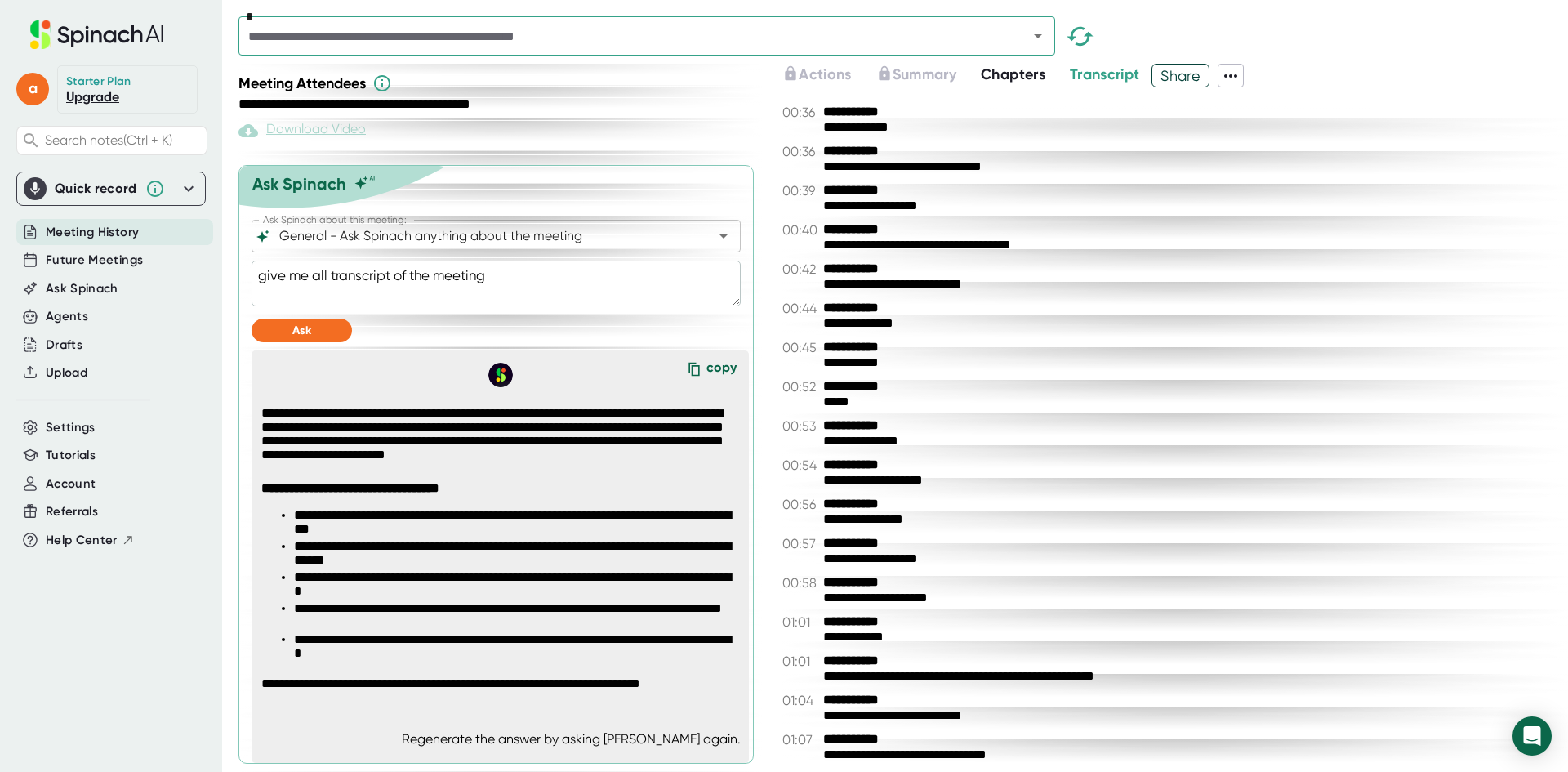
drag, startPoint x: 972, startPoint y: 252, endPoint x: 789, endPoint y: 241, distance: 183.3
click at [789, 241] on div "**********" at bounding box center [1175, 238] width 785 height 31
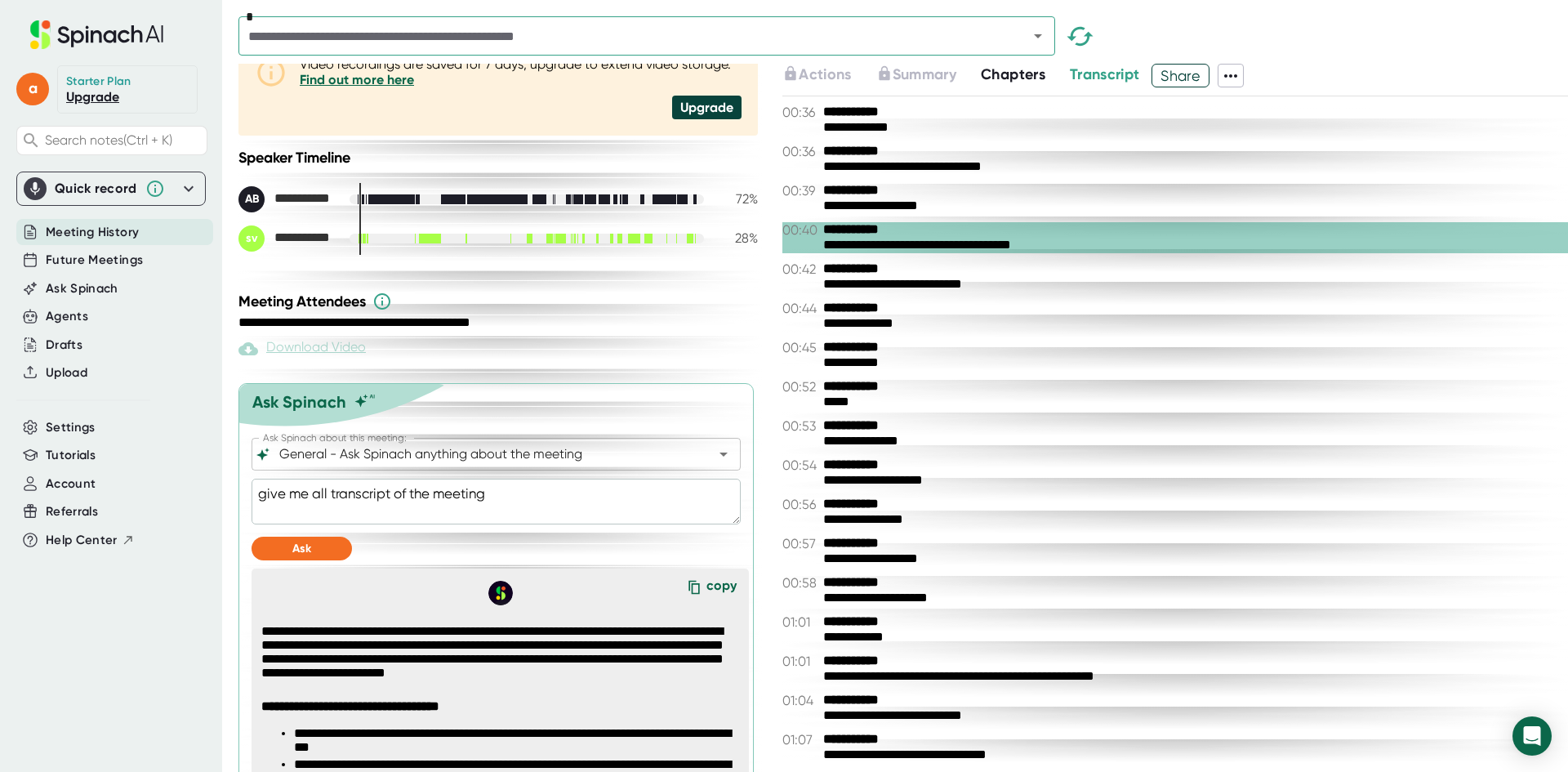
scroll to position [52, 0]
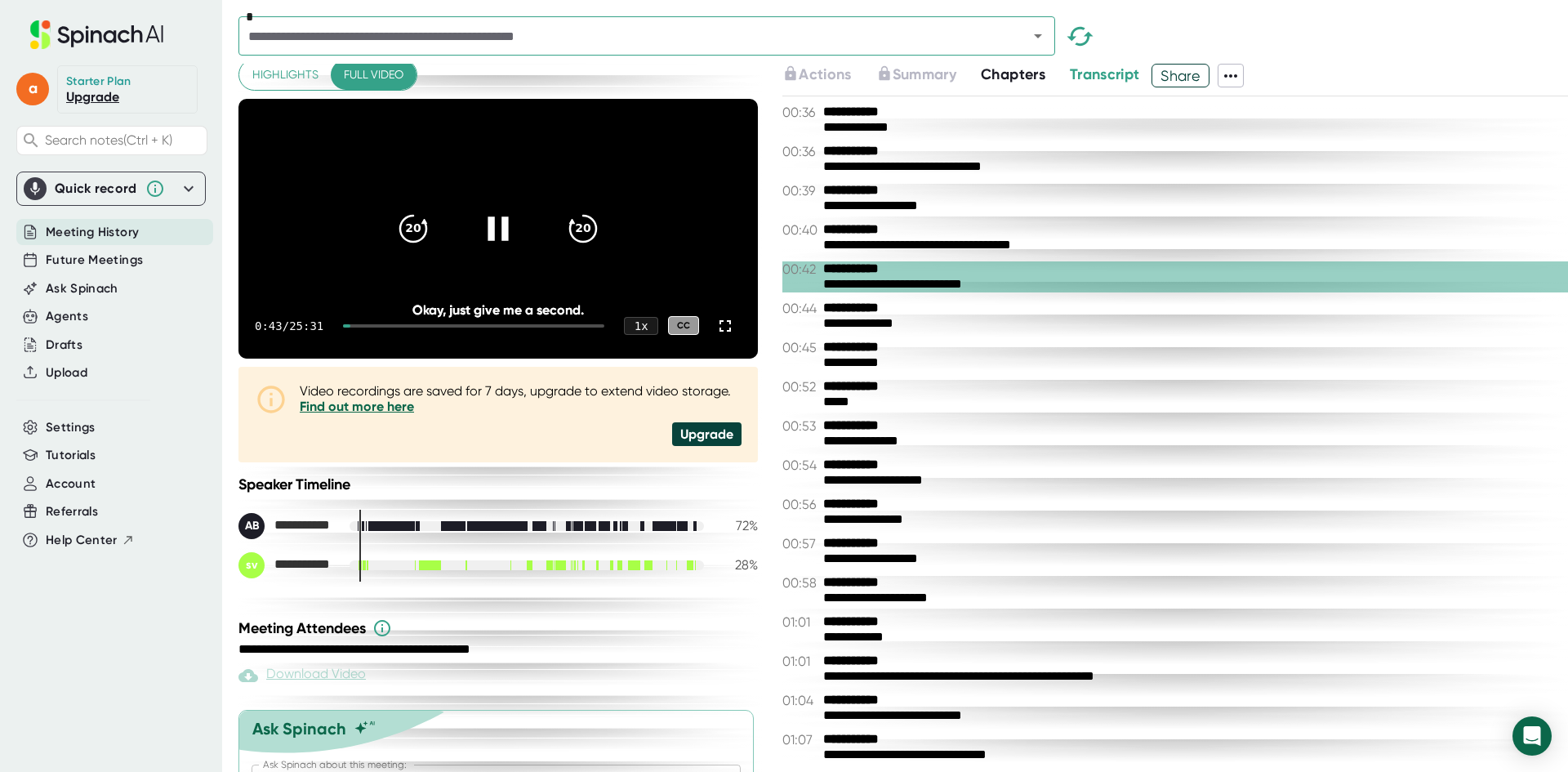
click at [478, 235] on icon at bounding box center [498, 227] width 41 height 41
click at [97, 233] on span "Meeting History" at bounding box center [93, 233] width 94 height 19
type textarea "x"
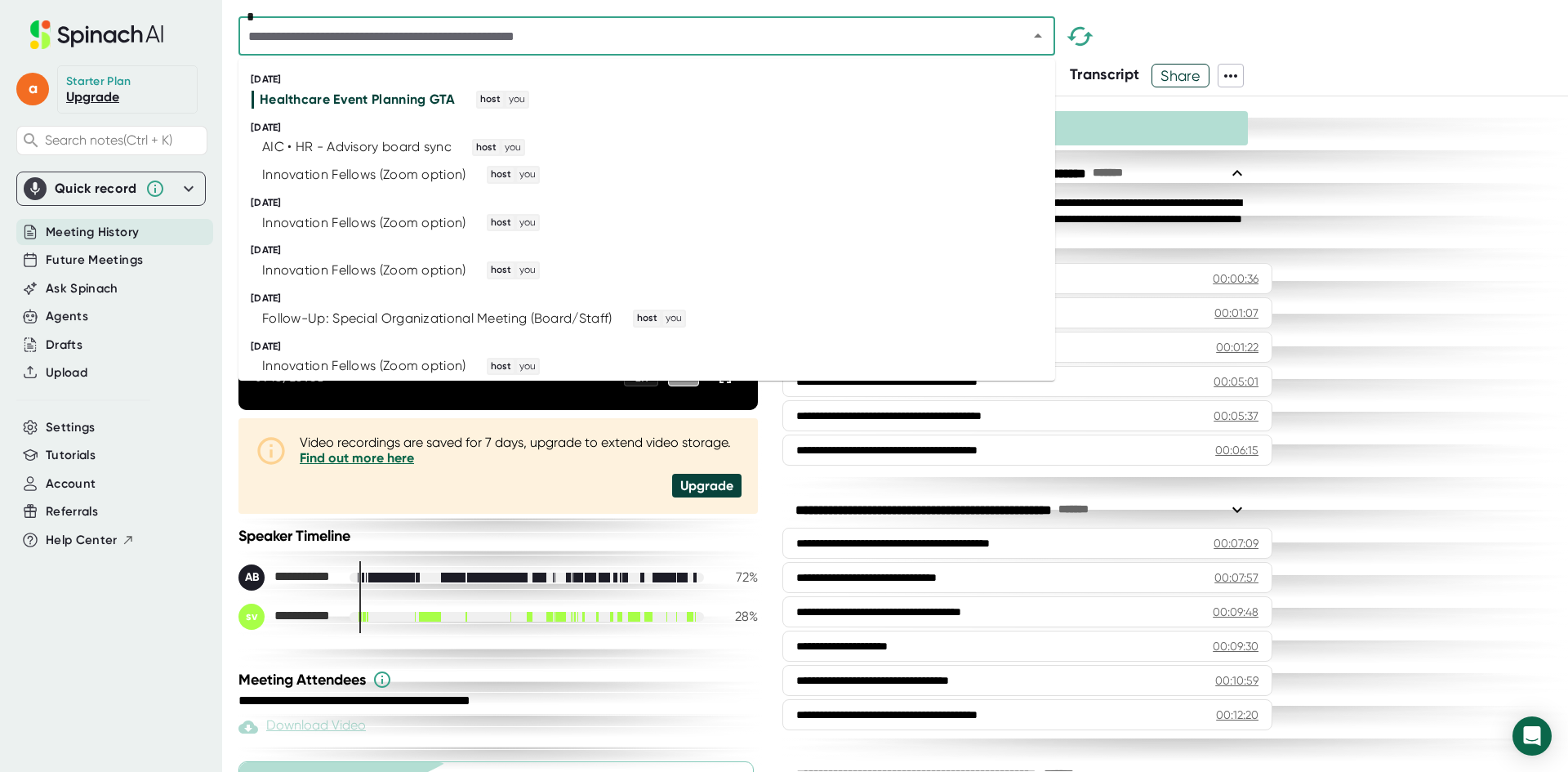
click at [639, 44] on input "text" at bounding box center [622, 36] width 759 height 23
click at [375, 181] on div "Innovation Fellows (Zoom option)" at bounding box center [365, 175] width 204 height 16
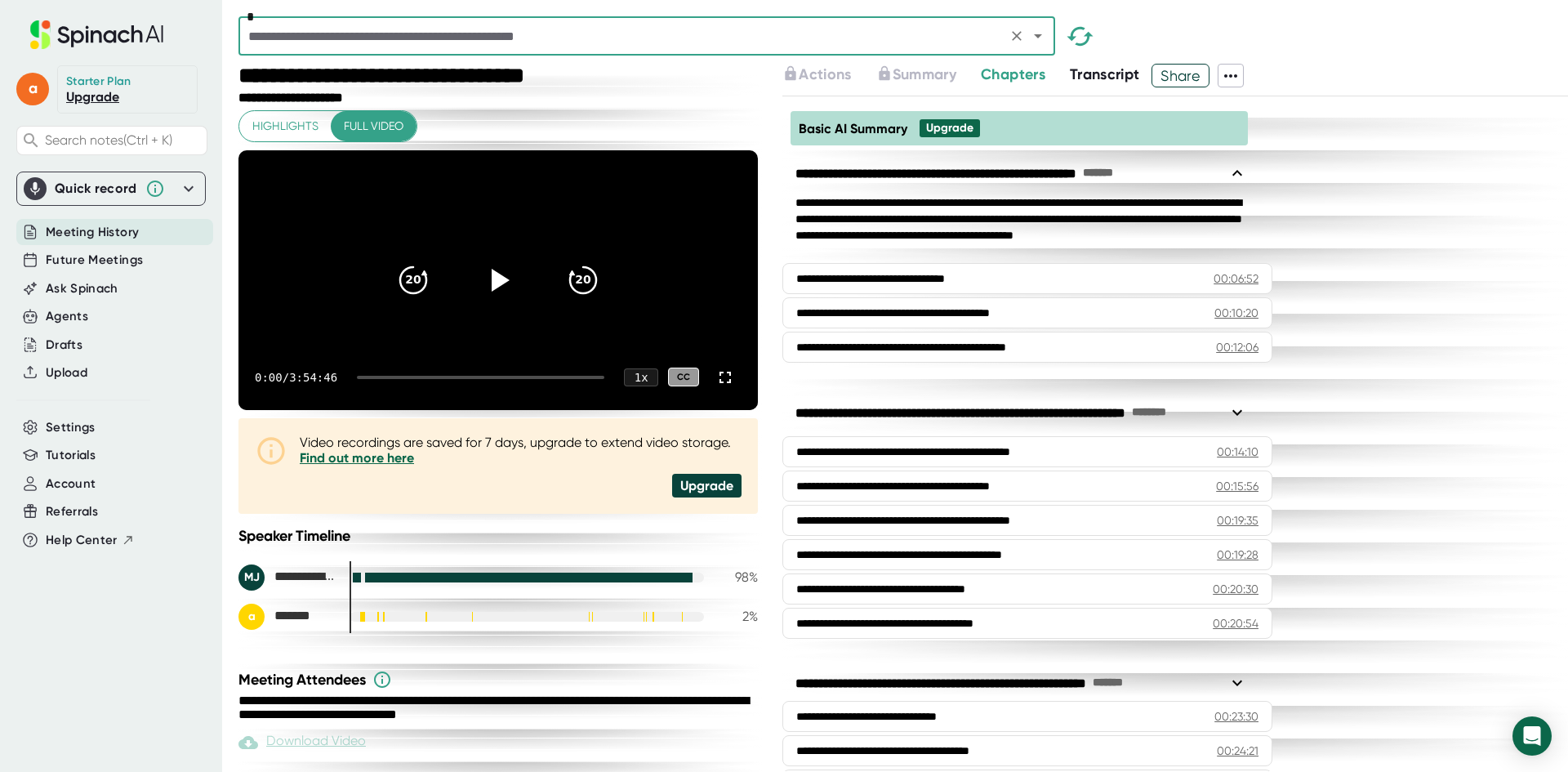
click at [701, 497] on div "Upgrade" at bounding box center [706, 485] width 70 height 24
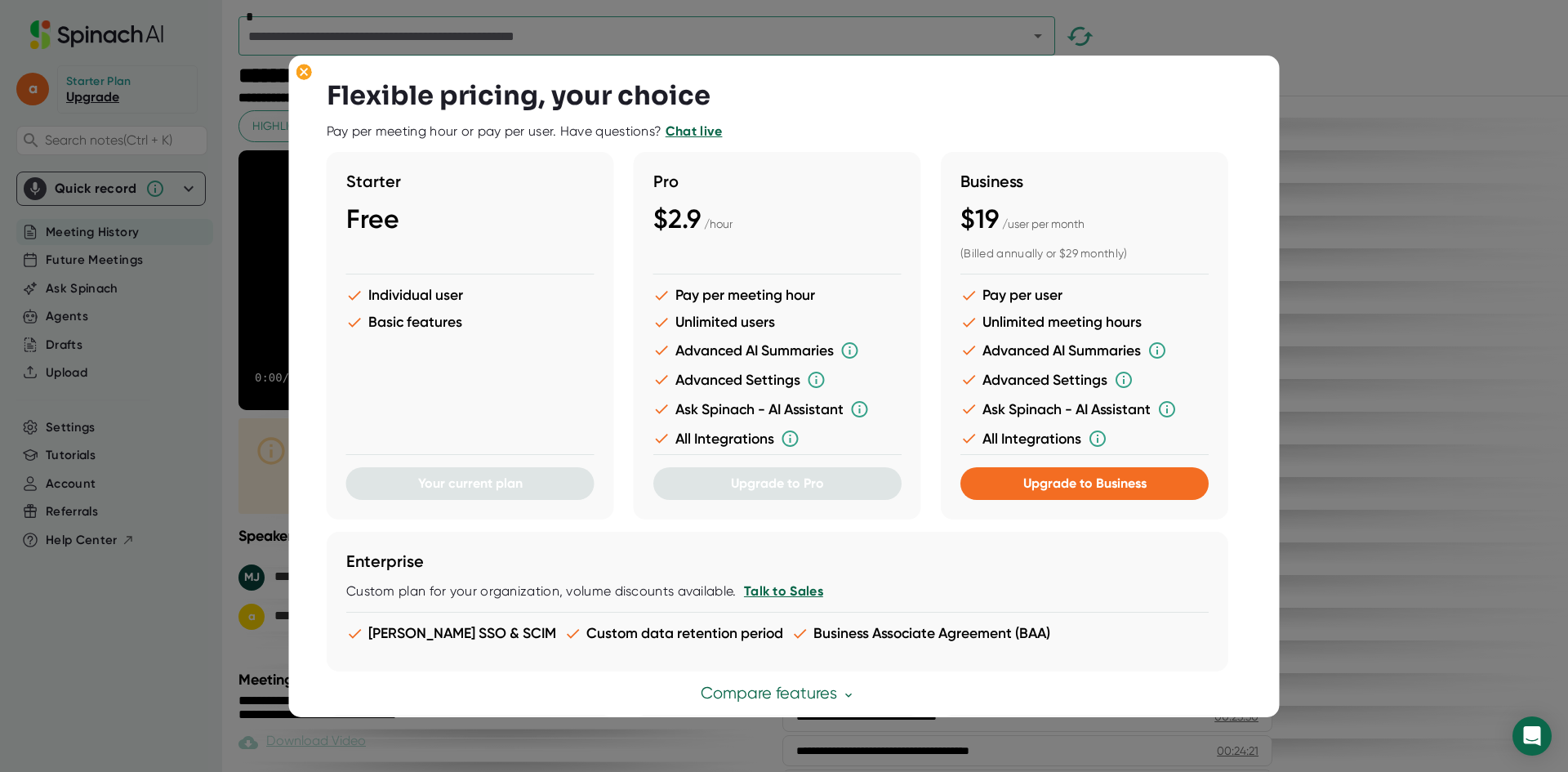
scroll to position [245, 0]
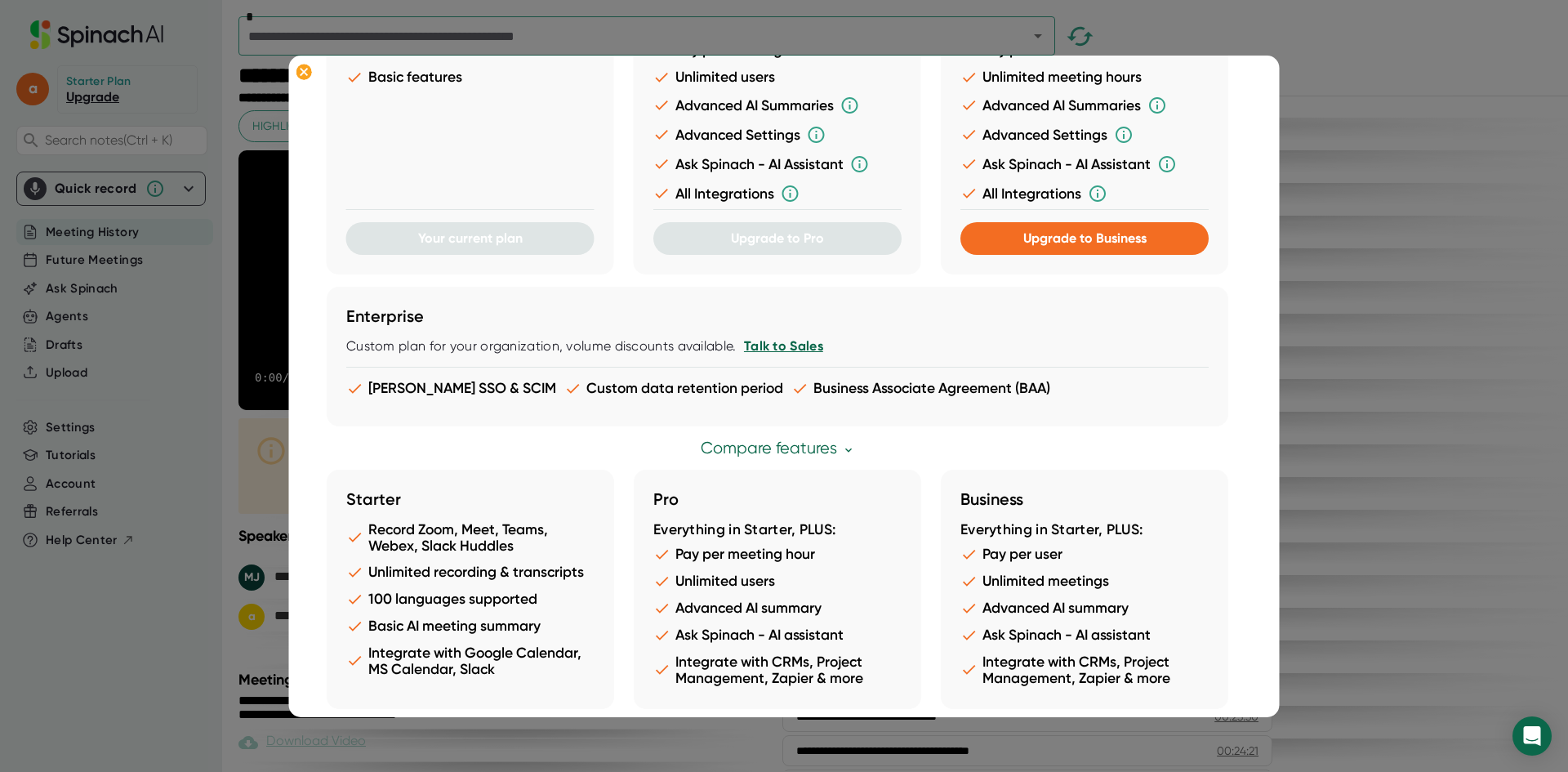
click at [783, 450] on link "Compare features" at bounding box center [778, 449] width 155 height 19
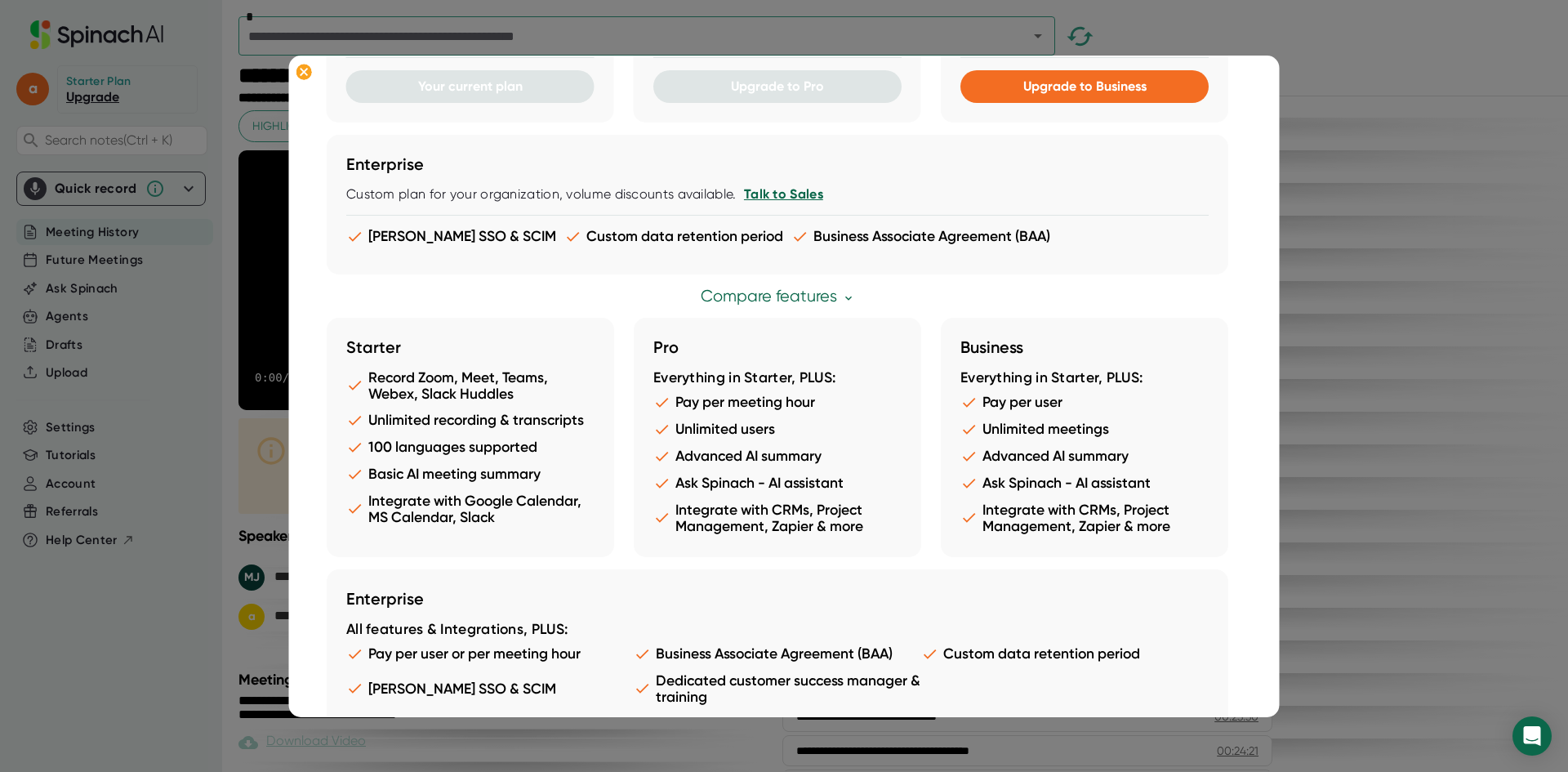
scroll to position [427, 0]
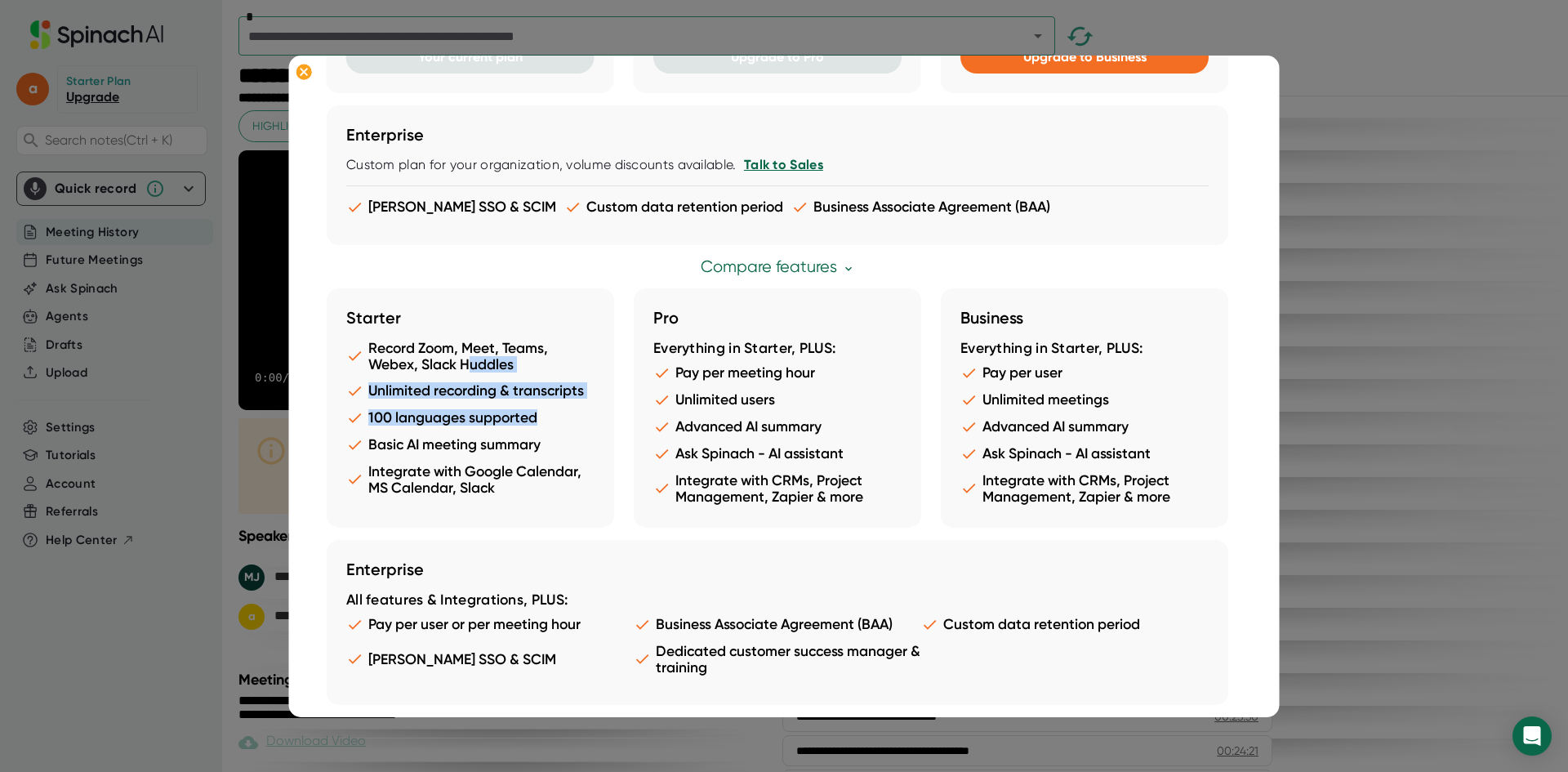
drag, startPoint x: 470, startPoint y: 386, endPoint x: 469, endPoint y: 433, distance: 47.0
click at [469, 433] on ul "Record Zoom, Meet, Teams, Webex, Slack Huddles Unlimited recording & transcript…" at bounding box center [470, 423] width 248 height 166
click at [1452, 545] on div at bounding box center [784, 386] width 1568 height 772
click at [1452, 545] on div "**********" at bounding box center [1175, 433] width 785 height 675
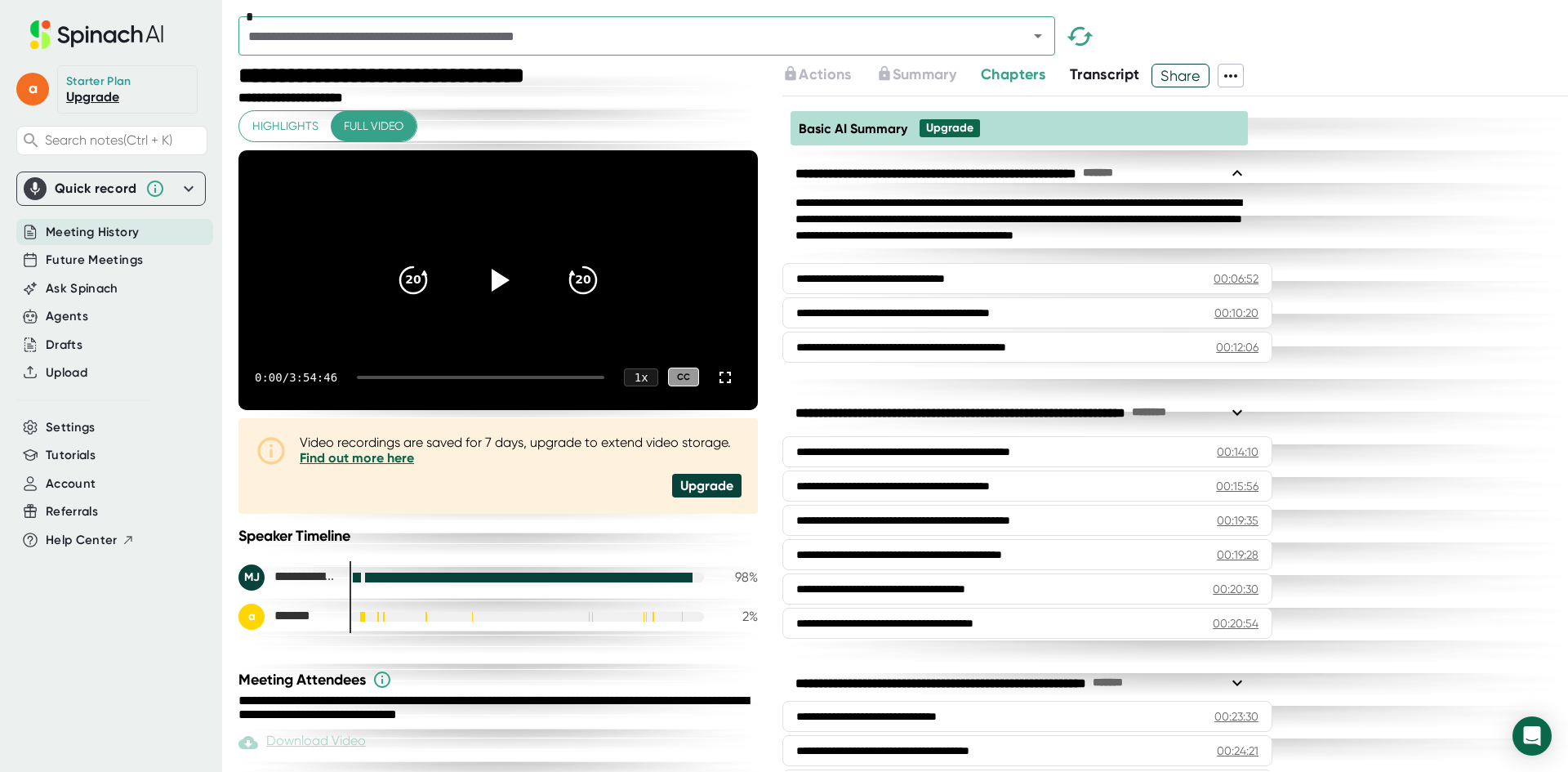
click at [1138, 66] on span "Transcript" at bounding box center [1105, 73] width 71 height 18
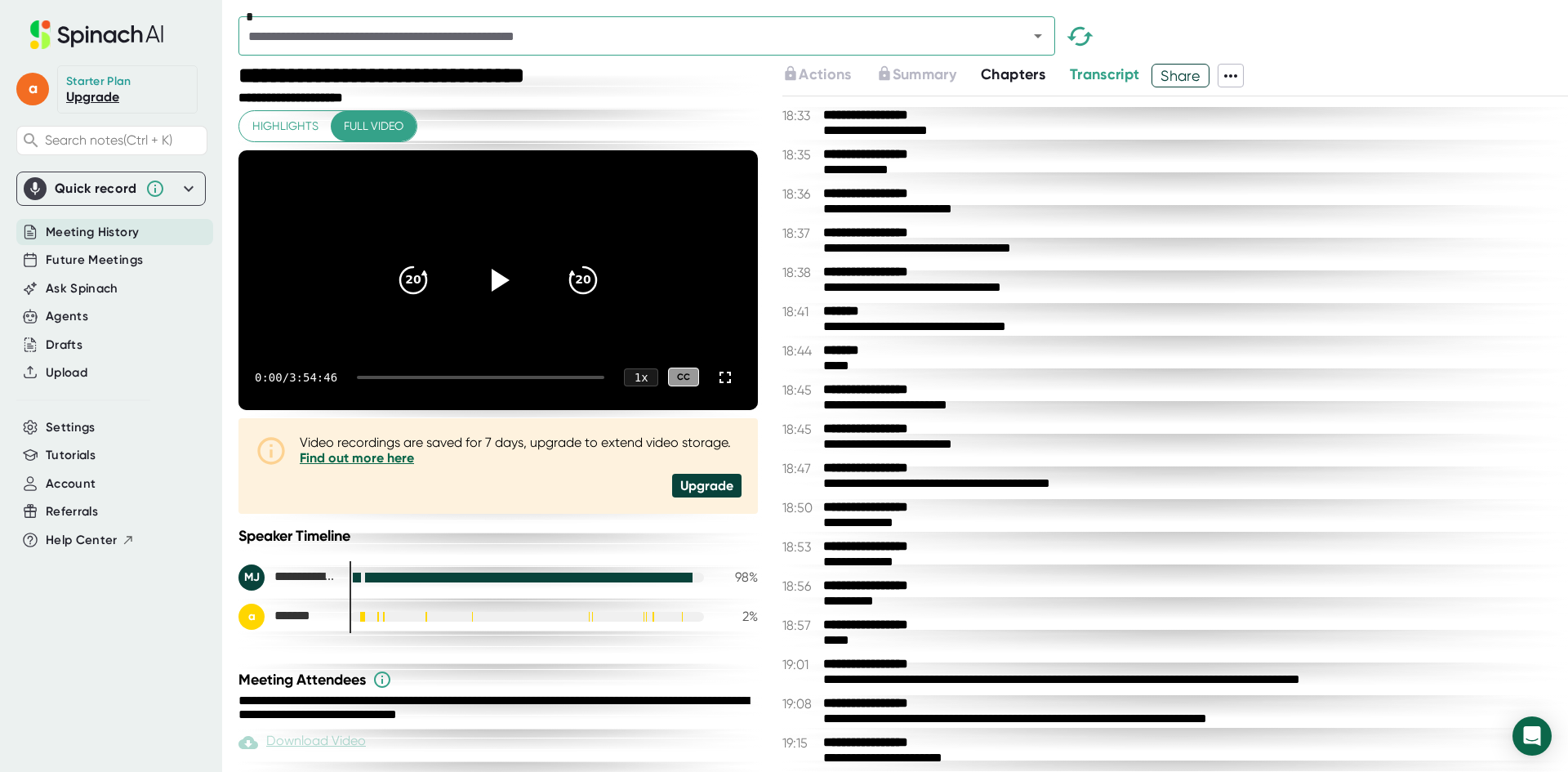
scroll to position [5963, 0]
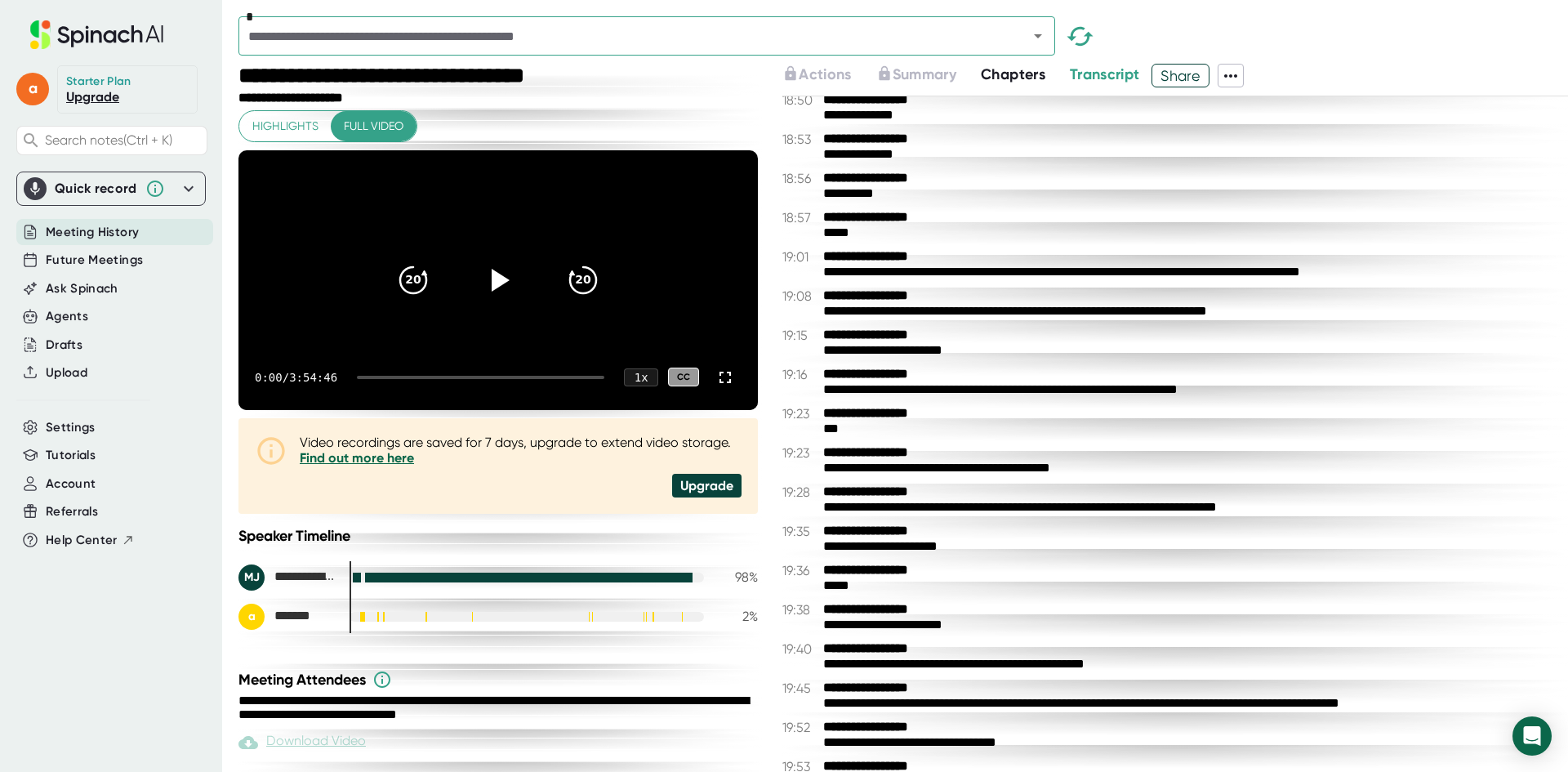
click at [1129, 77] on span "Transcript" at bounding box center [1105, 73] width 71 height 18
click at [1238, 76] on icon at bounding box center [1231, 75] width 13 height 3
click at [75, 604] on div at bounding box center [784, 386] width 1568 height 772
click at [70, 439] on div "Settings" at bounding box center [115, 428] width 197 height 27
click at [73, 490] on span "Account" at bounding box center [71, 484] width 50 height 19
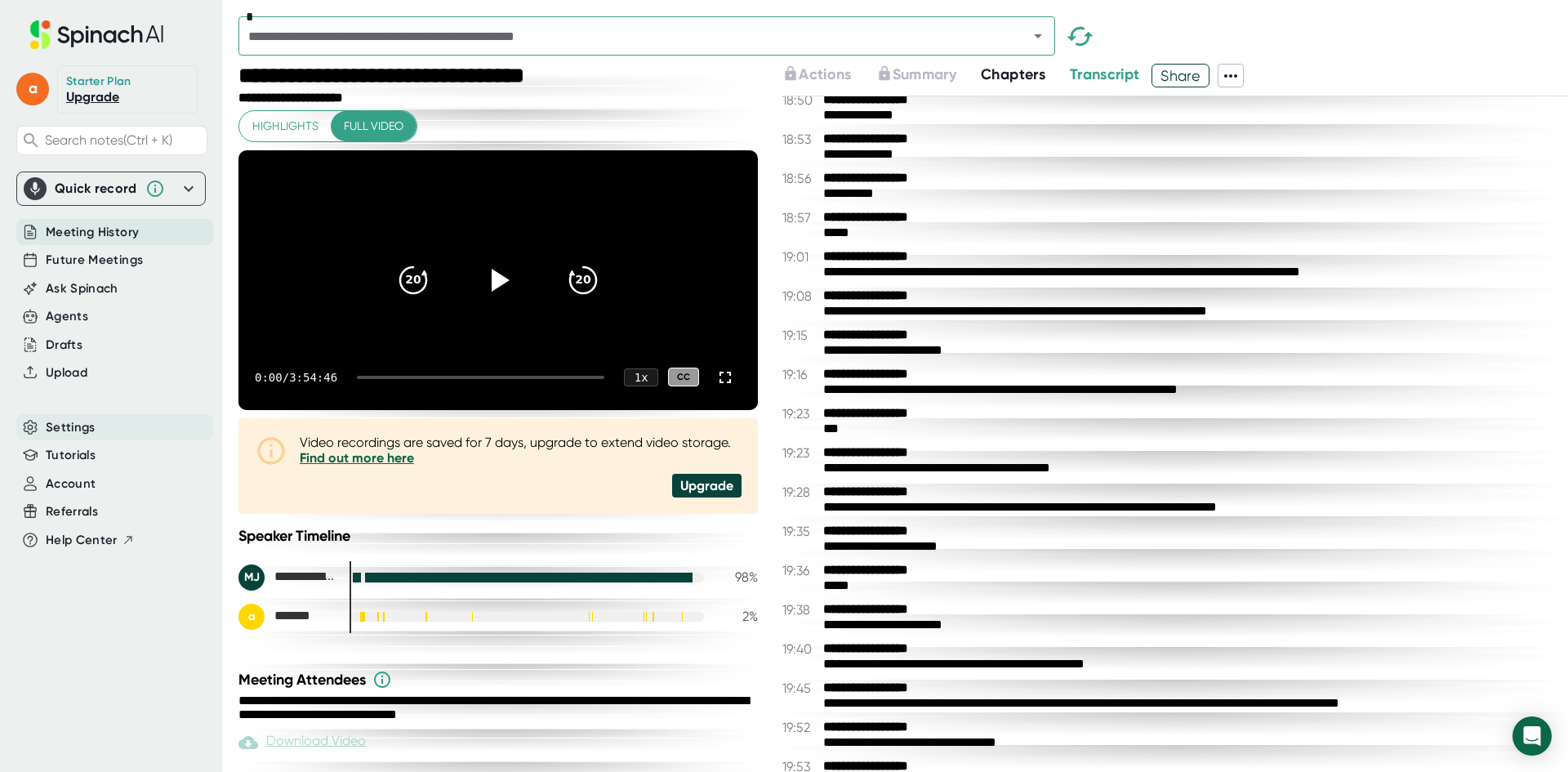
click at [73, 490] on span "Account" at bounding box center [71, 484] width 50 height 19
click at [73, 487] on span "Account" at bounding box center [71, 484] width 50 height 19
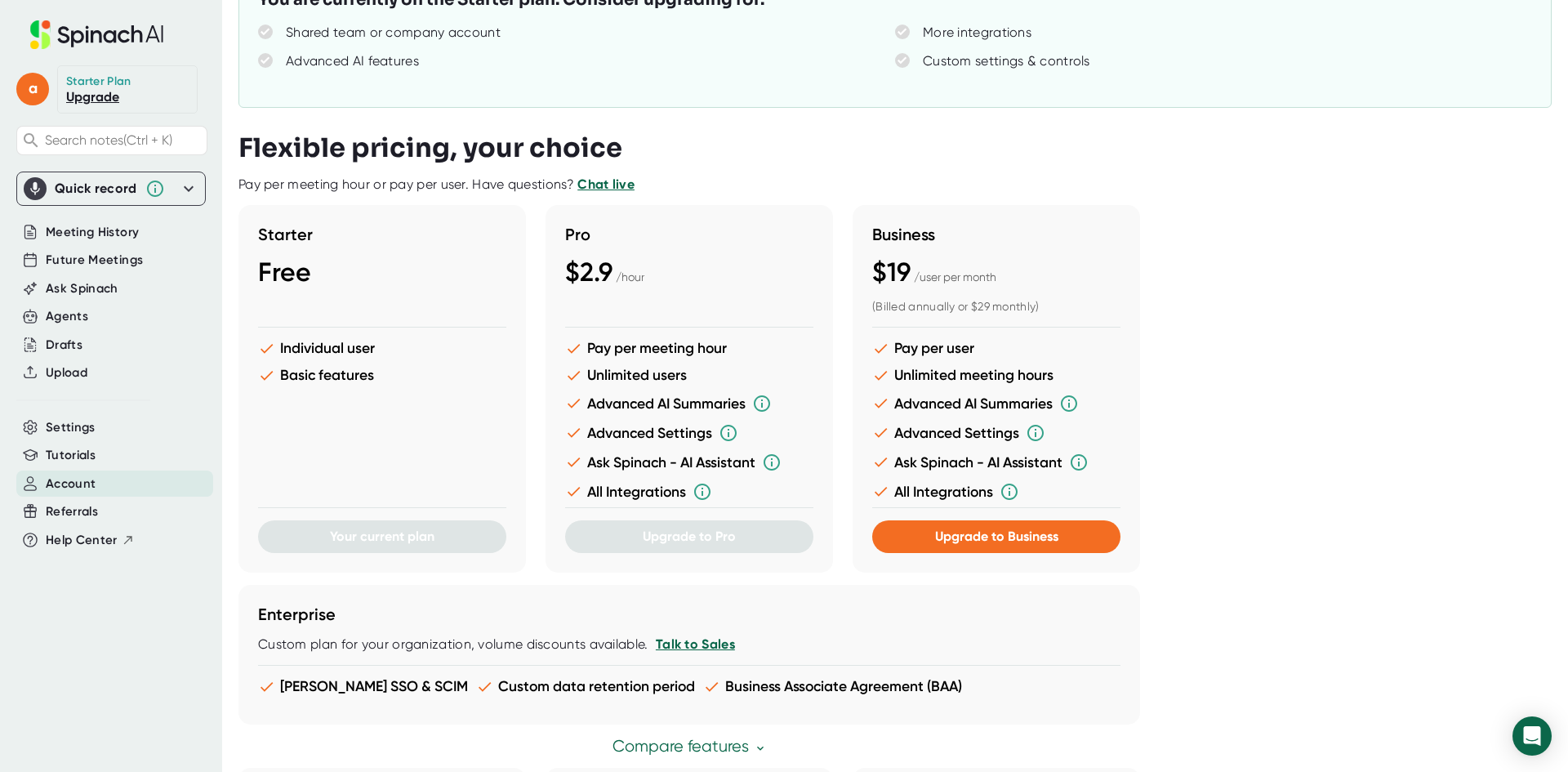
scroll to position [128, 0]
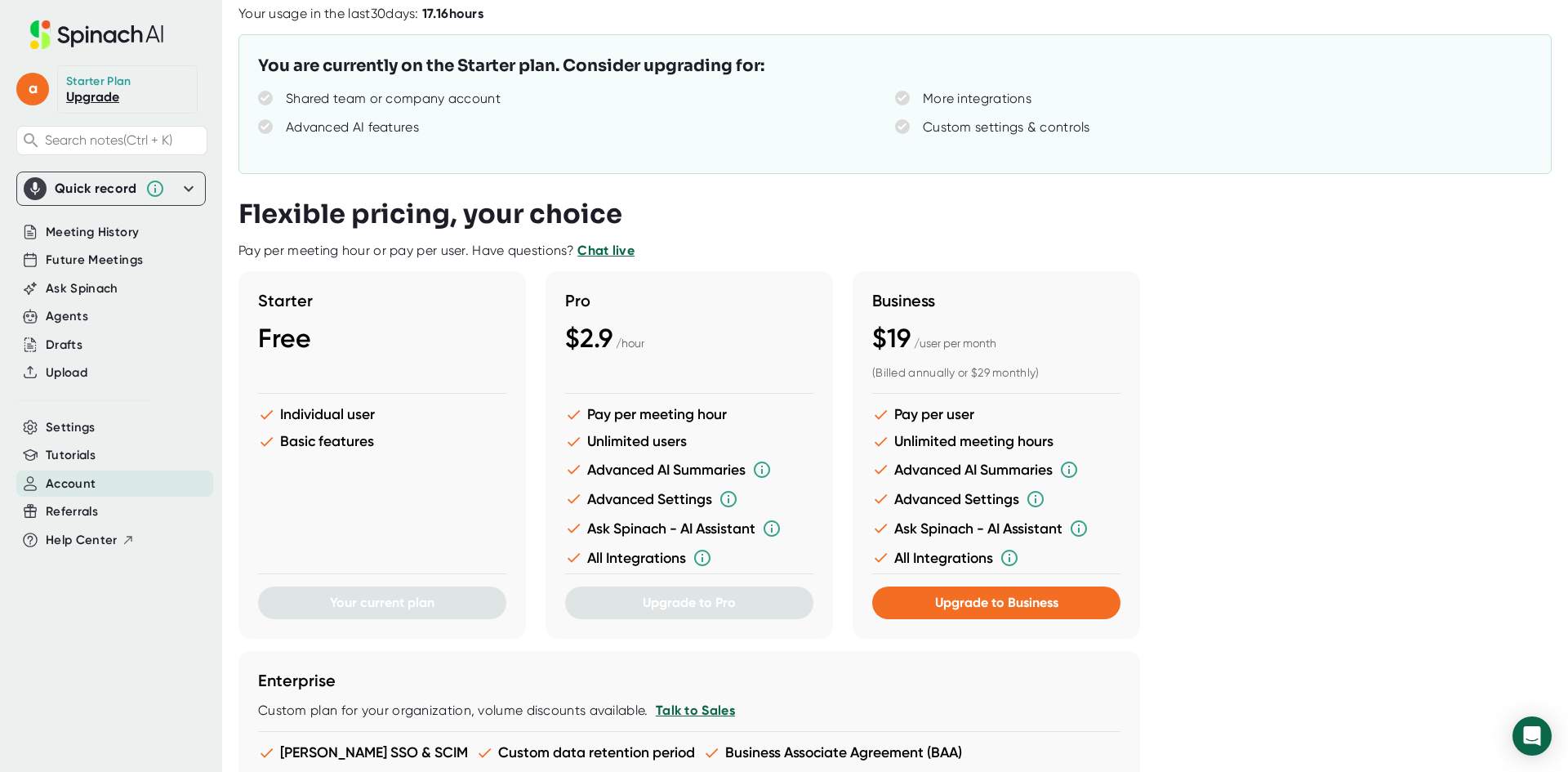
click at [1411, 298] on div "Starter Free Individual user Basic features Your current plan Pro $2.9 / hour P…" at bounding box center [889, 454] width 1303 height 367
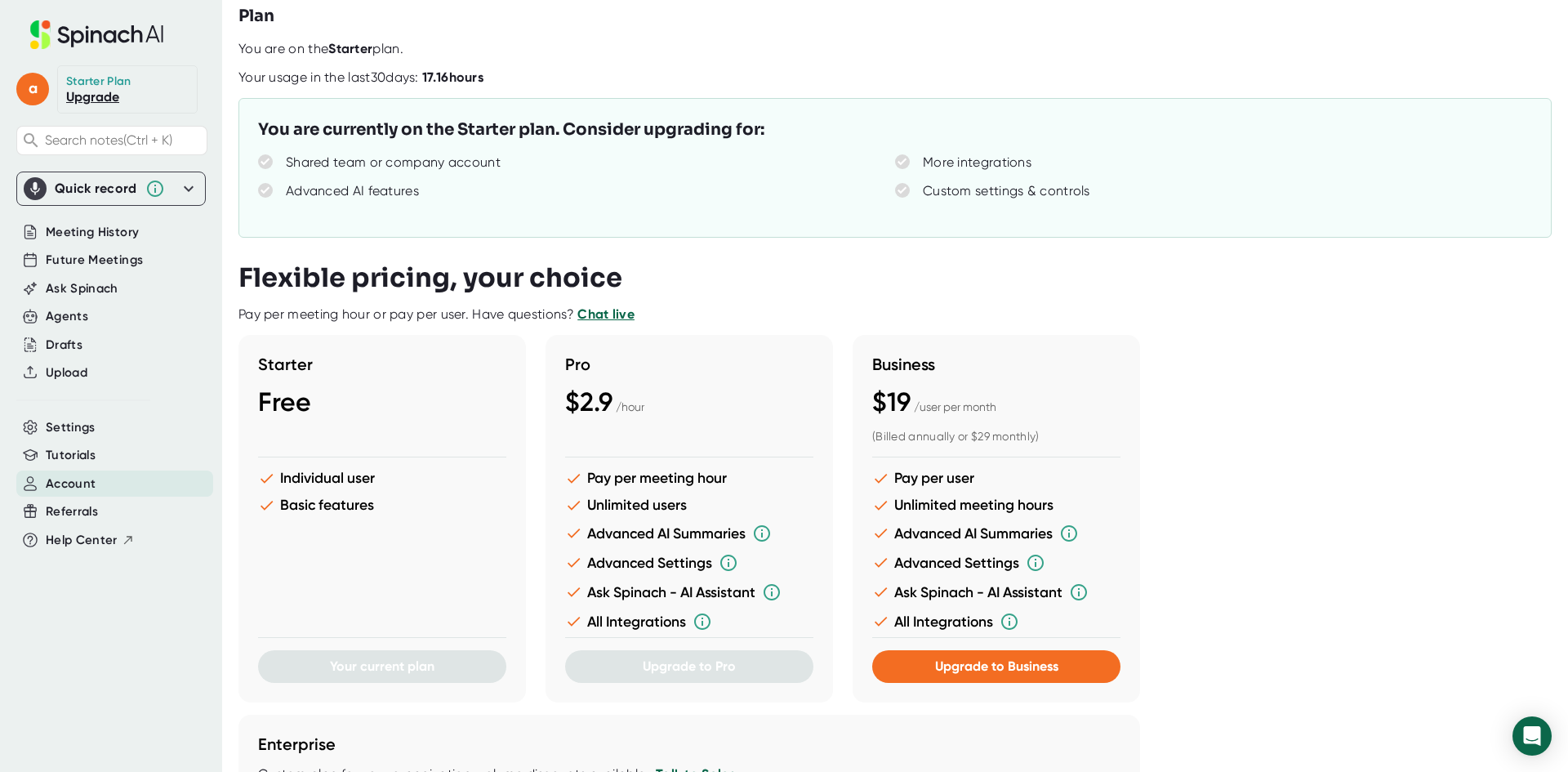
scroll to position [0, 0]
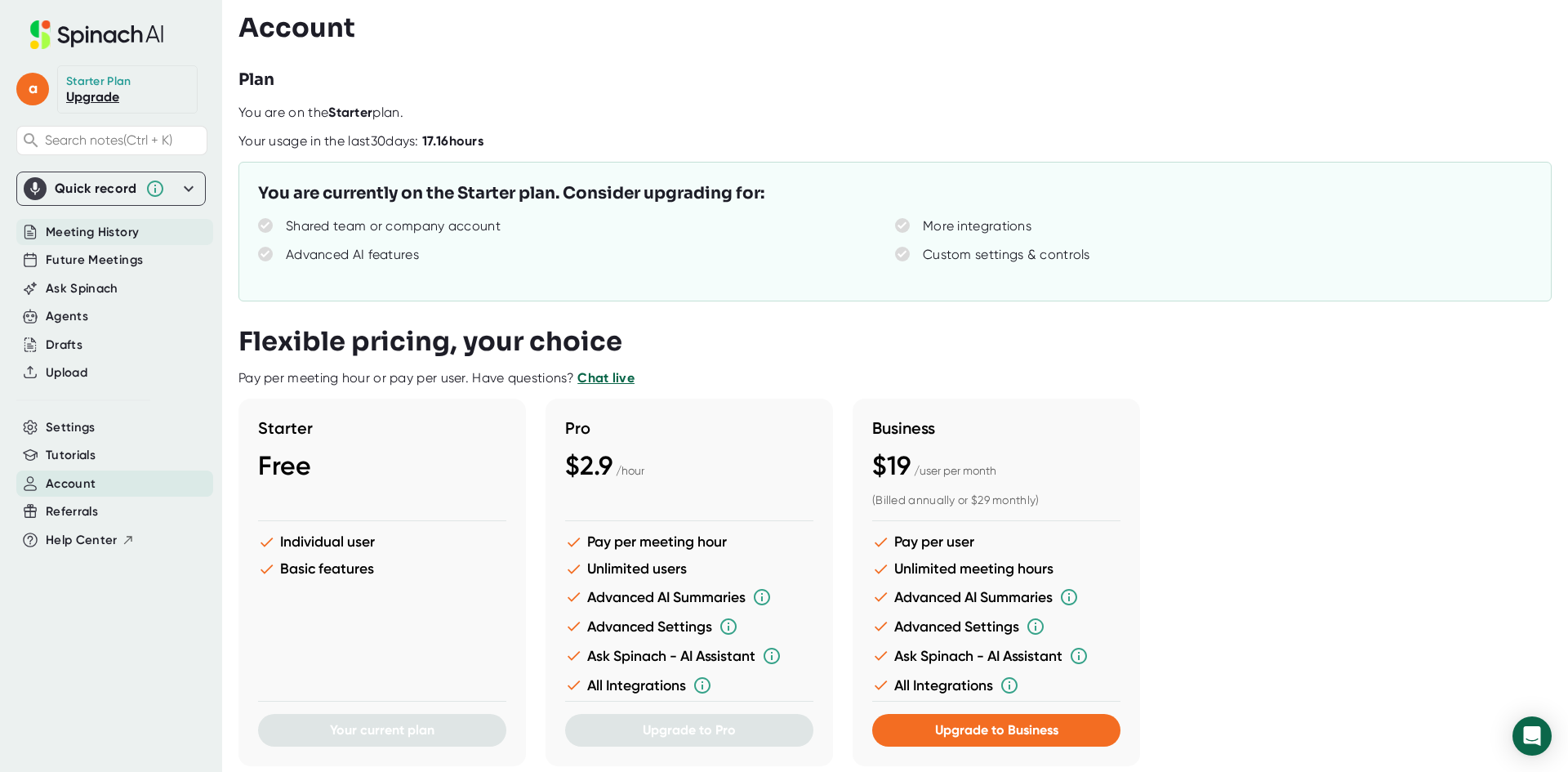
click at [74, 233] on span "Meeting History" at bounding box center [93, 233] width 94 height 19
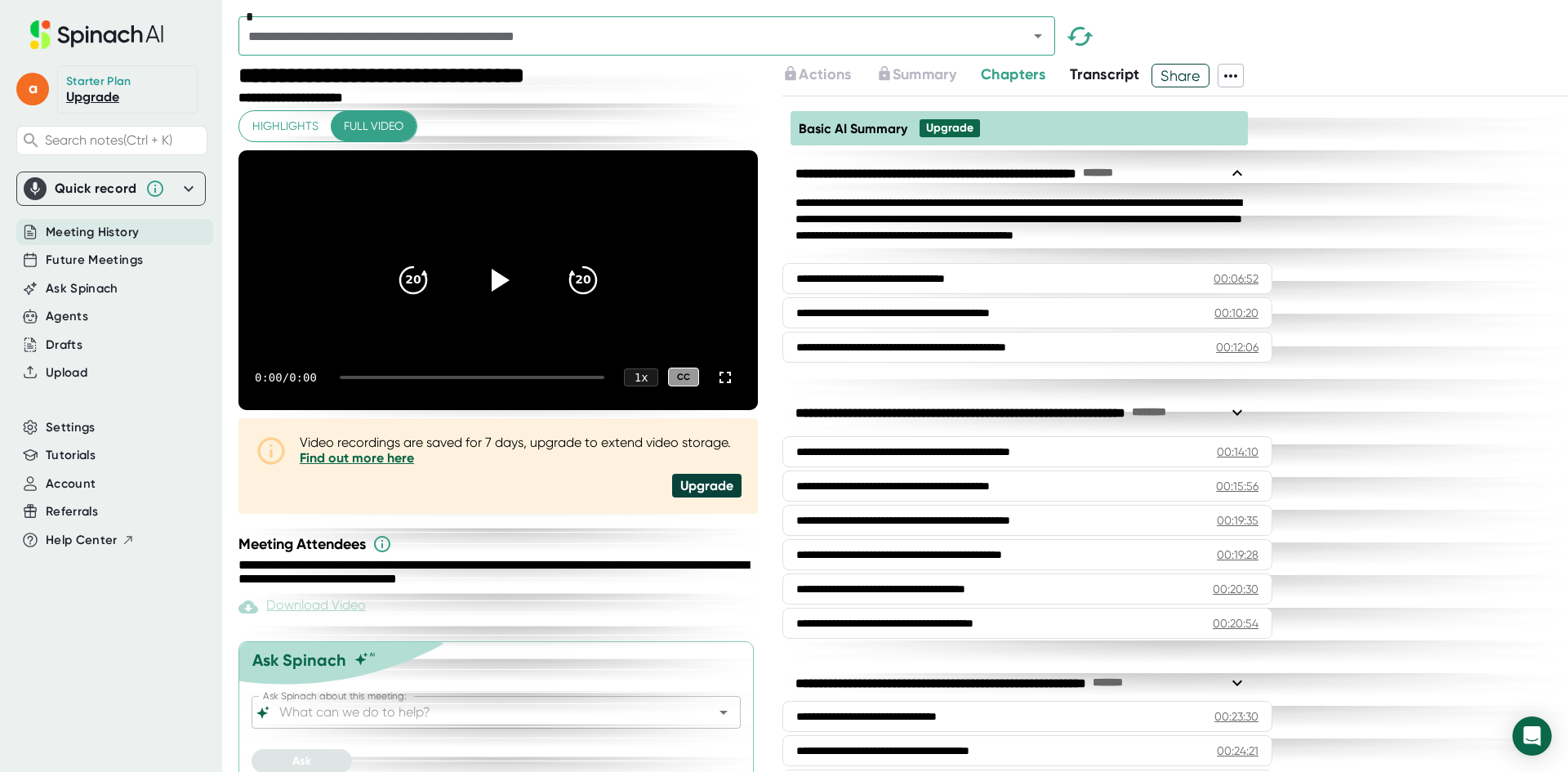
click at [1041, 37] on icon "Open" at bounding box center [1038, 35] width 20 height 20
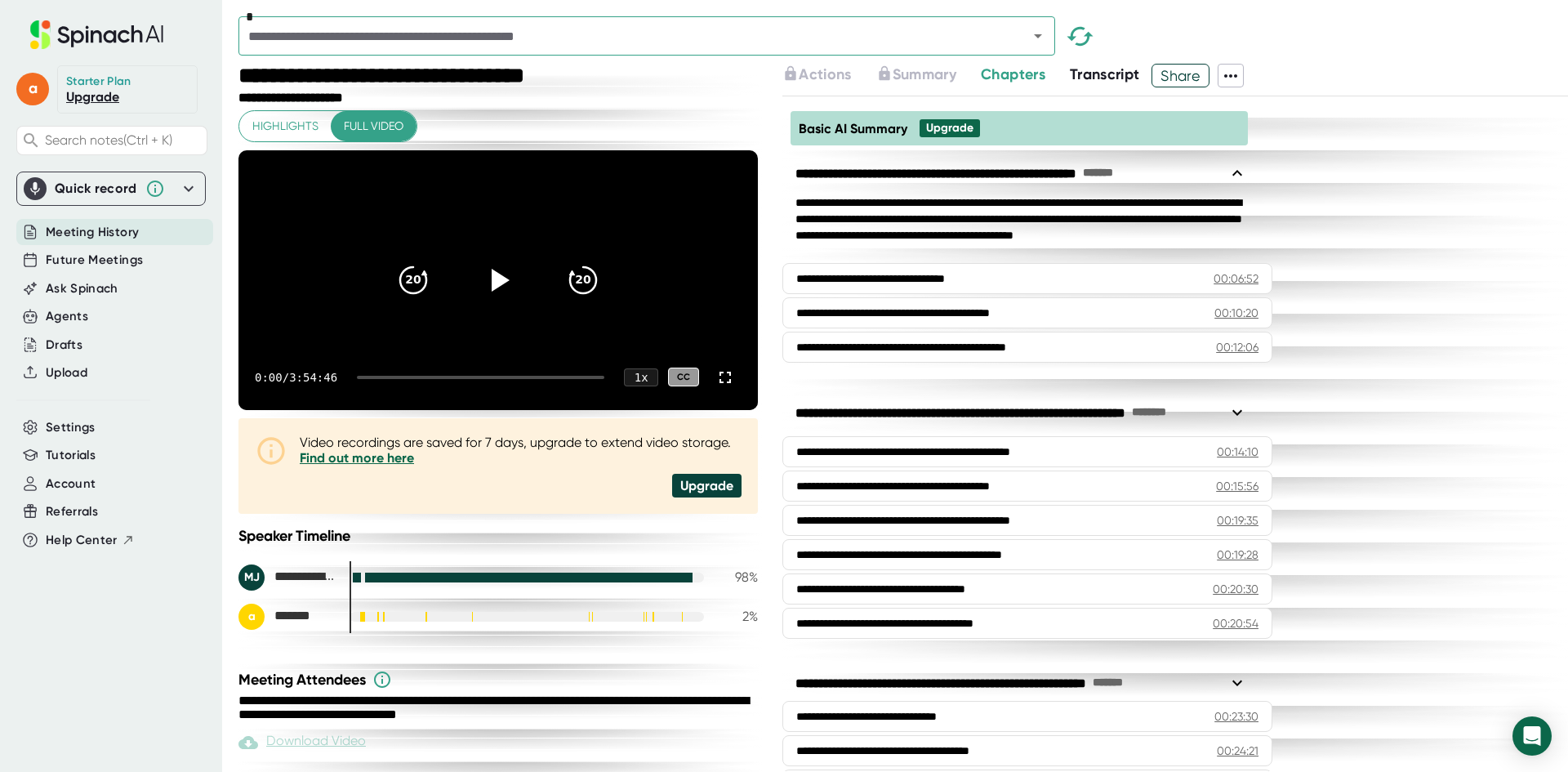
click at [131, 662] on div "a Starter Plan Upgrade Search notes (Ctrl + K) Quick record Include tab audio S…" at bounding box center [111, 376] width 222 height 752
click at [159, 663] on div "a Starter Plan Upgrade Search notes (Ctrl + K) Quick record Include tab audio S…" at bounding box center [111, 376] width 222 height 752
click at [1411, 265] on div "**********" at bounding box center [1175, 433] width 785 height 675
